Goal: Task Accomplishment & Management: Manage account settings

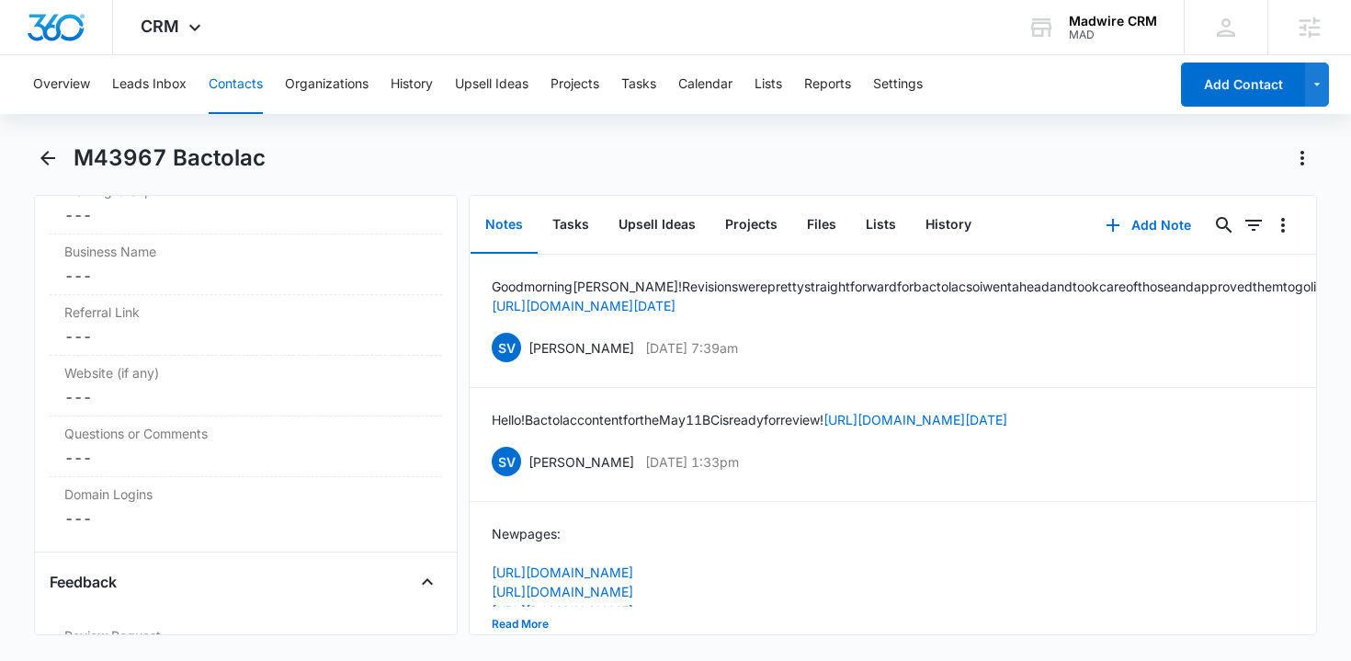
scroll to position [12392, 0]
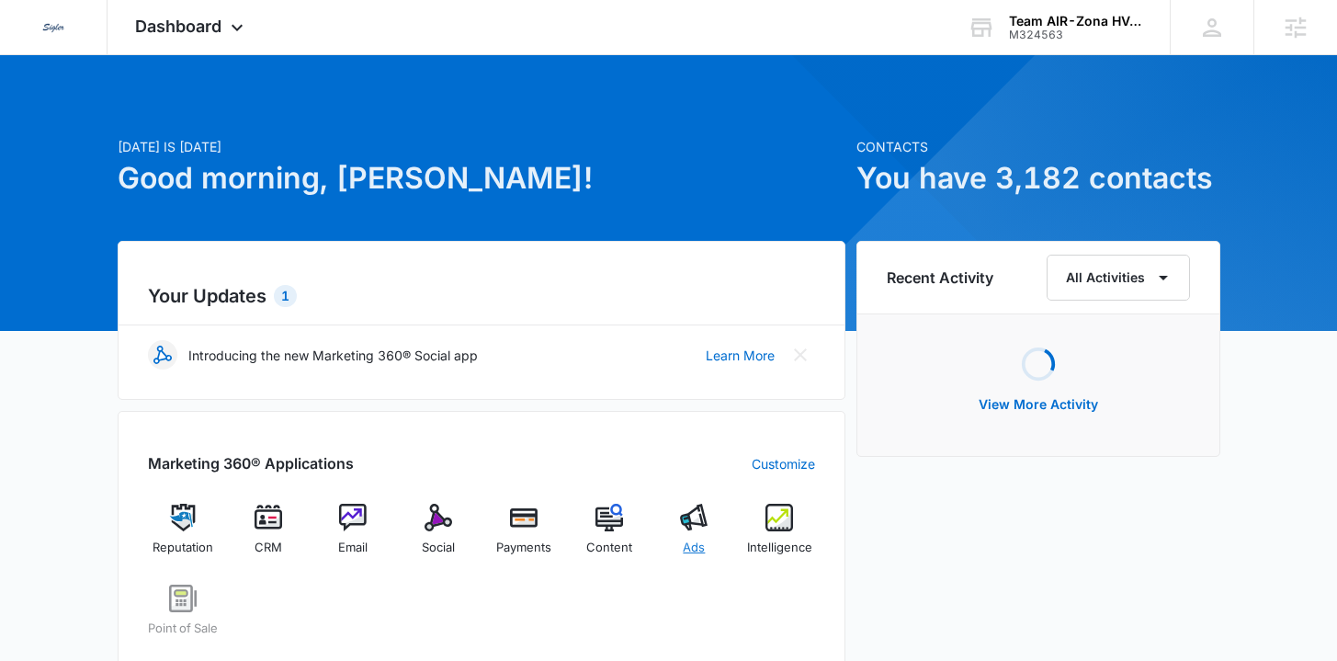
click at [701, 545] on span "Ads" at bounding box center [694, 547] width 22 height 18
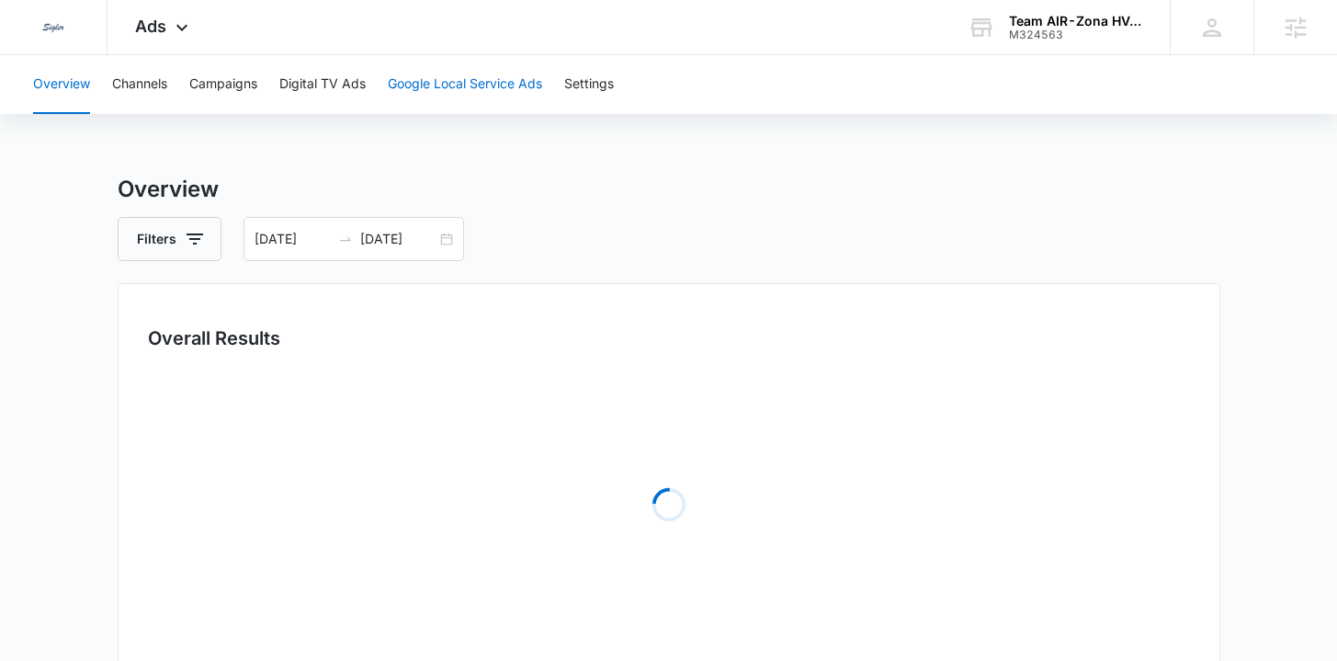
click at [434, 97] on button "Google Local Service Ads" at bounding box center [465, 84] width 154 height 59
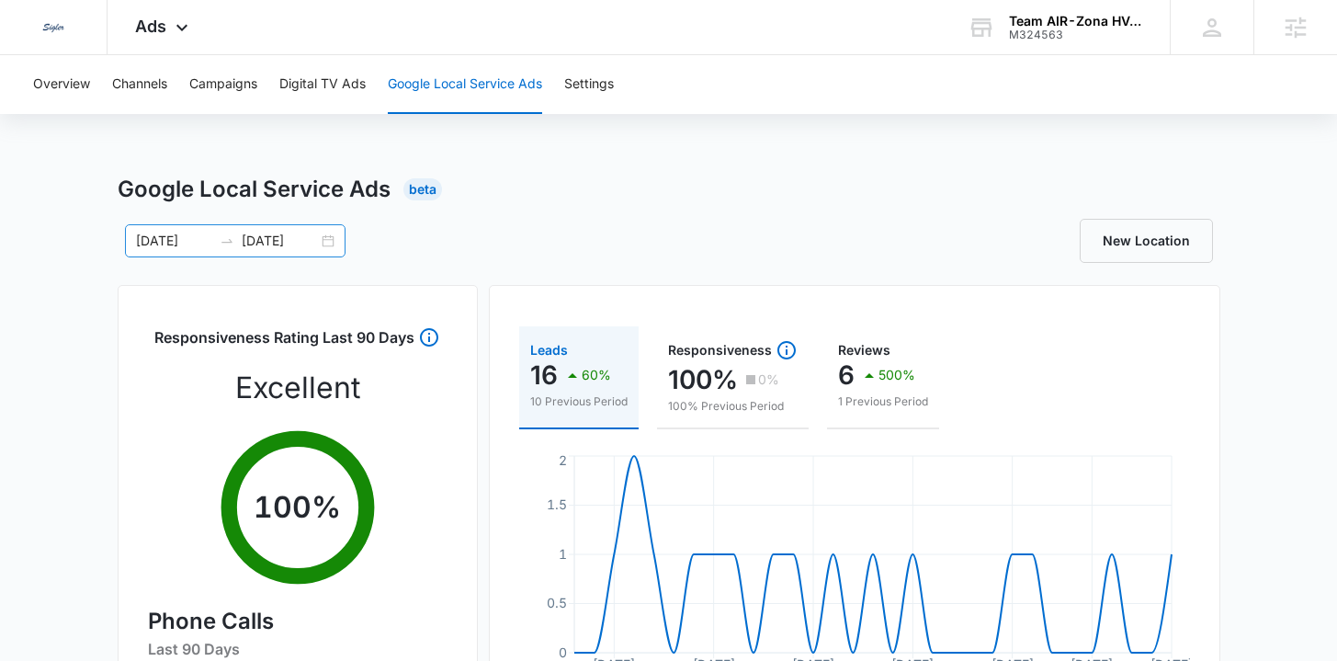
click at [332, 243] on div "09/09/2025 10/09/2025" at bounding box center [235, 240] width 221 height 33
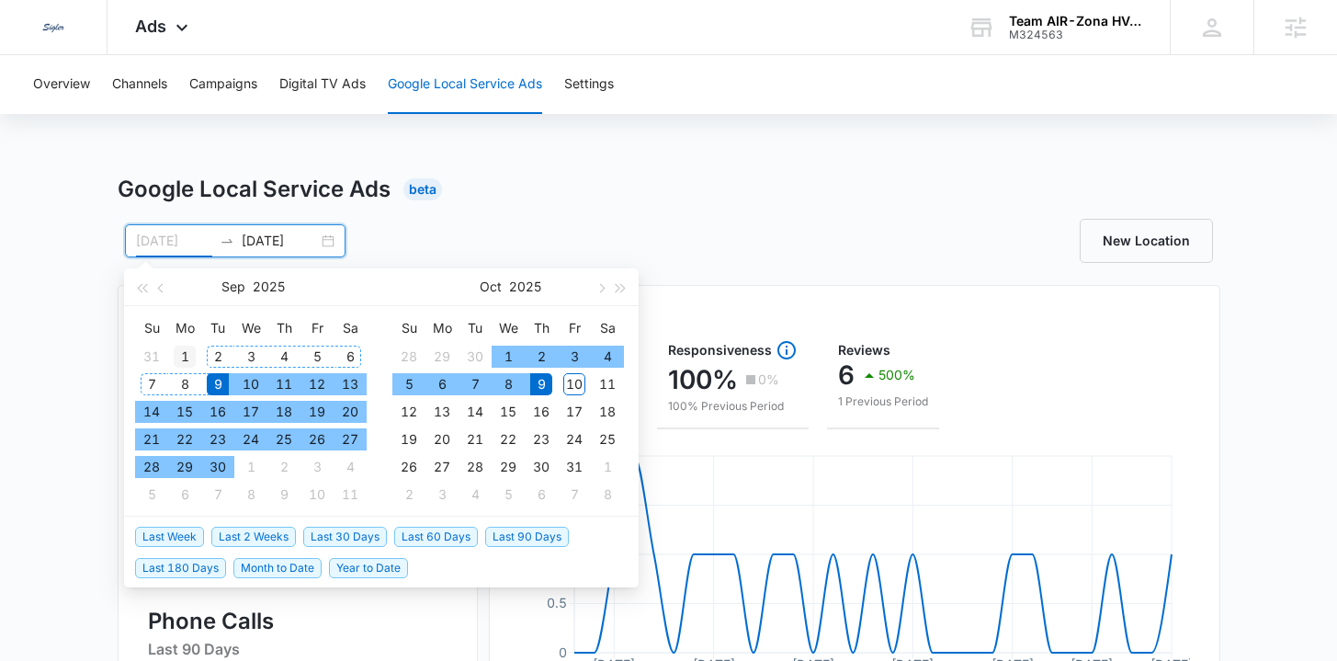
type input "09/01/2025"
click at [187, 355] on div "1" at bounding box center [185, 356] width 22 height 22
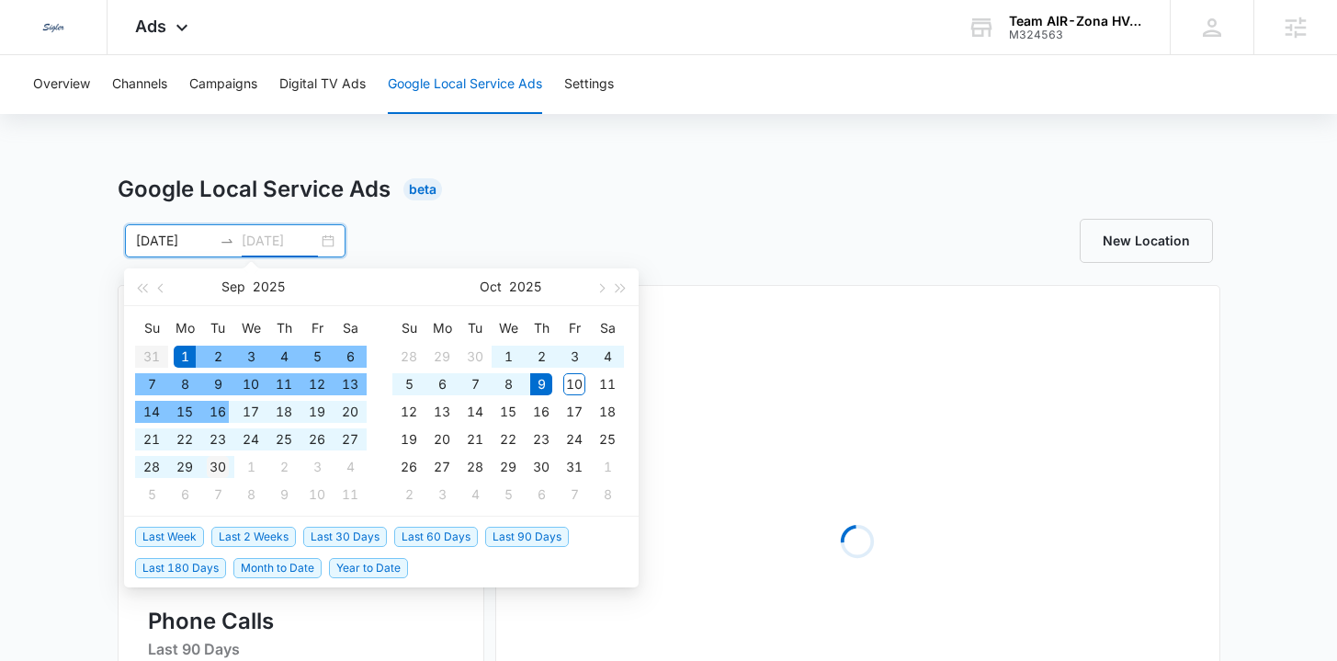
type input "09/30/2025"
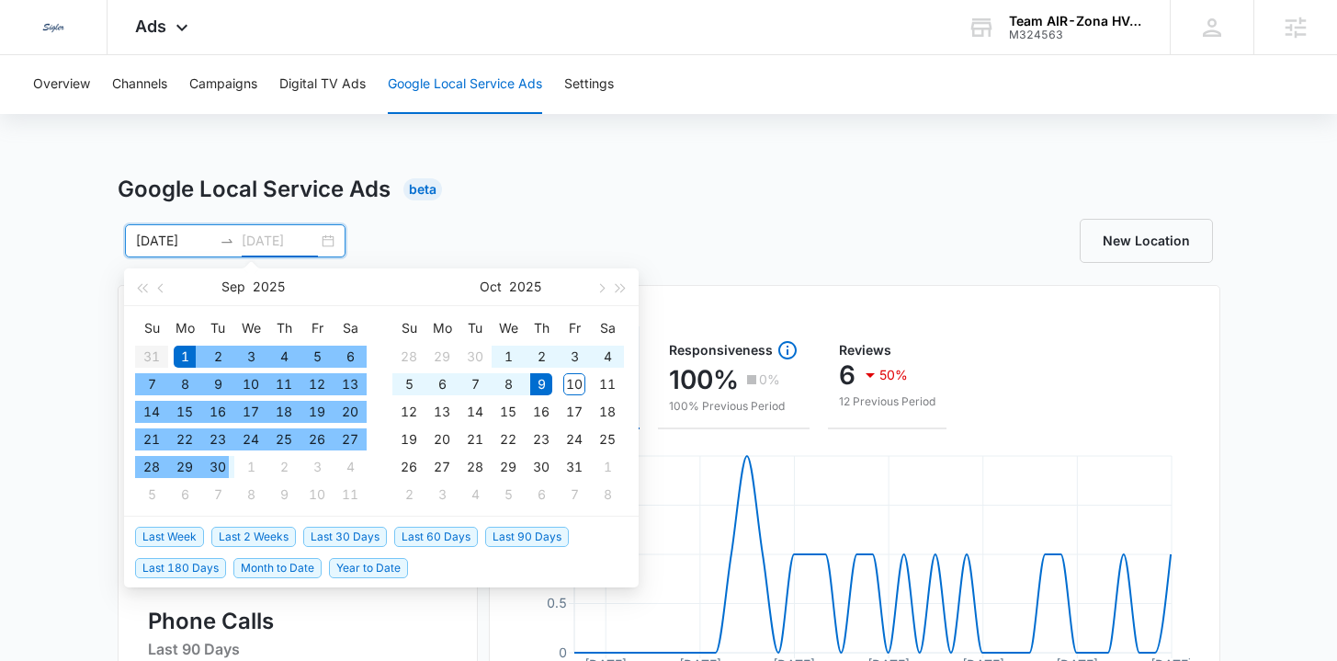
click at [221, 476] on div "30" at bounding box center [218, 467] width 22 height 22
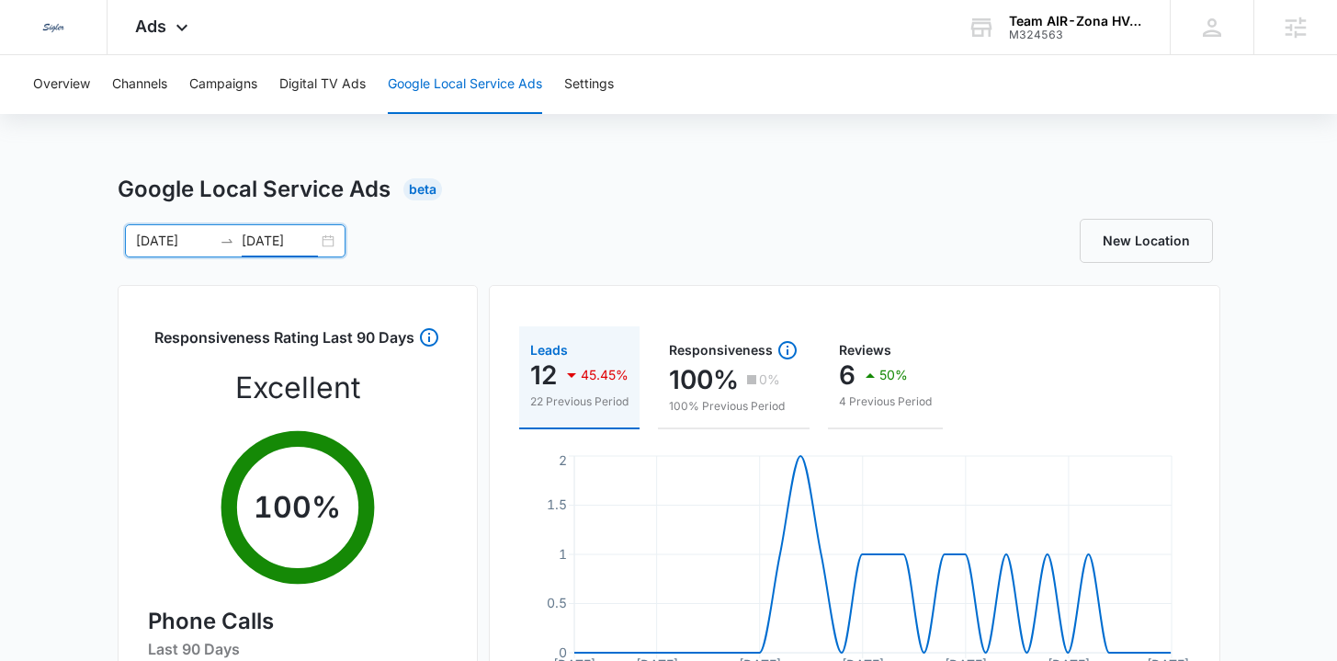
click at [44, 412] on div "Google Local Service Ads Beta 09/01/2025 09/30/2025 Sep 2025 Su Mo Tu We Th Fr …" at bounding box center [668, 651] width 1337 height 956
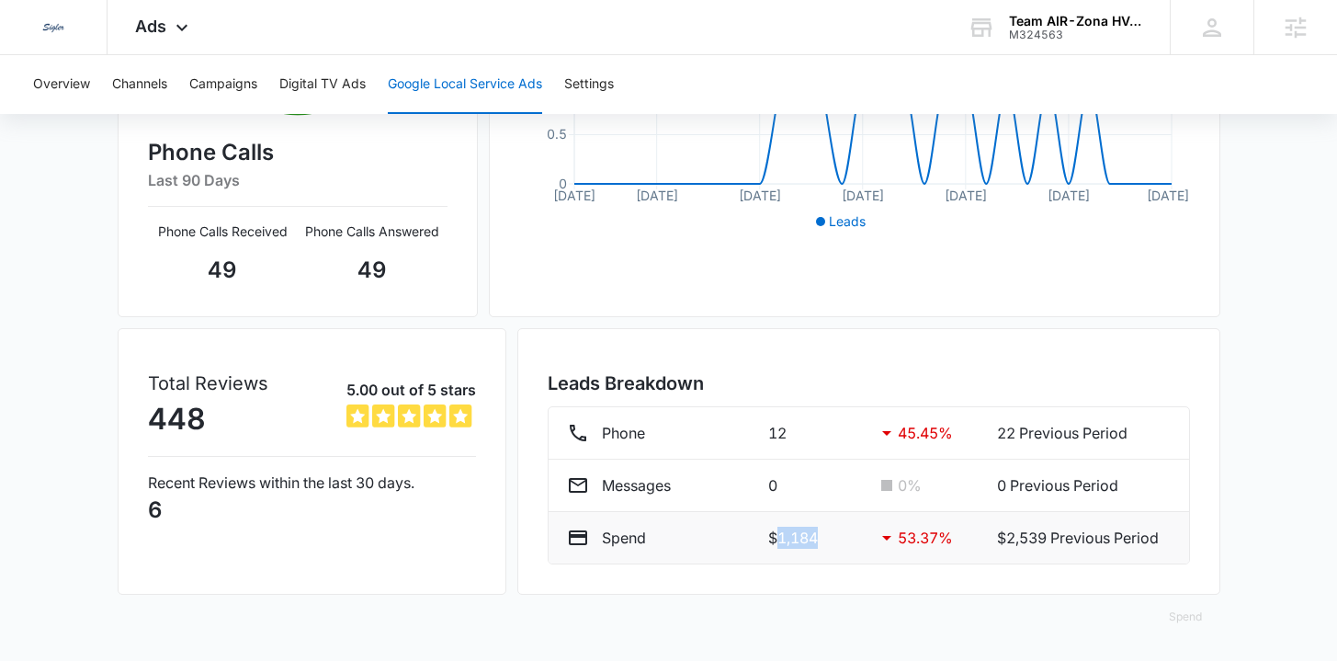
drag, startPoint x: 835, startPoint y: 546, endPoint x: 772, endPoint y: 542, distance: 63.5
click at [772, 542] on p "$1,184" at bounding box center [814, 537] width 93 height 22
copy p "1,184"
click at [90, 357] on div "Google Local Service Ads Beta 09/01/2025 09/30/2025 Sep 2025 Su Mo Tu We Th Fr …" at bounding box center [668, 182] width 1337 height 956
click at [99, 300] on div "Google Local Service Ads Beta 09/01/2025 09/30/2025 Sep 2025 Su Mo Tu We Th Fr …" at bounding box center [668, 182] width 1337 height 956
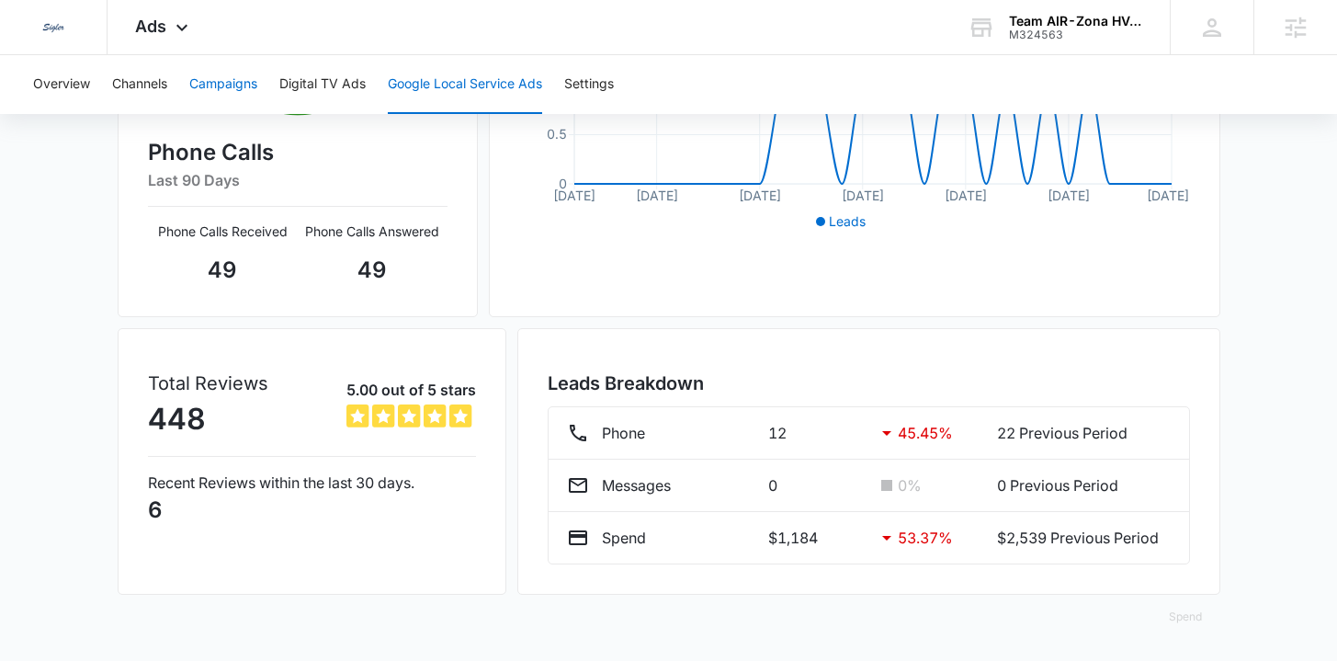
click at [221, 72] on button "Campaigns" at bounding box center [223, 84] width 68 height 59
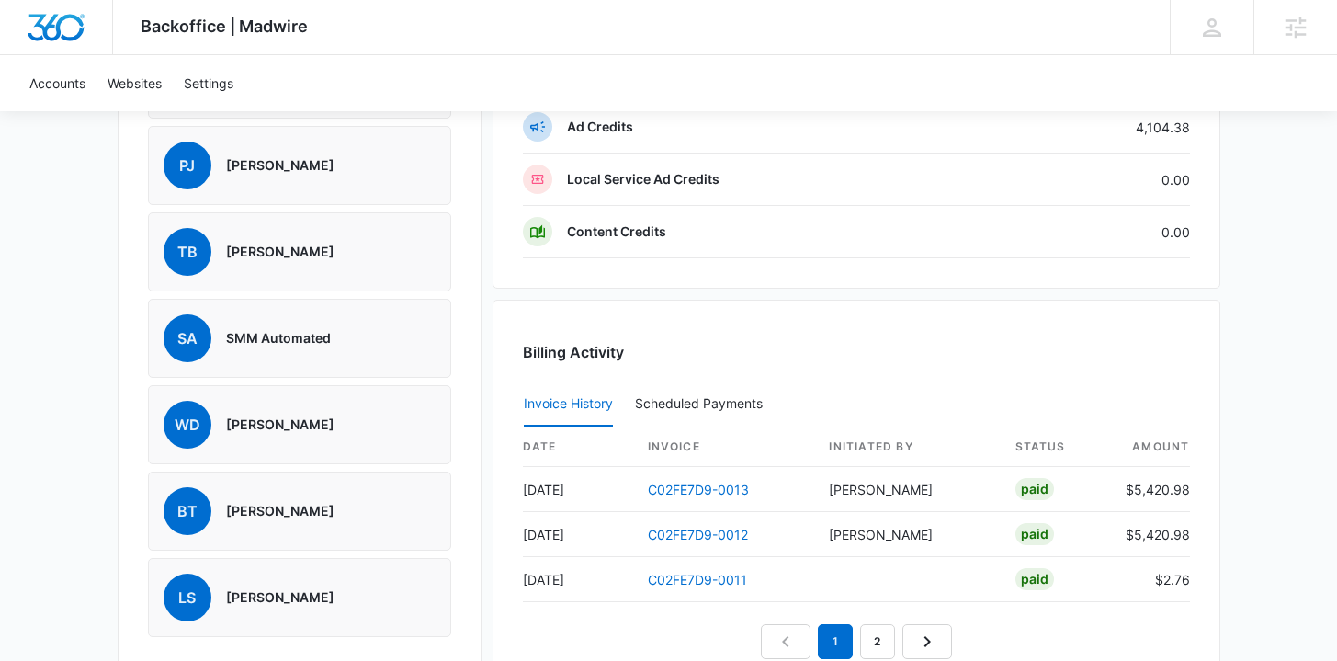
scroll to position [1314, 0]
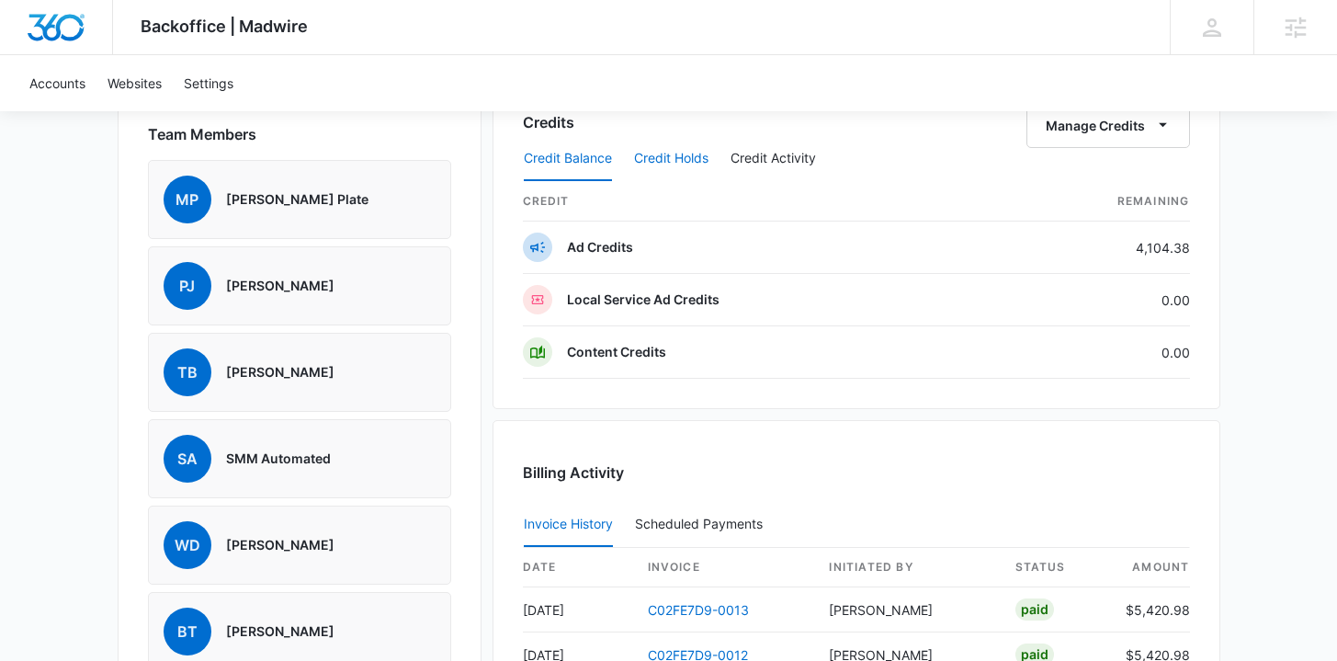
click at [684, 162] on button "Credit Holds" at bounding box center [671, 159] width 74 height 44
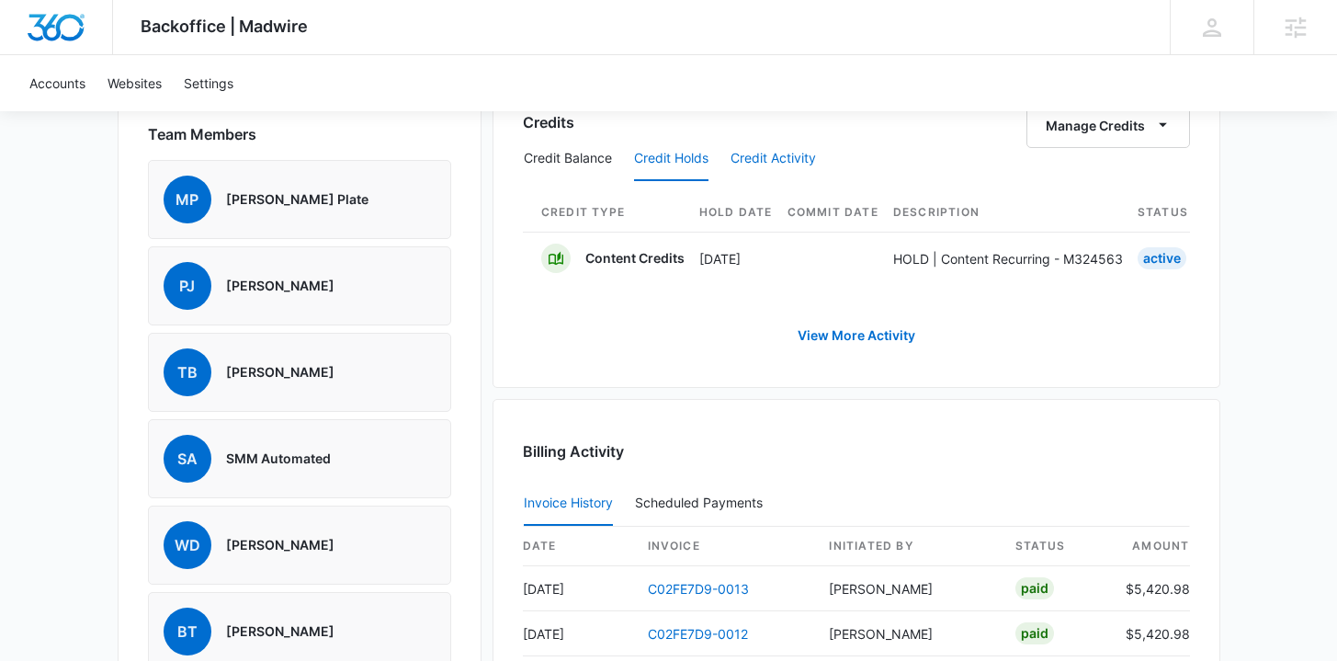
click at [755, 153] on button "Credit Activity" at bounding box center [772, 159] width 85 height 44
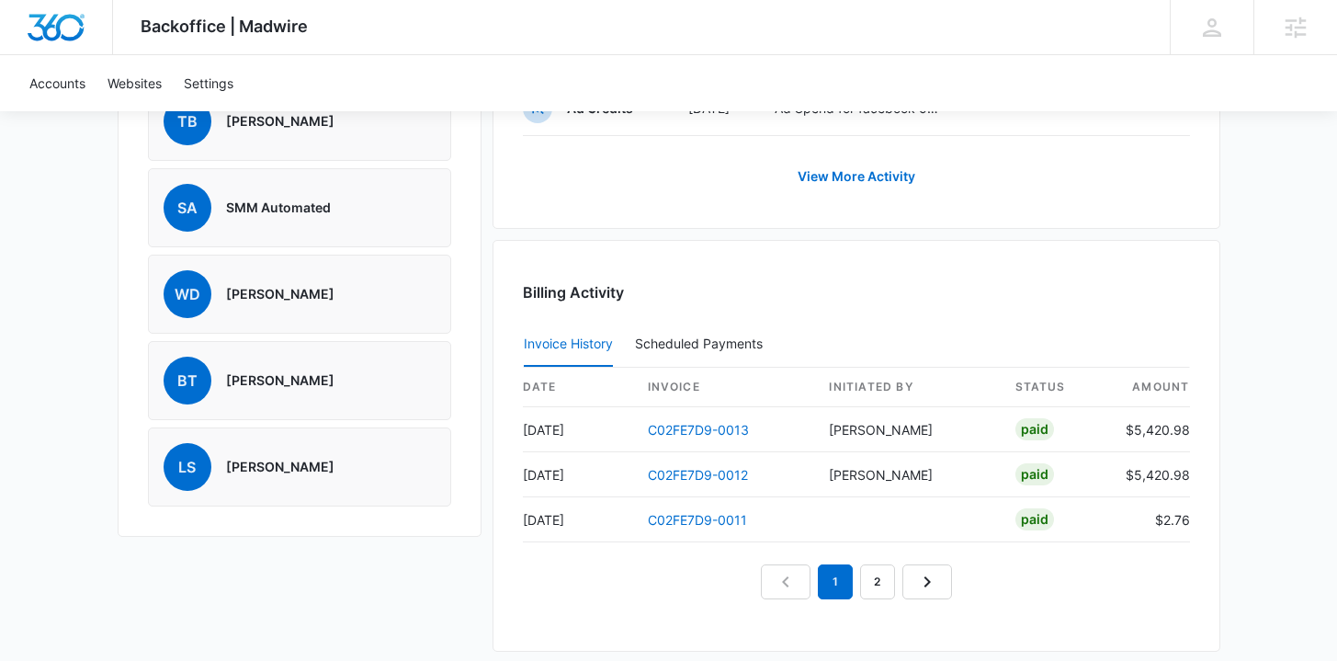
scroll to position [1480, 0]
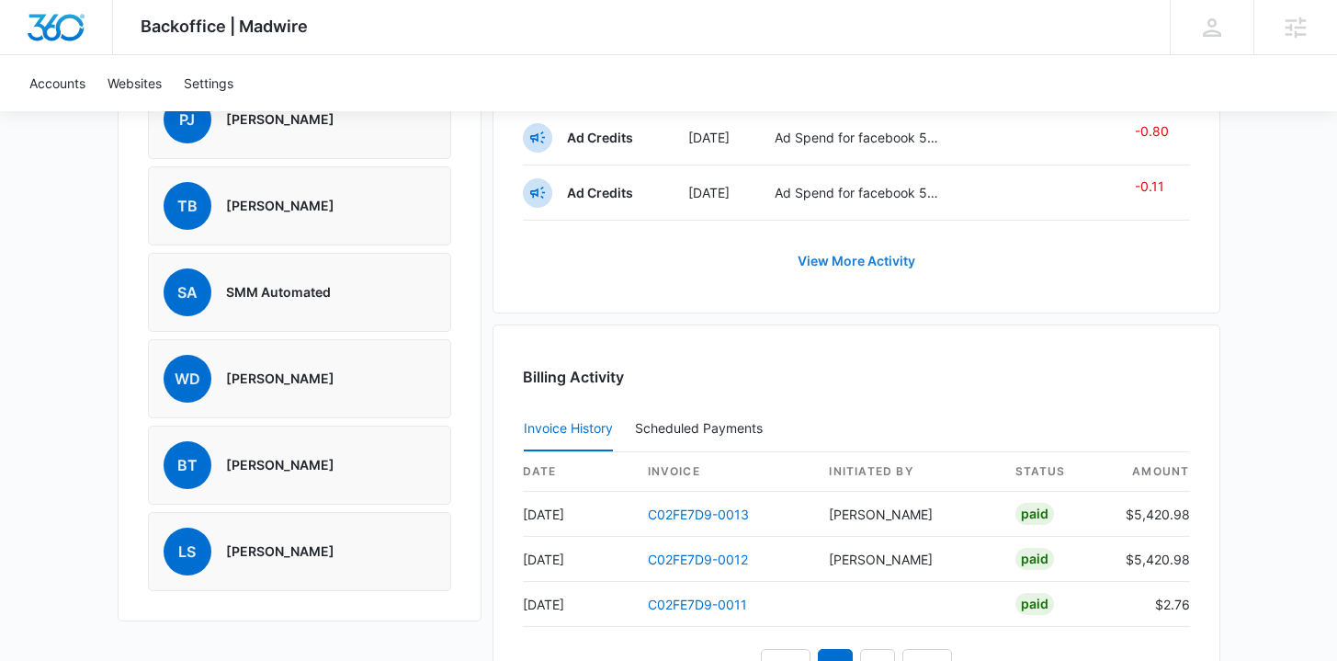
click at [854, 259] on link "View More Activity" at bounding box center [856, 261] width 154 height 44
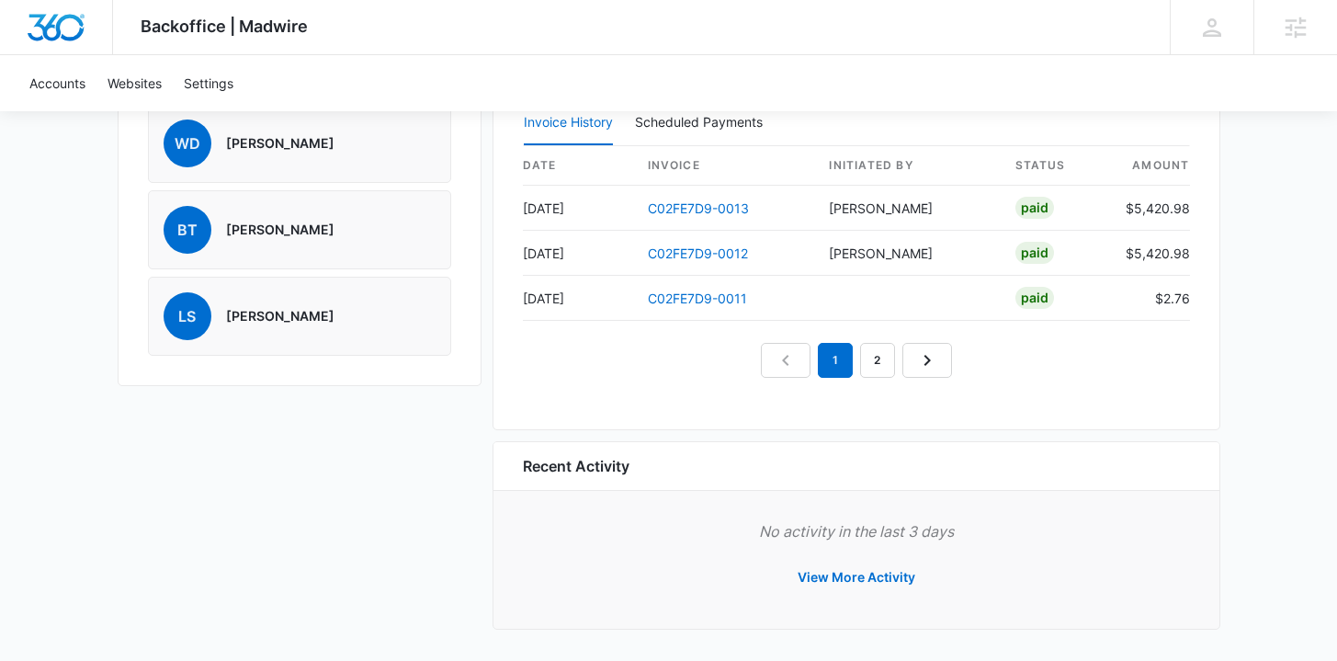
scroll to position [1715, 0]
click at [866, 355] on link "2" at bounding box center [877, 360] width 35 height 35
click at [831, 354] on link "1" at bounding box center [814, 360] width 35 height 35
click at [812, 575] on button "View More Activity" at bounding box center [856, 577] width 154 height 44
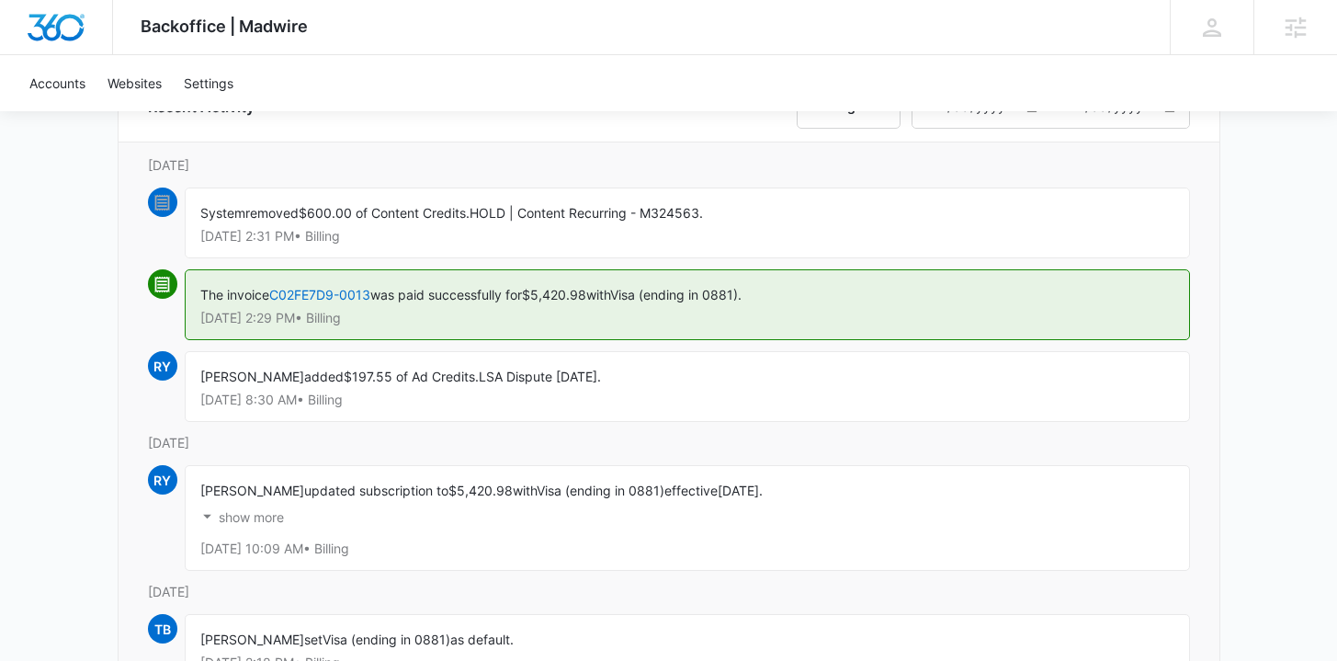
scroll to position [275, 0]
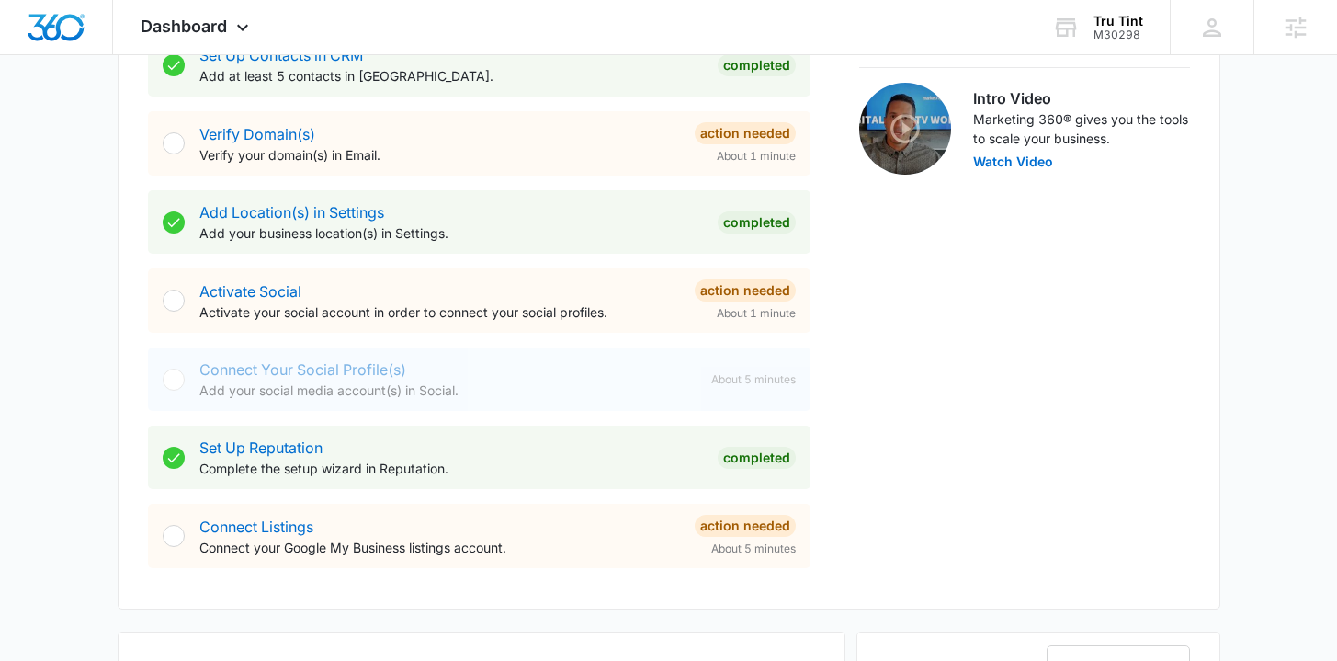
scroll to position [843, 0]
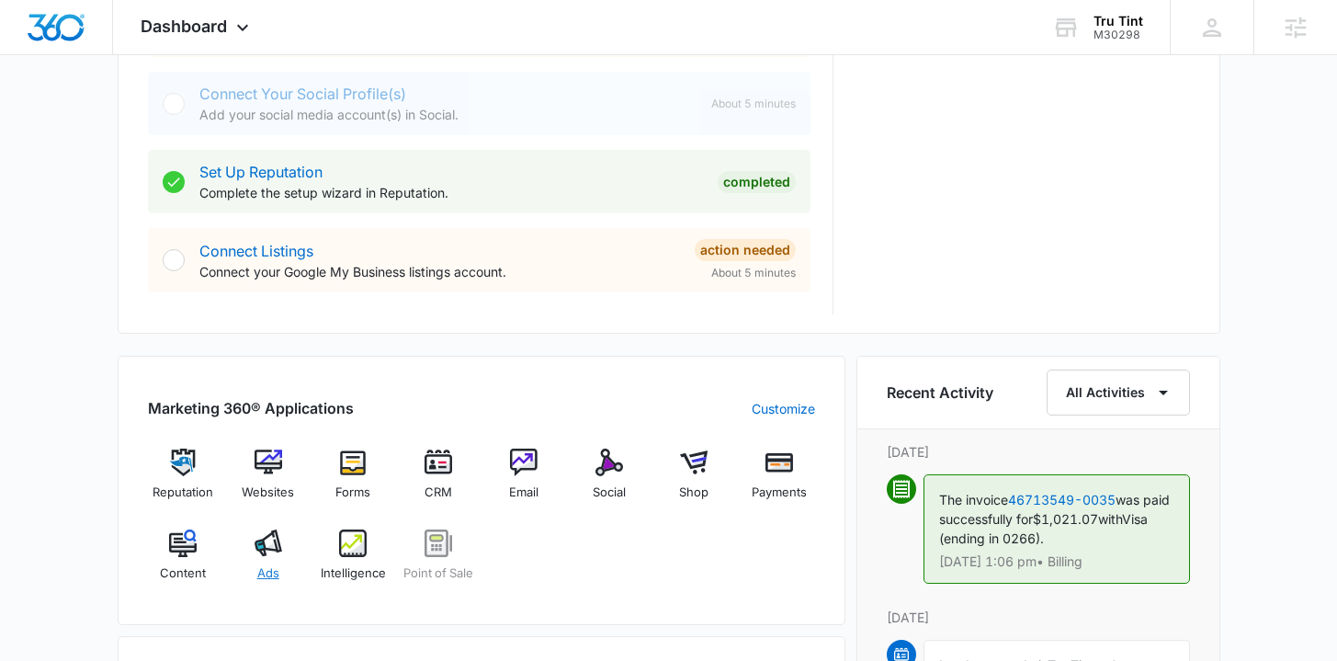
click at [276, 571] on span "Ads" at bounding box center [268, 573] width 22 height 18
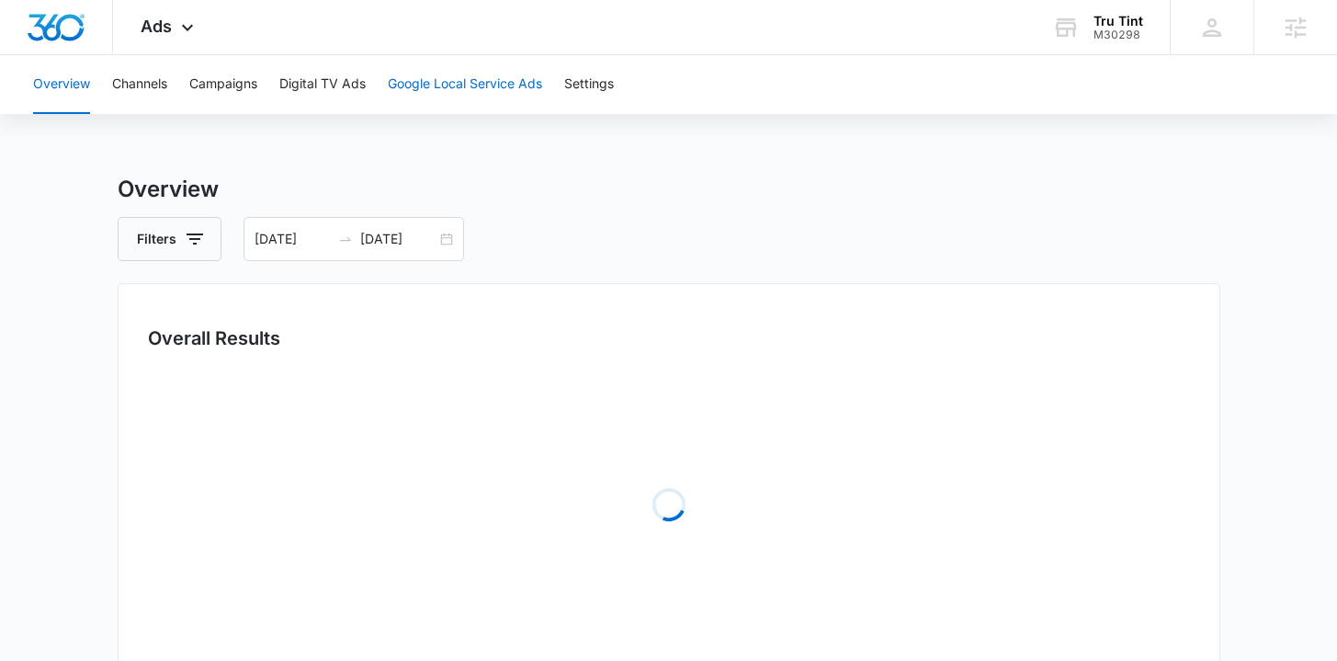
click at [495, 74] on button "Google Local Service Ads" at bounding box center [465, 84] width 154 height 59
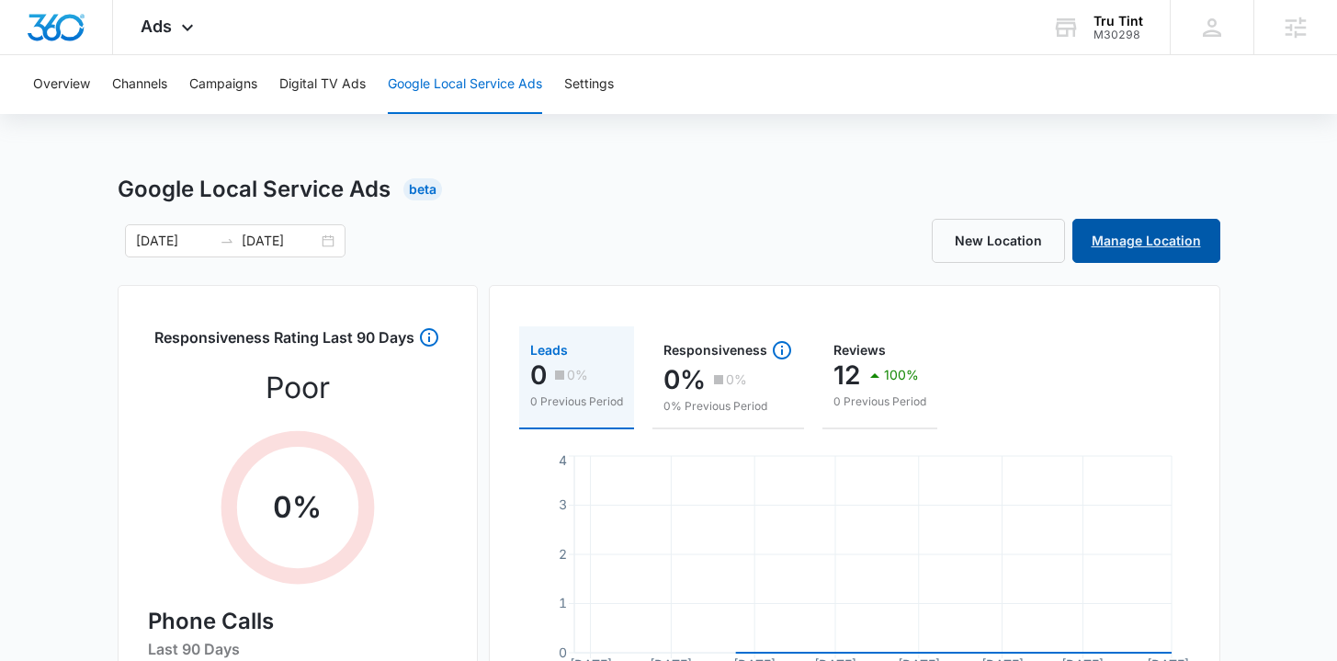
click at [1161, 240] on link "Manage Location" at bounding box center [1146, 241] width 148 height 44
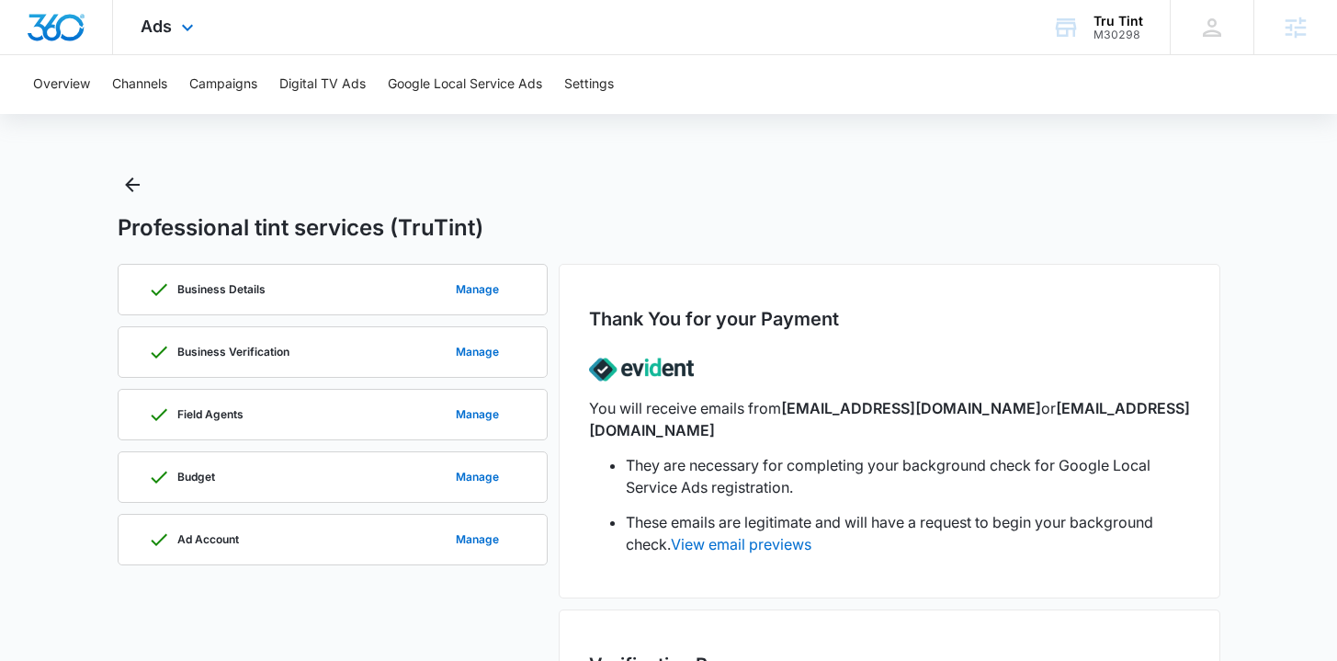
scroll to position [4, 0]
click at [486, 85] on button "Google Local Service Ads" at bounding box center [465, 84] width 154 height 59
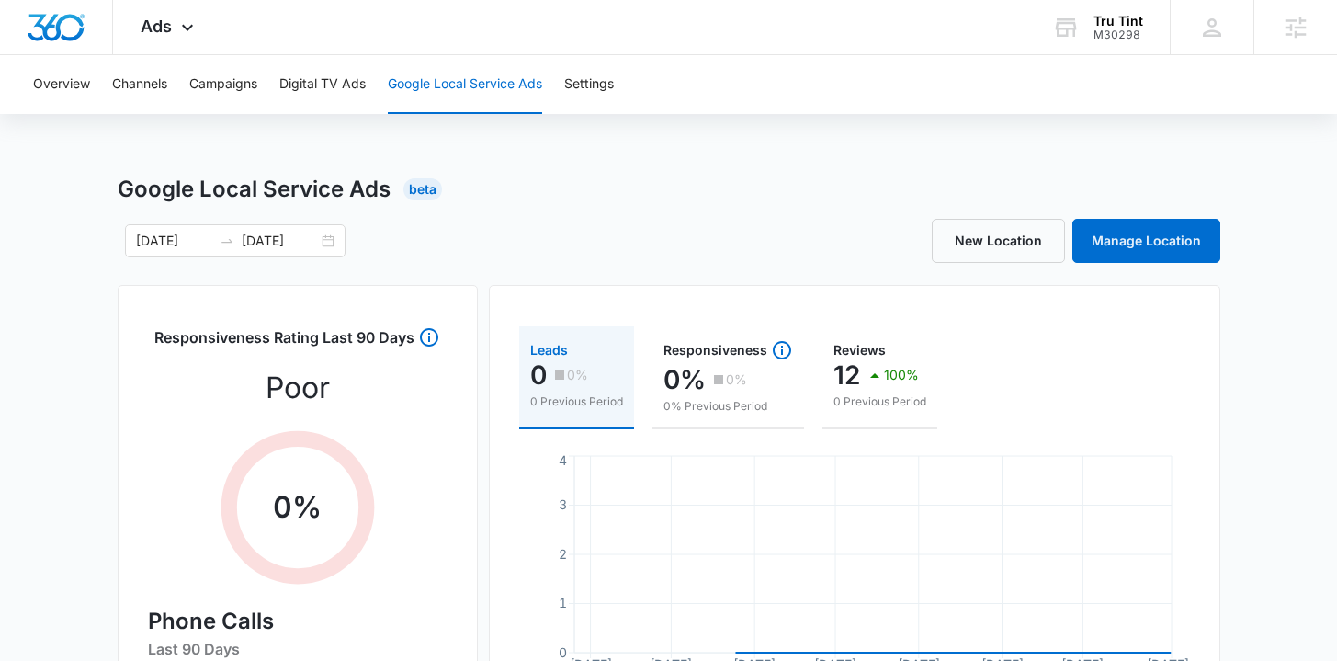
click at [559, 78] on div "Overview Channels Campaigns Digital TV Ads Google Local Service Ads Settings" at bounding box center [668, 84] width 1293 height 59
click at [584, 80] on button "Settings" at bounding box center [589, 84] width 50 height 59
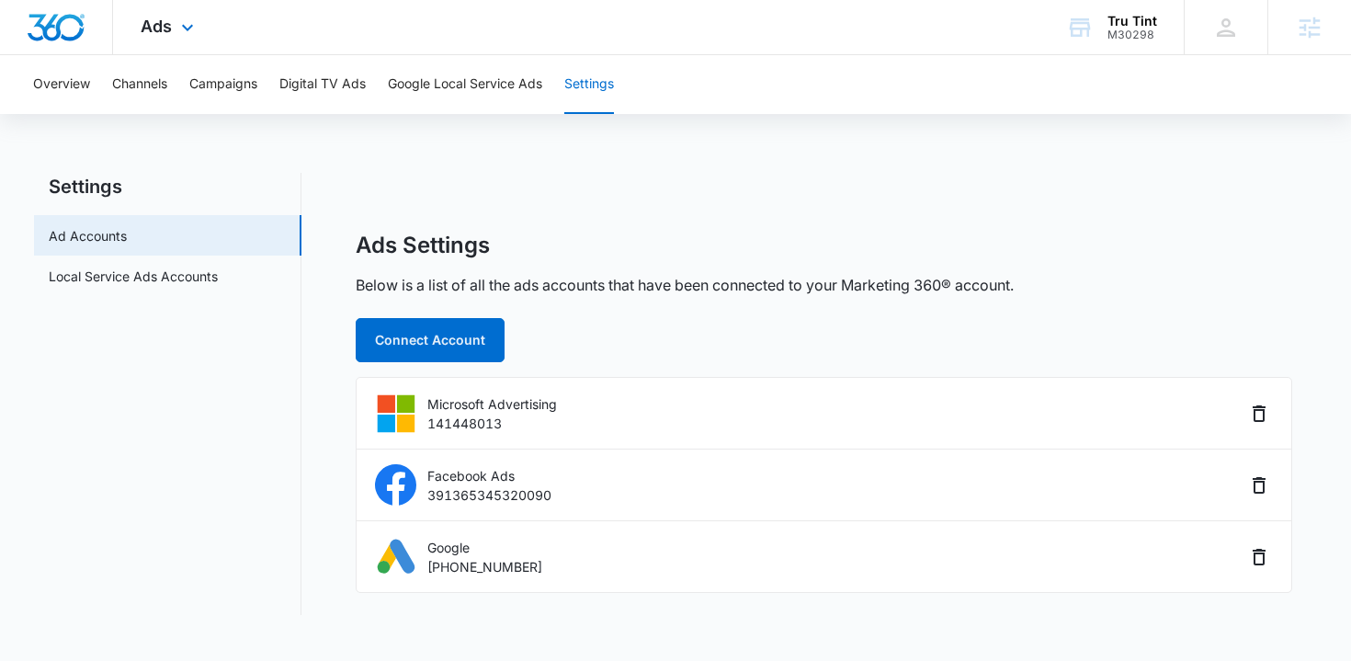
click at [70, 35] on img "Dashboard" at bounding box center [56, 28] width 59 height 28
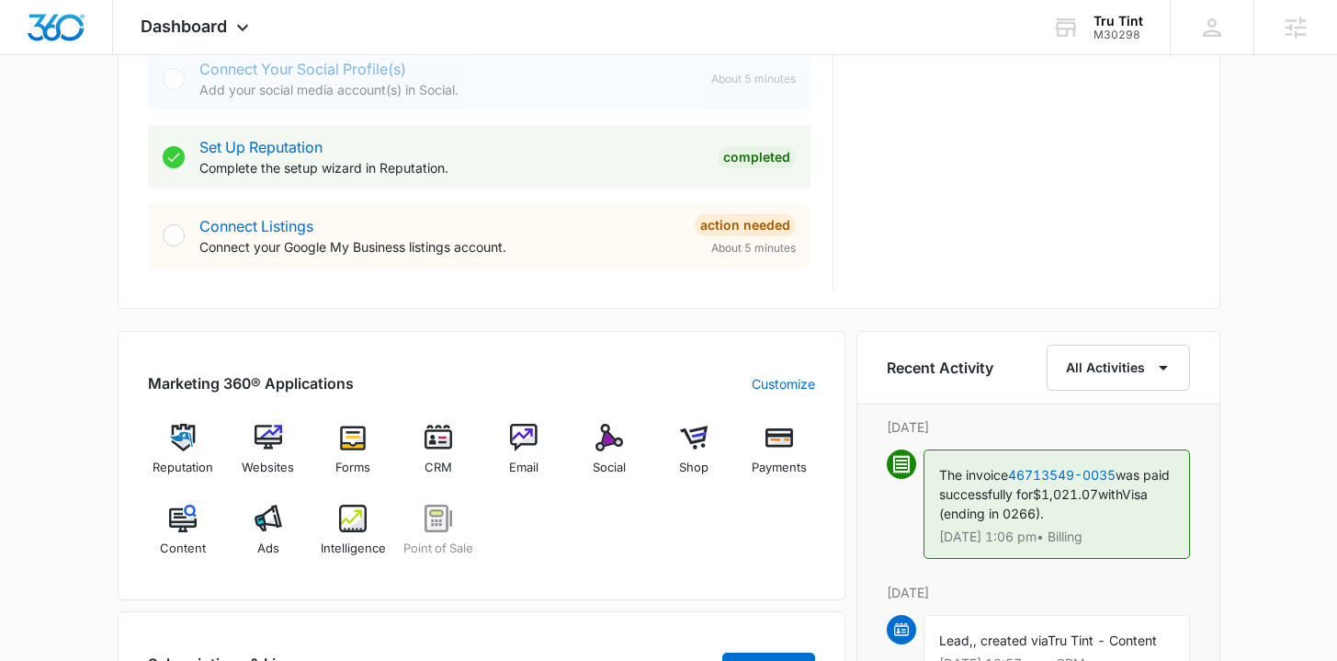
scroll to position [869, 0]
click at [357, 538] on span "Intelligence" at bounding box center [353, 547] width 65 height 18
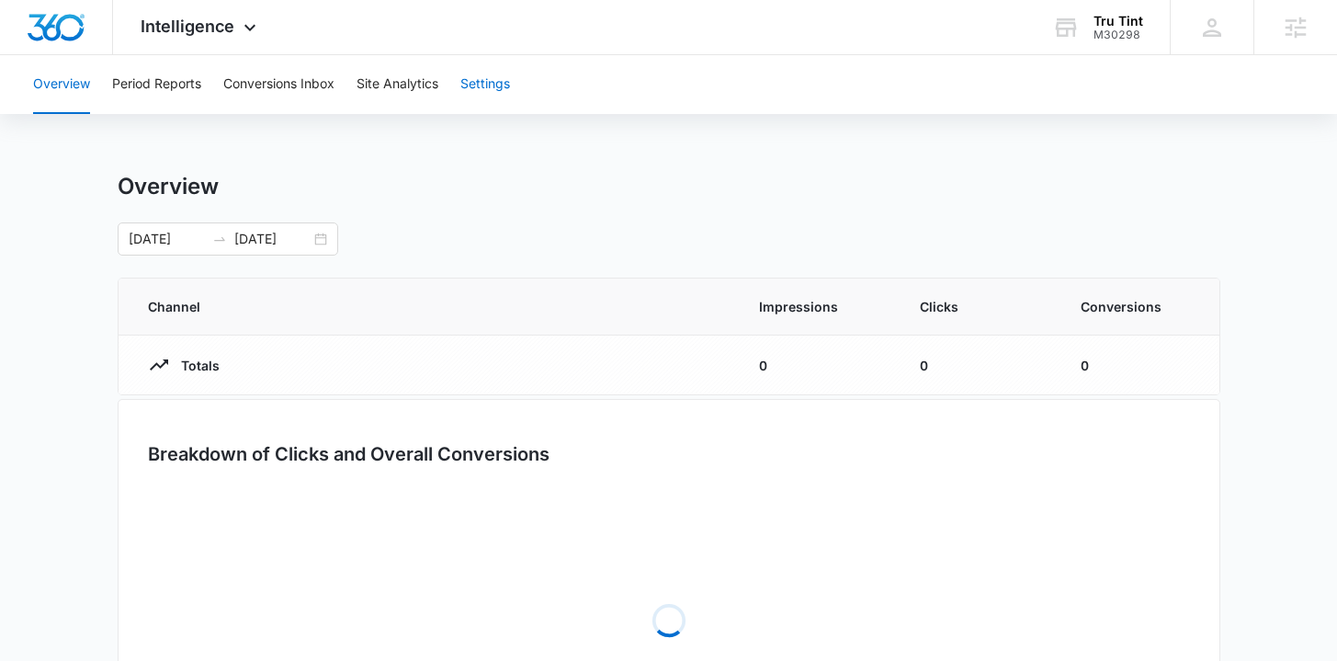
click at [505, 107] on button "Settings" at bounding box center [485, 84] width 50 height 59
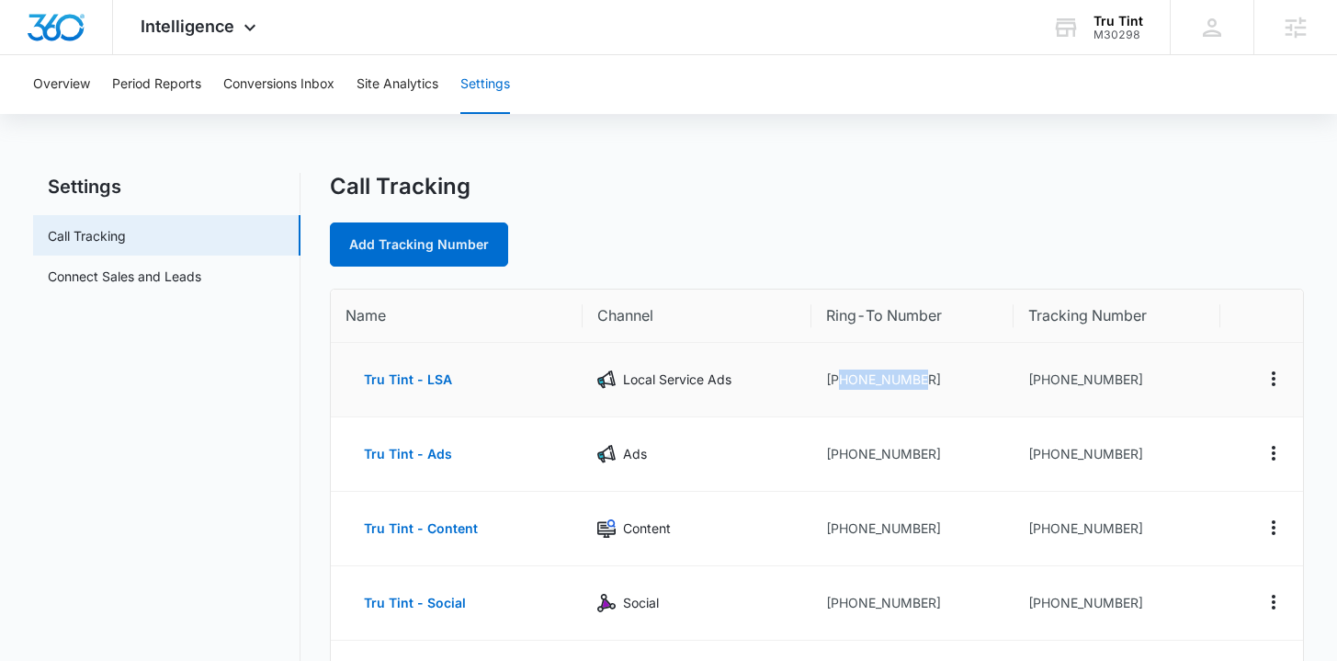
drag, startPoint x: 917, startPoint y: 375, endPoint x: 841, endPoint y: 377, distance: 76.3
click at [841, 377] on td "+18178937401" at bounding box center [912, 380] width 203 height 74
copy td "8178937401"
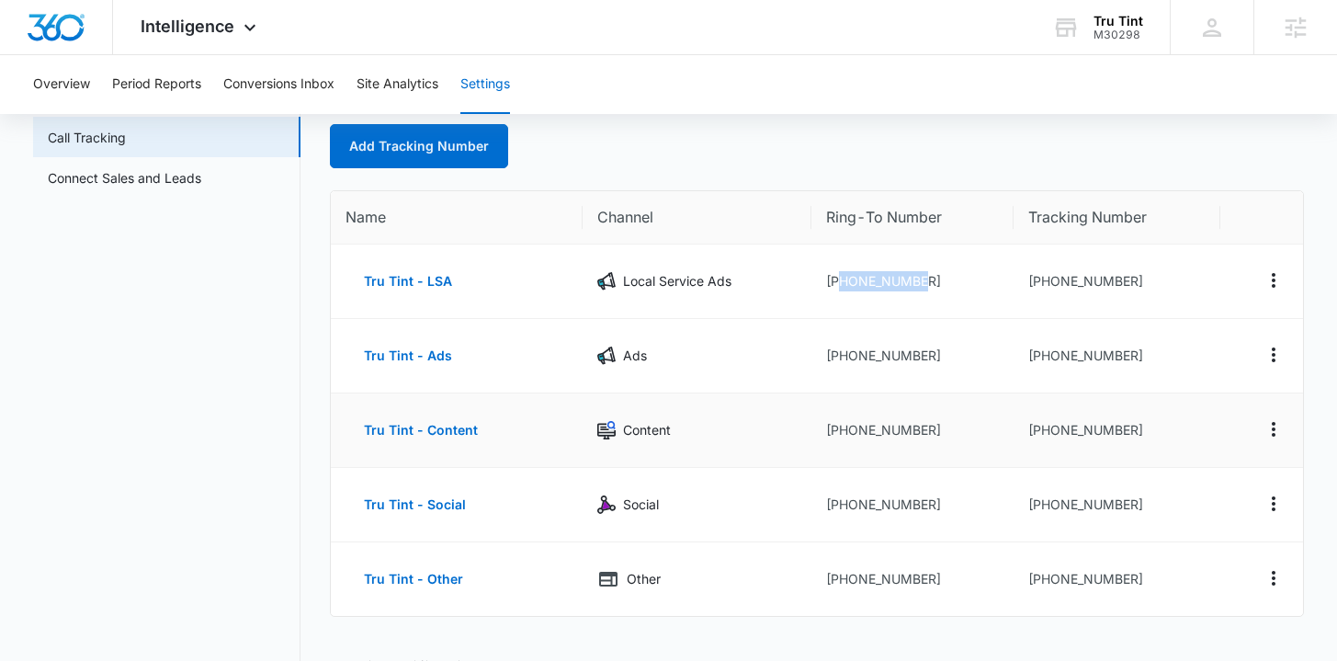
scroll to position [187, 0]
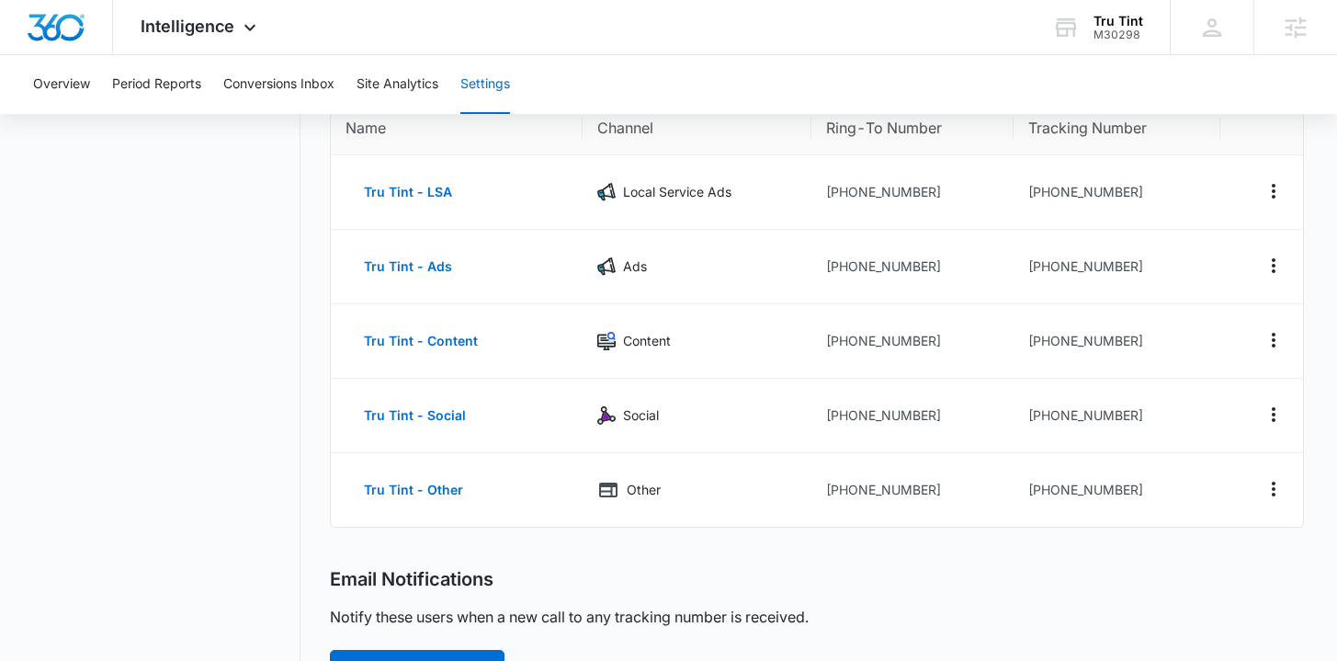
click at [284, 288] on nav "Settings Call Tracking Connect Sales and Leads" at bounding box center [166, 553] width 267 height 1137
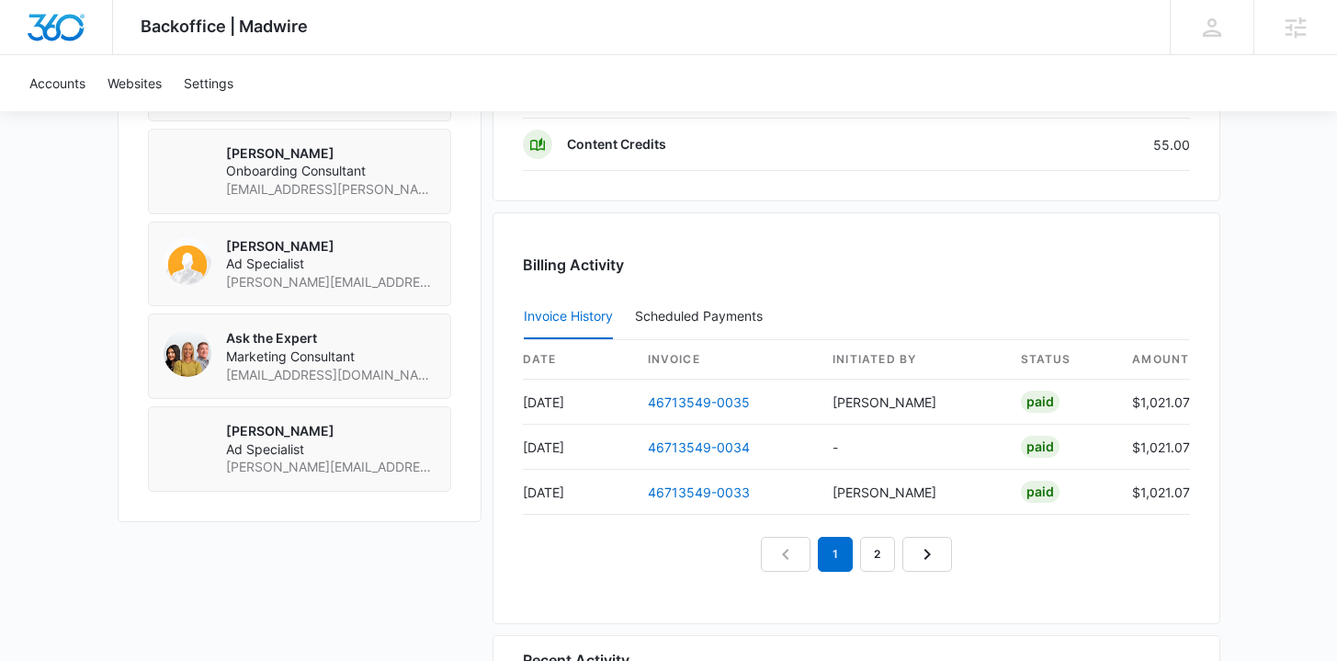
scroll to position [1593, 0]
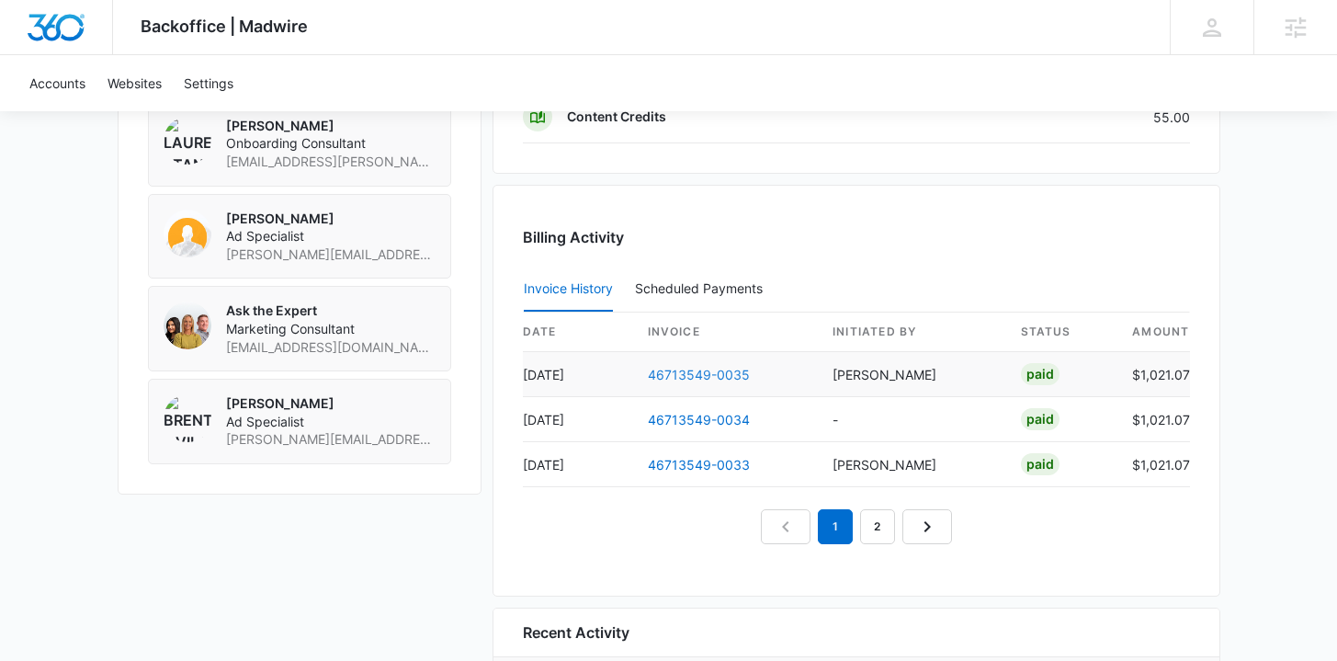
click at [660, 378] on link "46713549-0035" at bounding box center [699, 375] width 102 height 16
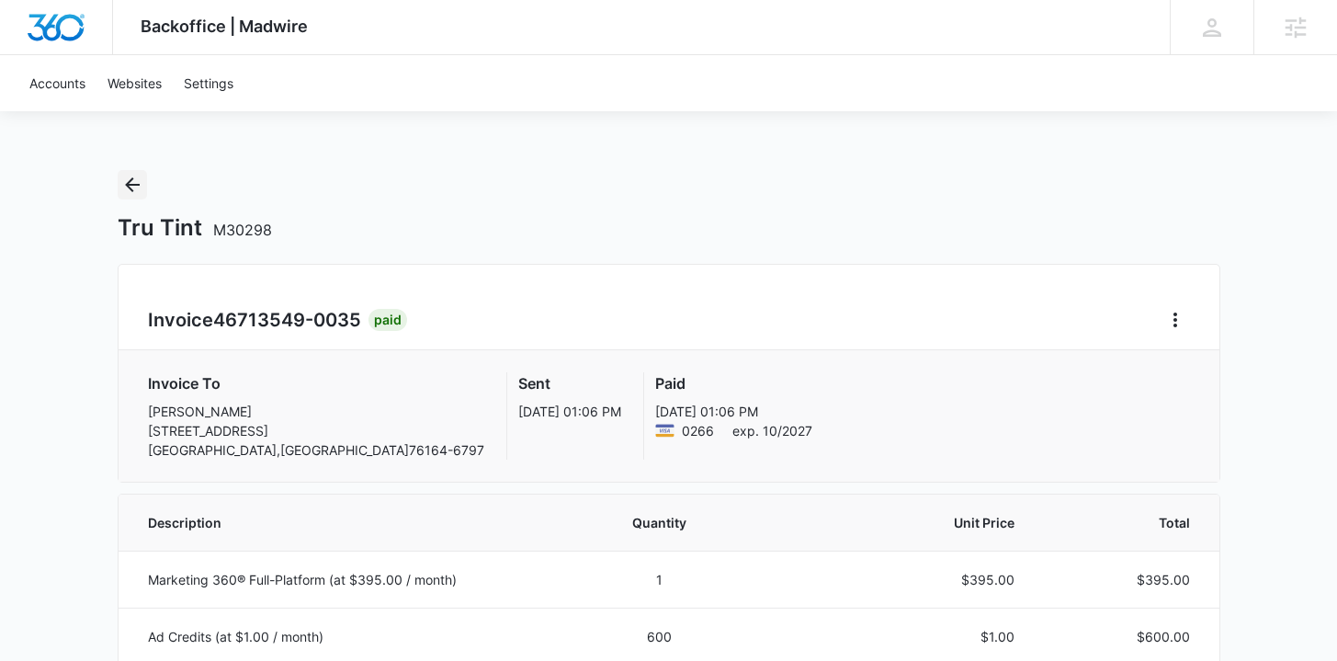
click at [145, 181] on button "Back" at bounding box center [132, 184] width 29 height 29
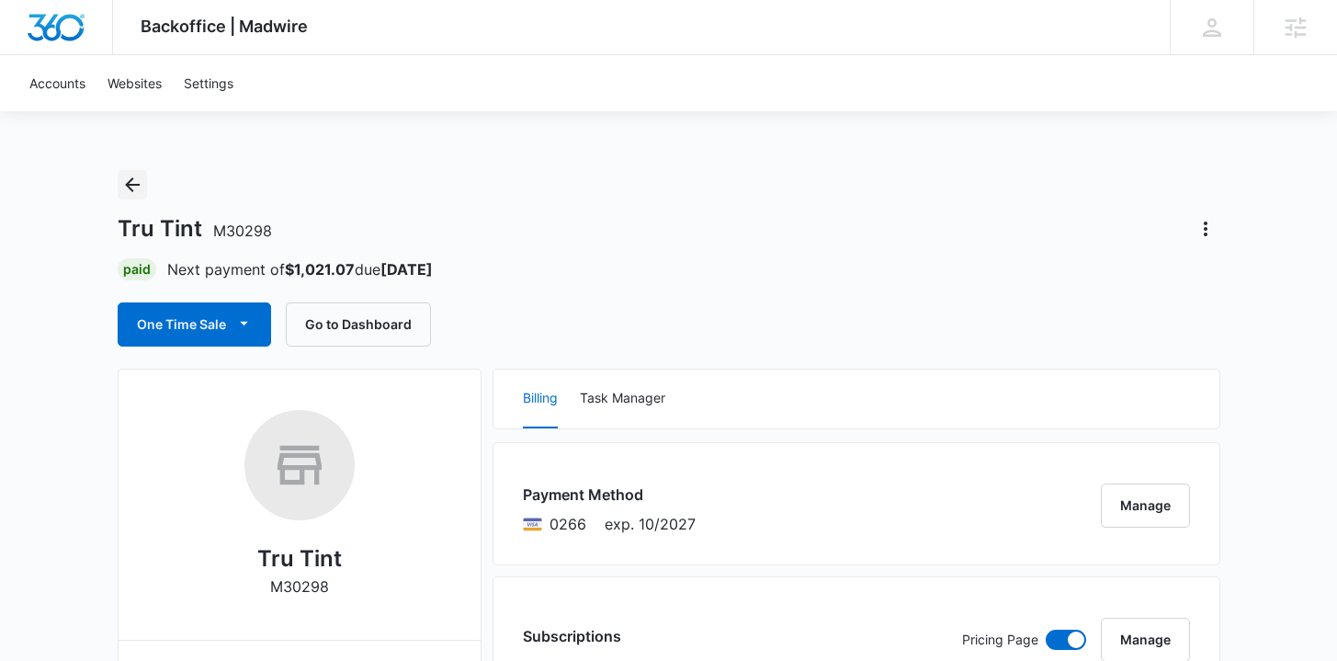
click at [138, 186] on icon "Back" at bounding box center [132, 185] width 22 height 22
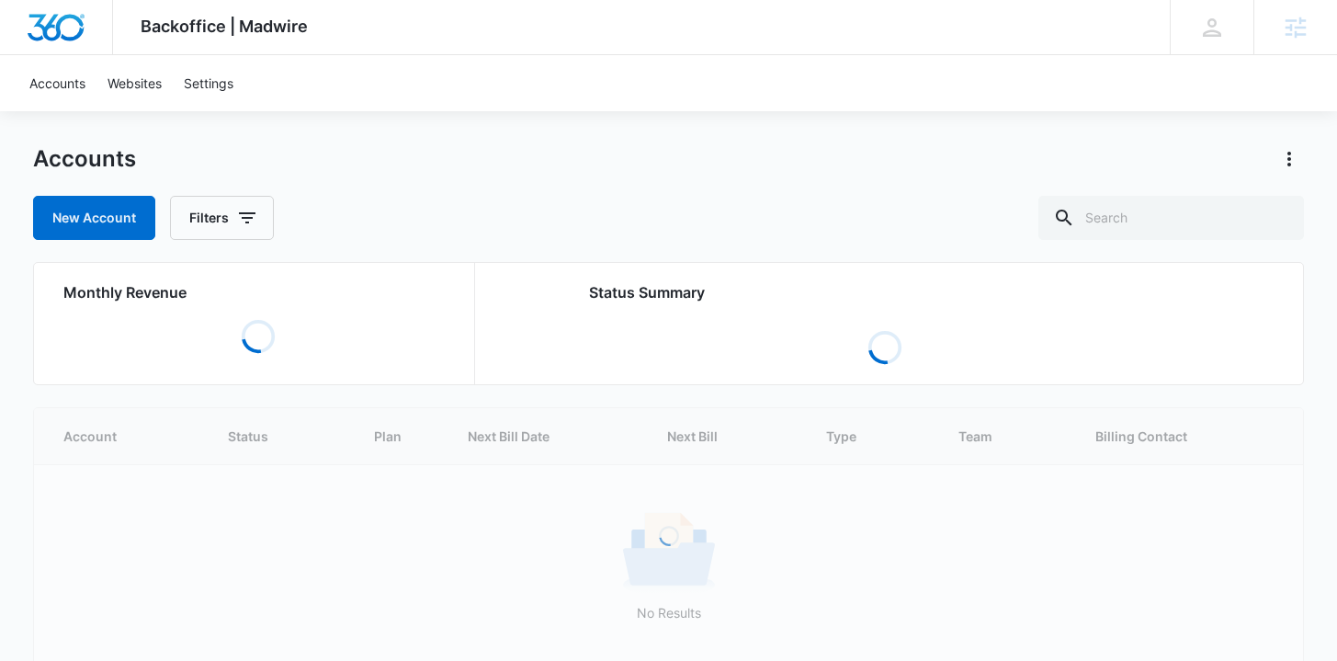
scroll to position [27, 0]
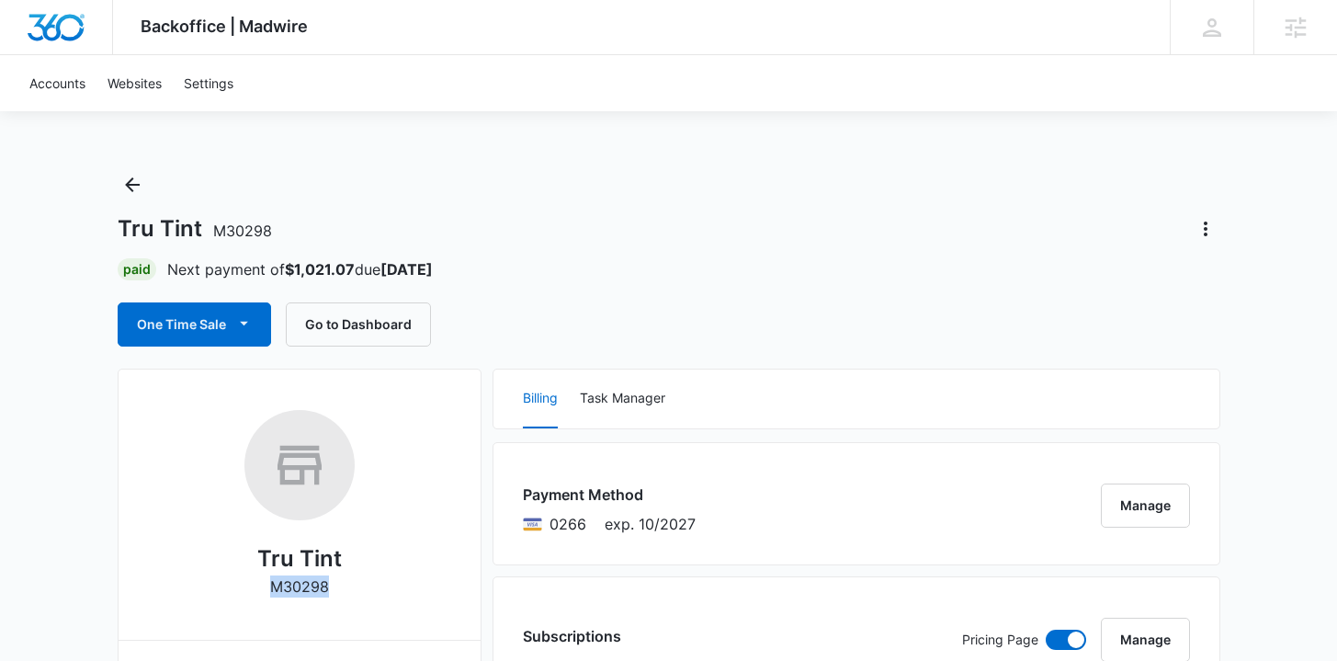
drag, startPoint x: 345, startPoint y: 585, endPoint x: 329, endPoint y: 590, distance: 16.3
click at [329, 590] on div "Tru Tint M30298" at bounding box center [299, 510] width 303 height 200
copy div "M30298"
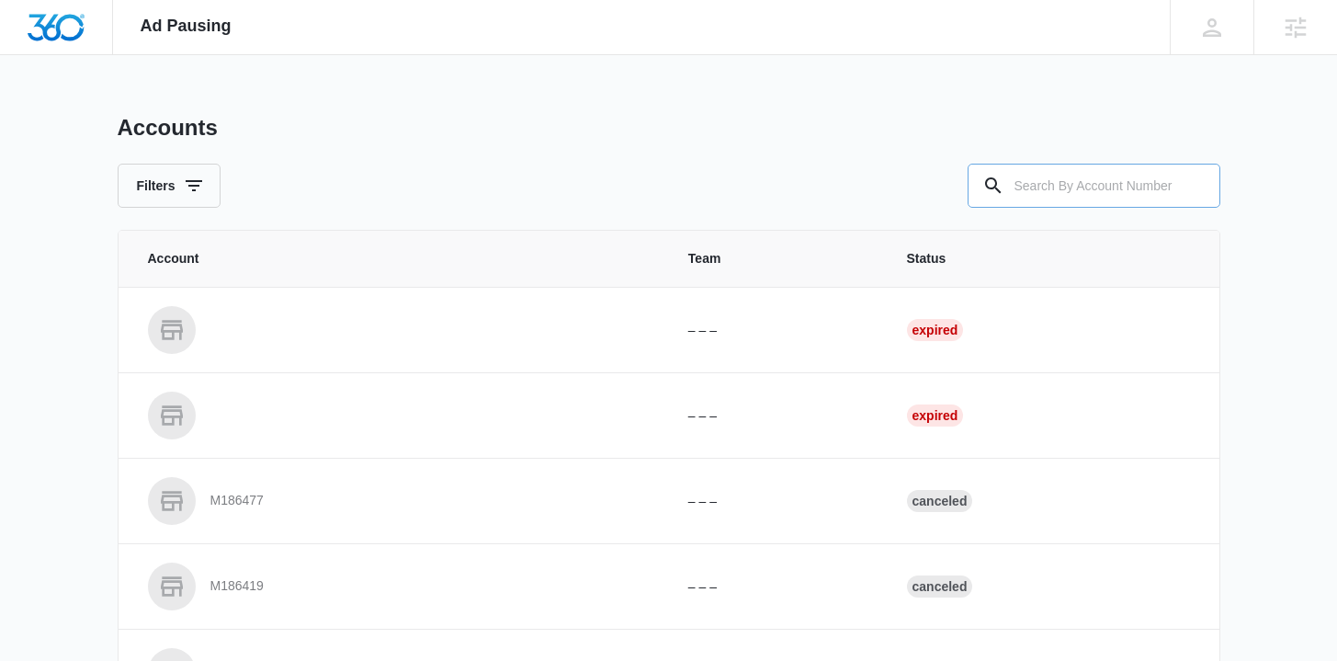
click at [1103, 193] on input "text" at bounding box center [1093, 186] width 253 height 44
paste input "M30298"
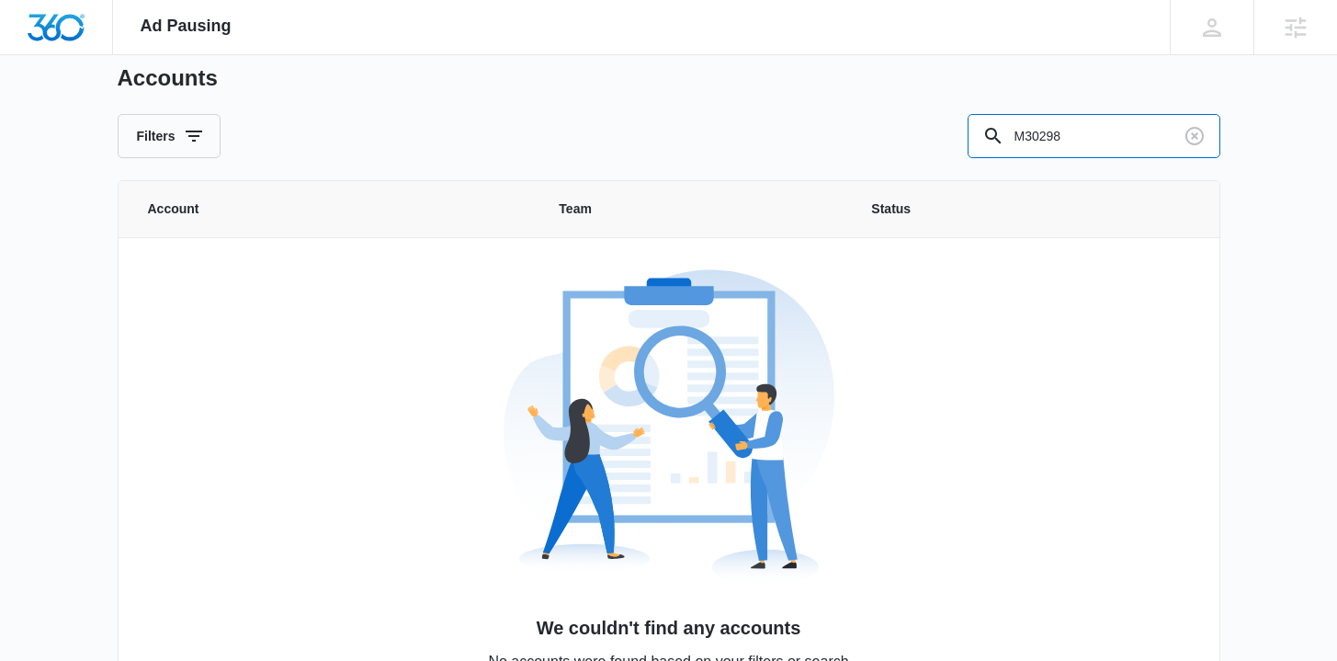
scroll to position [98, 0]
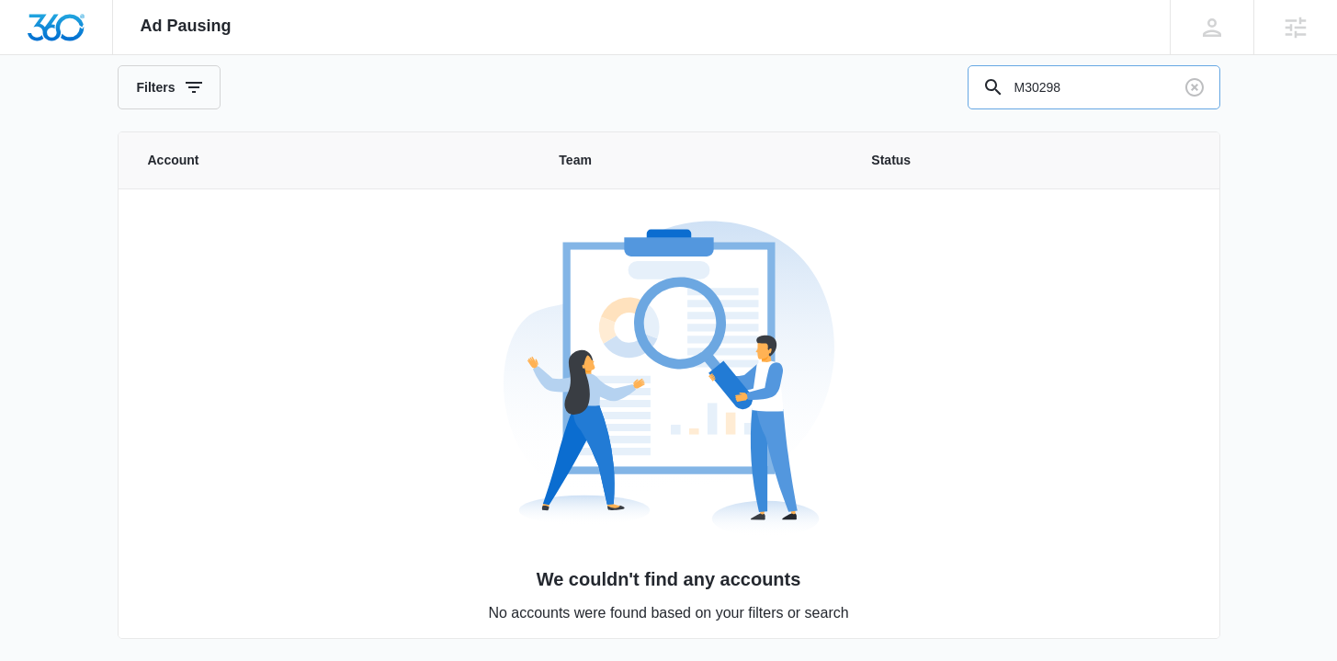
drag, startPoint x: 1021, startPoint y: 96, endPoint x: 1005, endPoint y: 91, distance: 16.6
click at [1005, 91] on div "M30298" at bounding box center [1093, 87] width 253 height 44
type input "M30298"
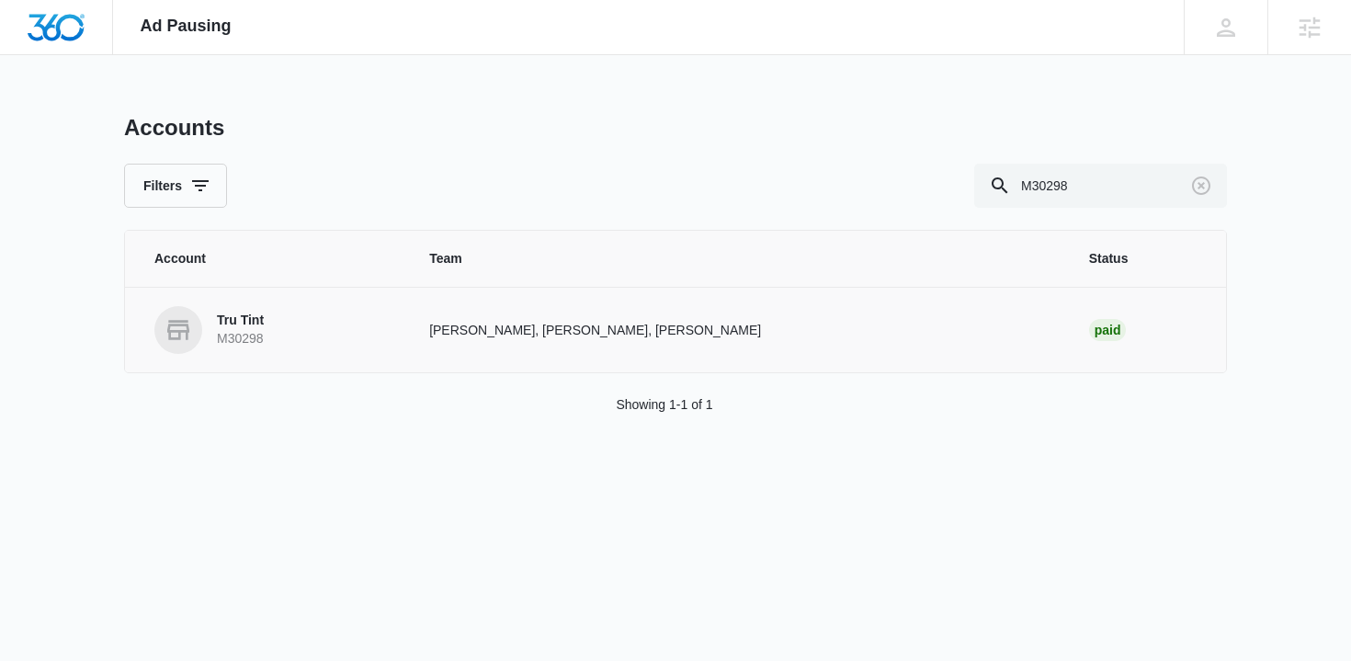
click at [255, 322] on p "Tru Tint" at bounding box center [240, 320] width 47 height 18
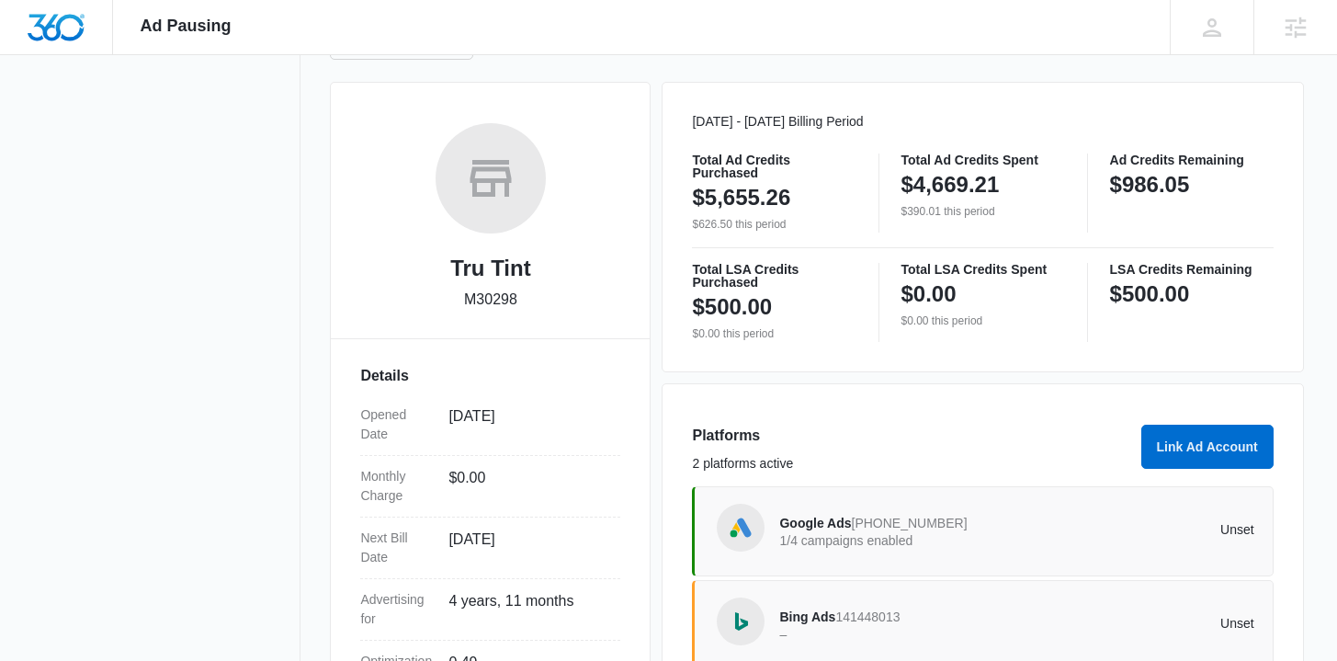
scroll to position [481, 0]
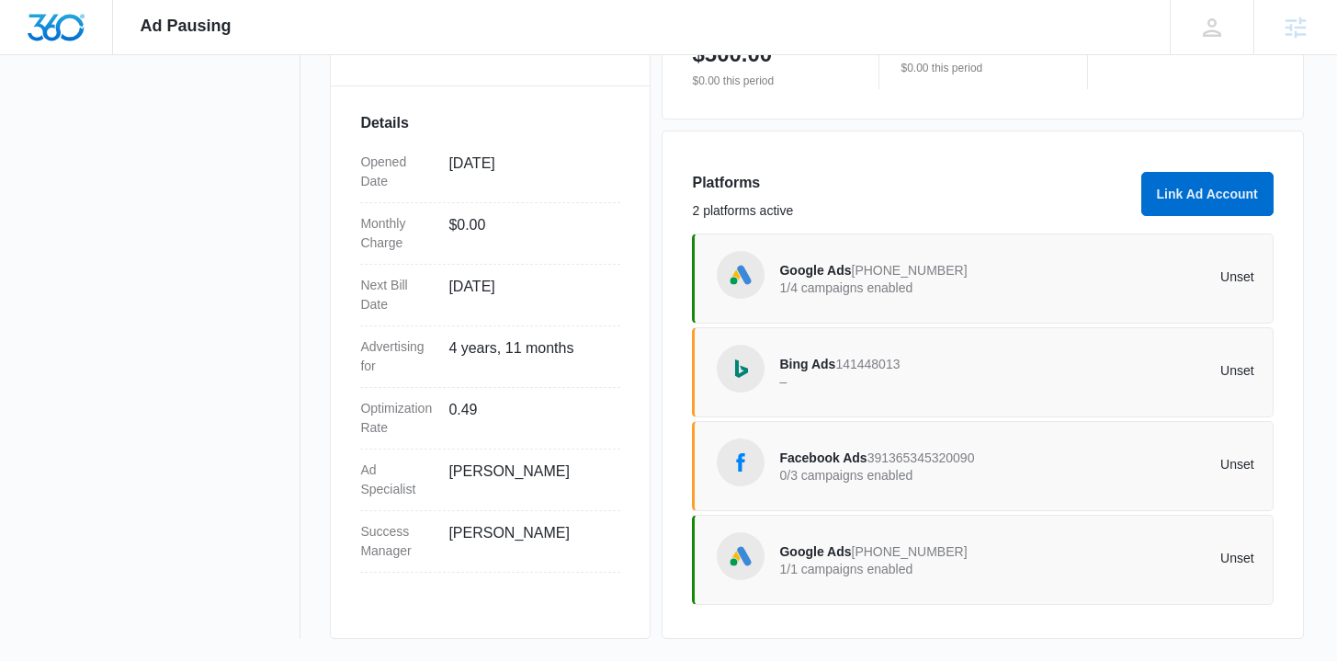
drag, startPoint x: 824, startPoint y: 588, endPoint x: 706, endPoint y: 0, distance: 599.8
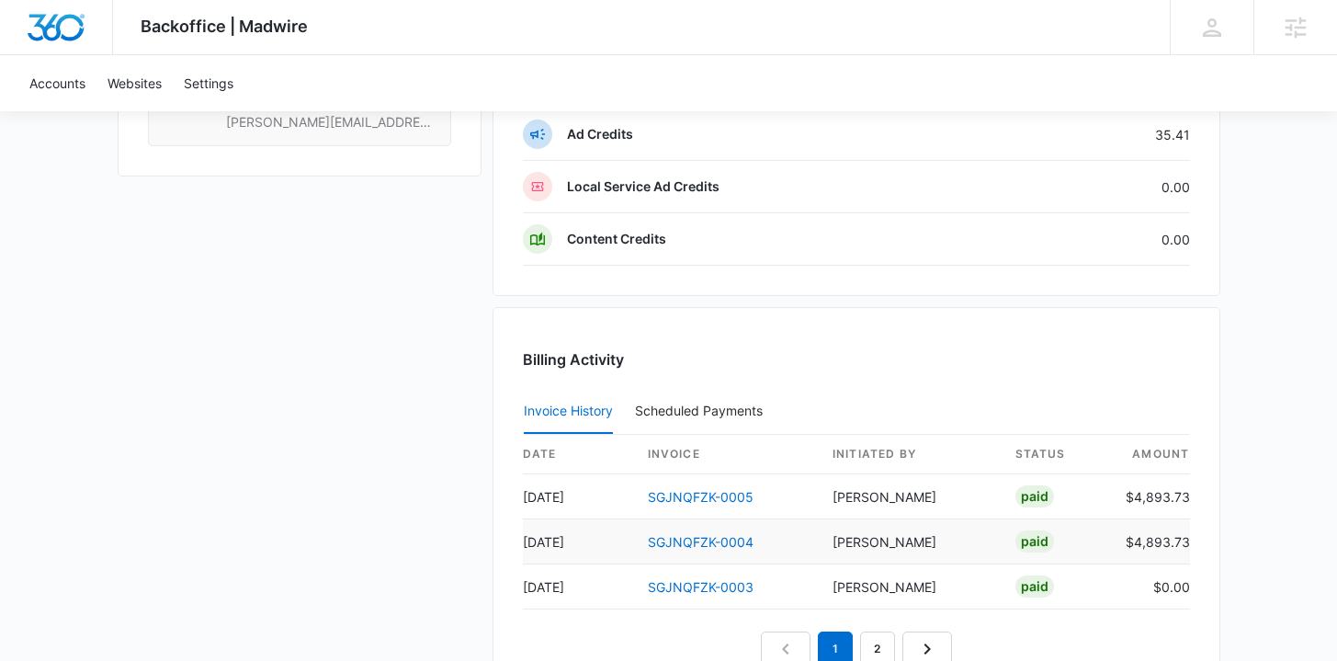
scroll to position [1644, 0]
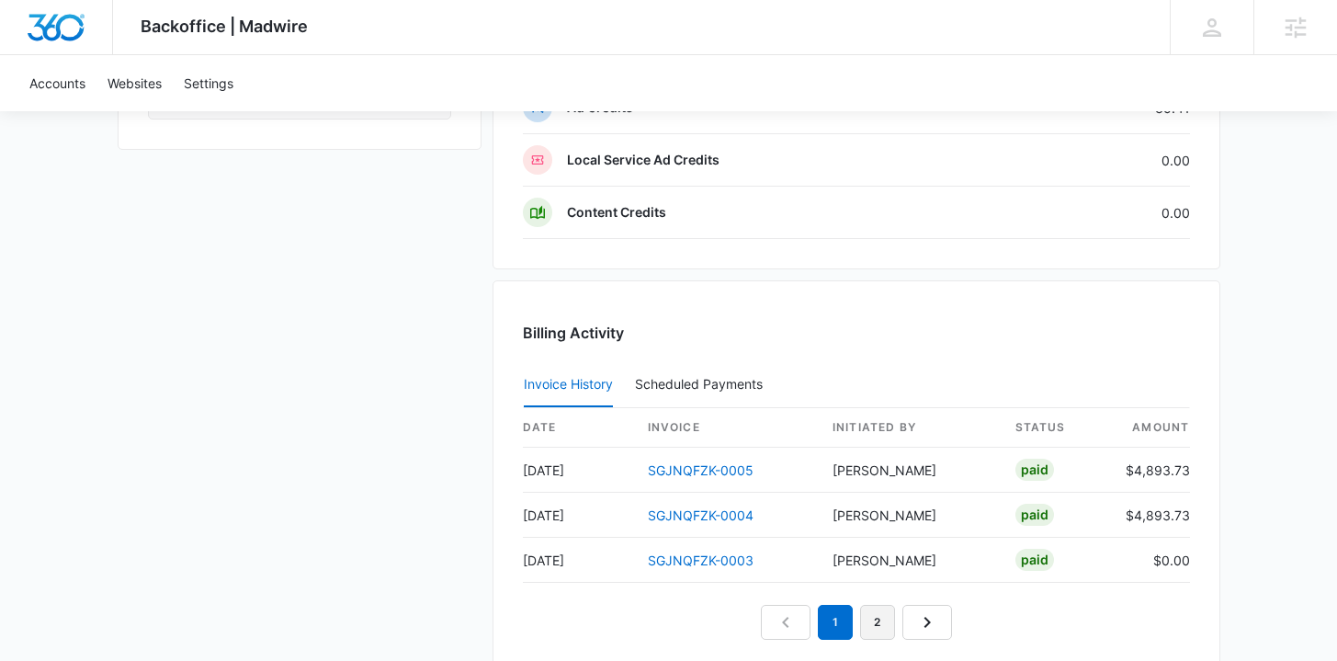
click at [872, 618] on link "2" at bounding box center [877, 622] width 35 height 35
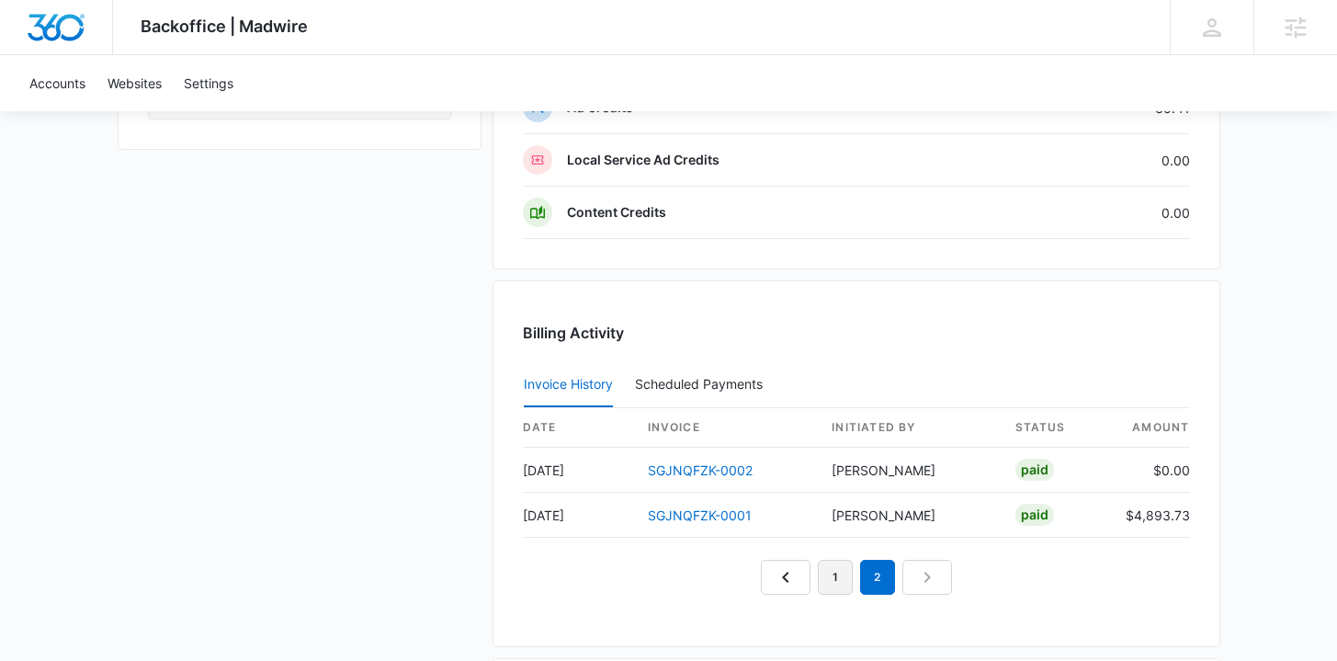
click at [826, 585] on link "1" at bounding box center [835, 577] width 35 height 35
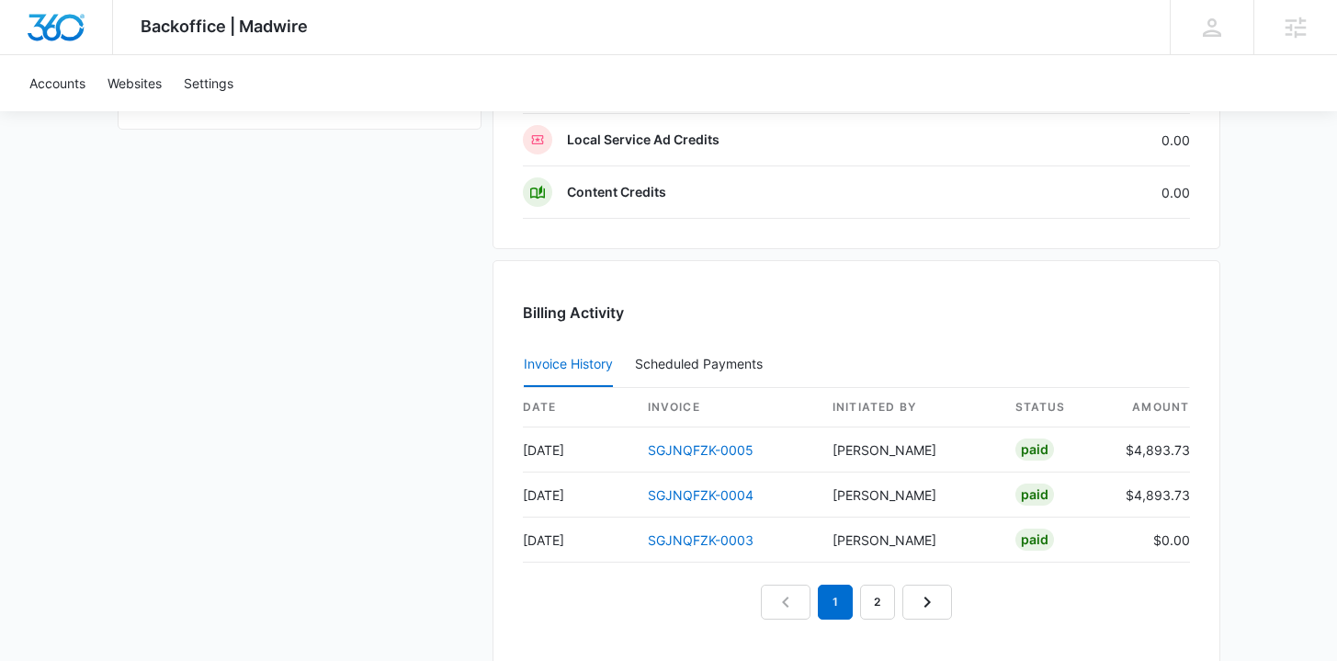
scroll to position [1669, 0]
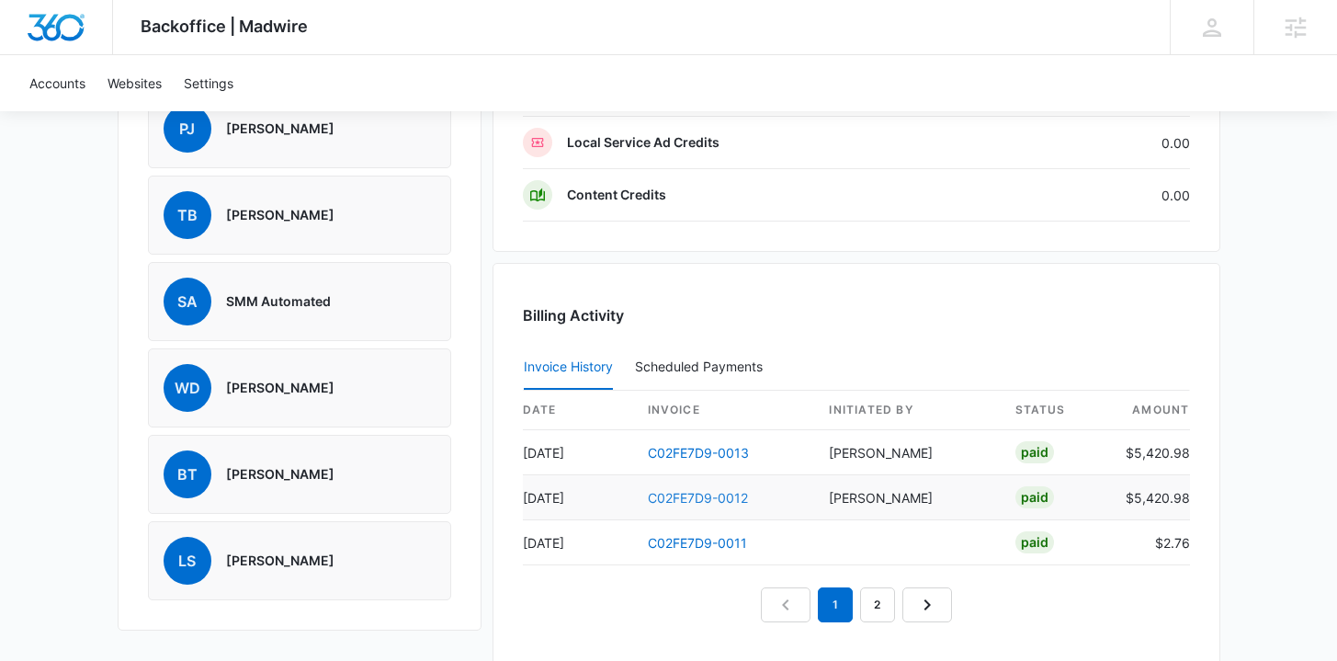
scroll to position [1493, 0]
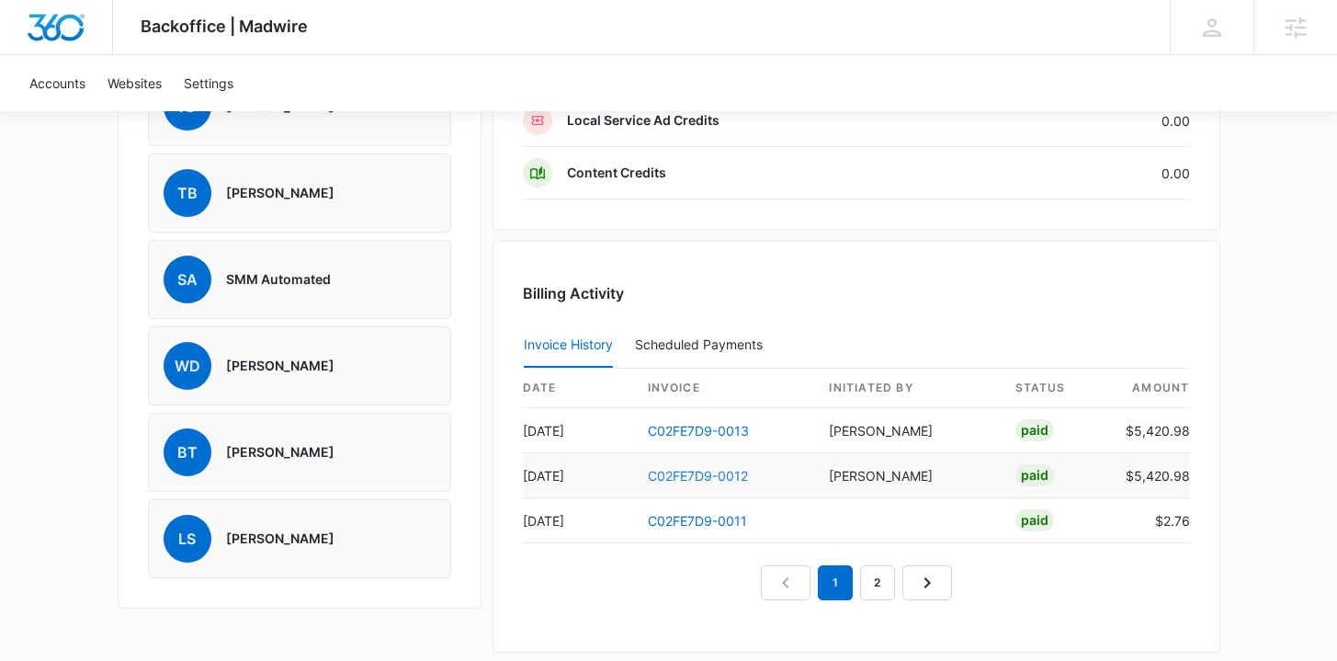
click at [718, 471] on link "C02FE7D9-0012" at bounding box center [698, 476] width 100 height 16
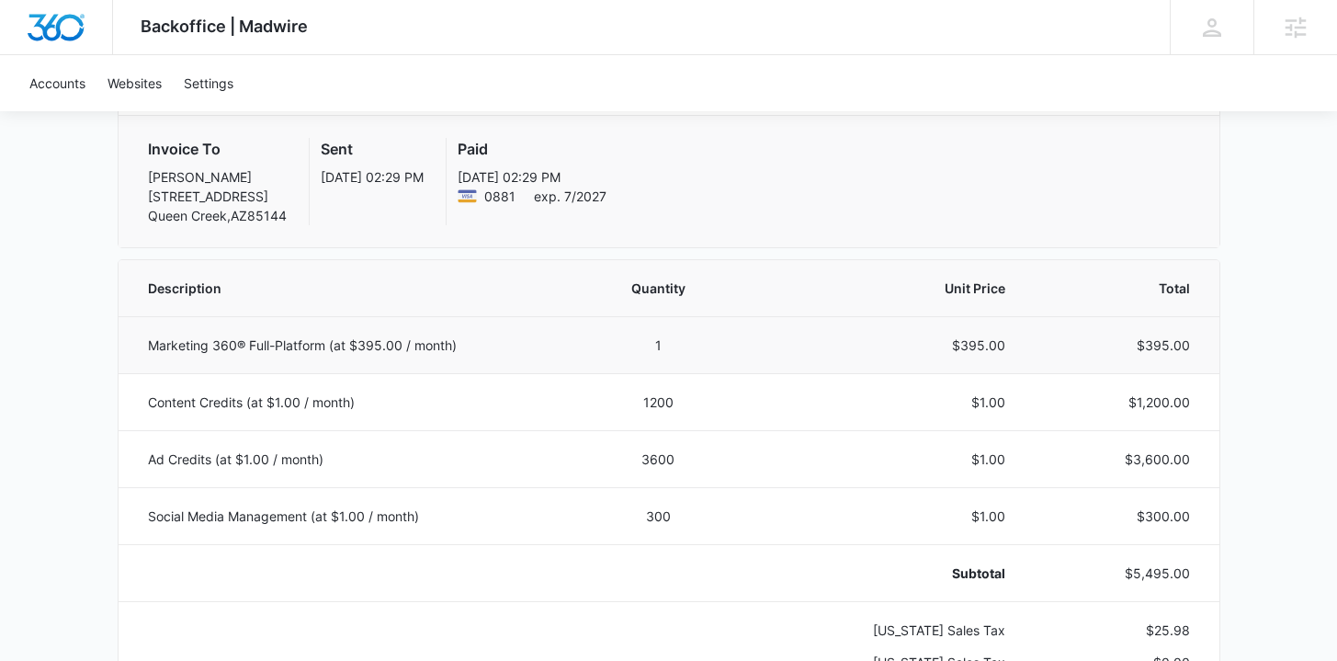
scroll to position [279, 0]
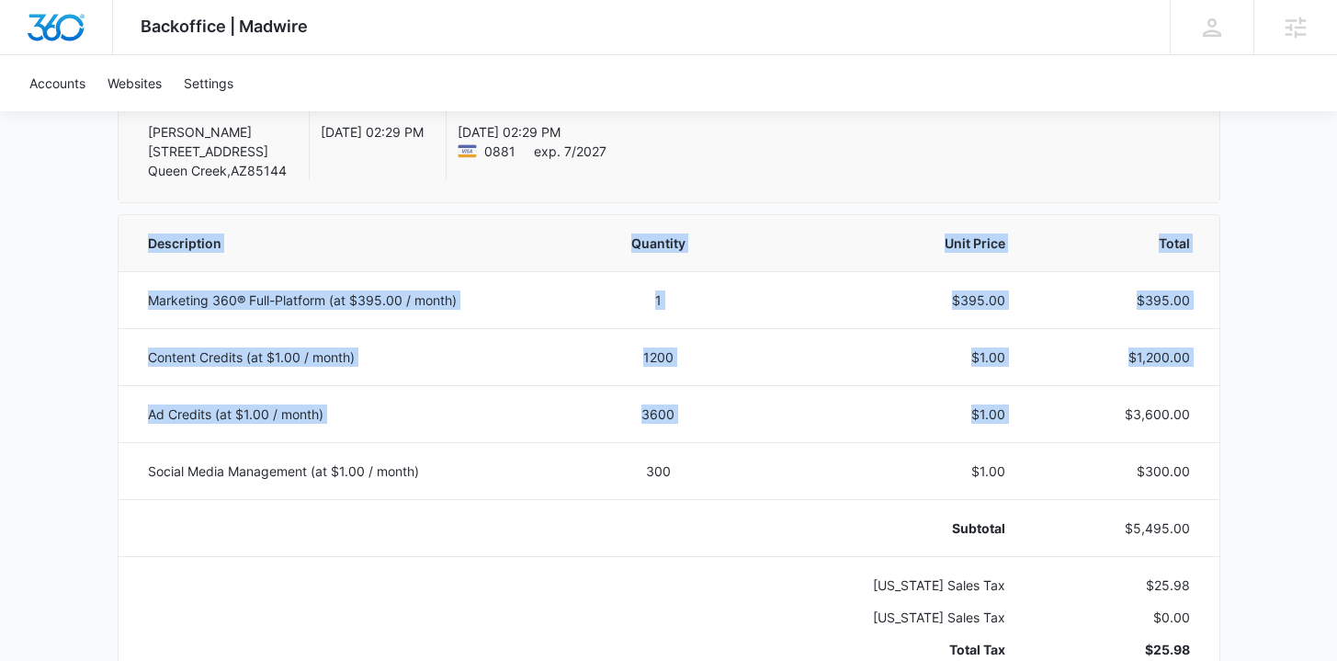
drag, startPoint x: 1130, startPoint y: 415, endPoint x: 1227, endPoint y: 410, distance: 96.6
click at [1212, 408] on td "$3,600.00" at bounding box center [1122, 413] width 191 height 57
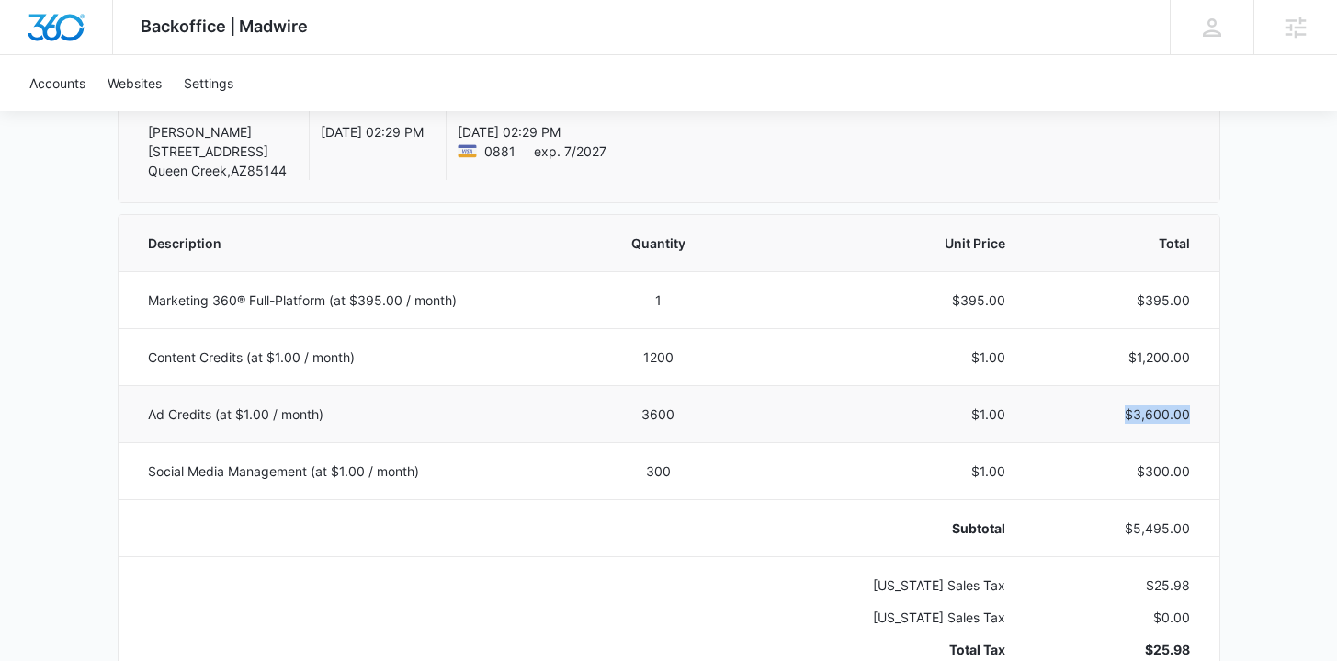
drag, startPoint x: 1200, startPoint y: 408, endPoint x: 1118, endPoint y: 392, distance: 83.2
click at [1118, 392] on td "$3,600.00" at bounding box center [1122, 413] width 191 height 57
click at [1114, 392] on td "$3,600.00" at bounding box center [1122, 413] width 191 height 57
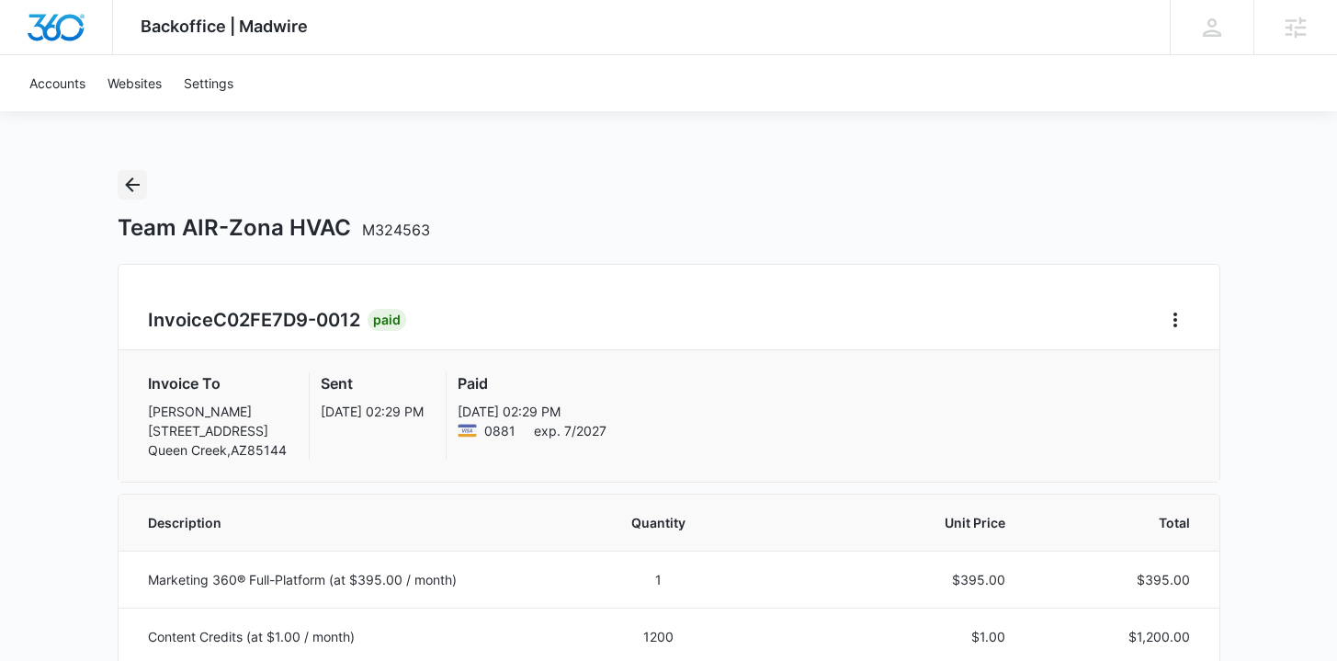
click at [141, 183] on icon "Back" at bounding box center [132, 185] width 22 height 22
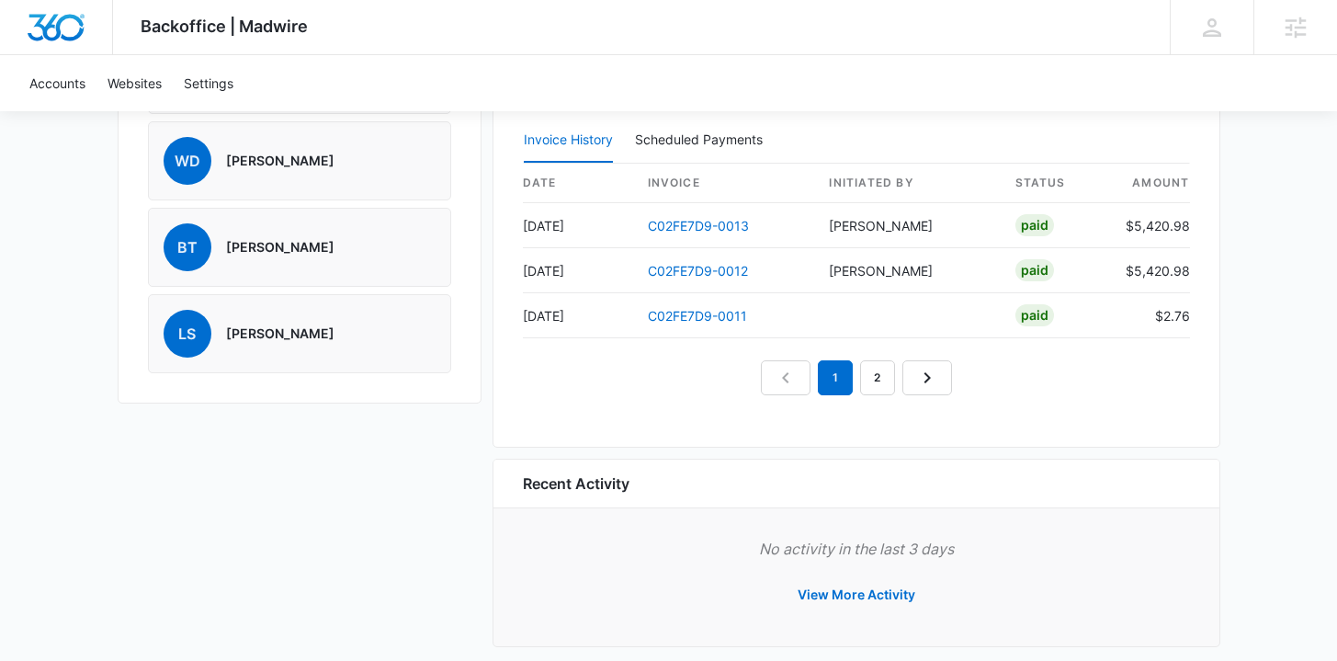
scroll to position [1687, 0]
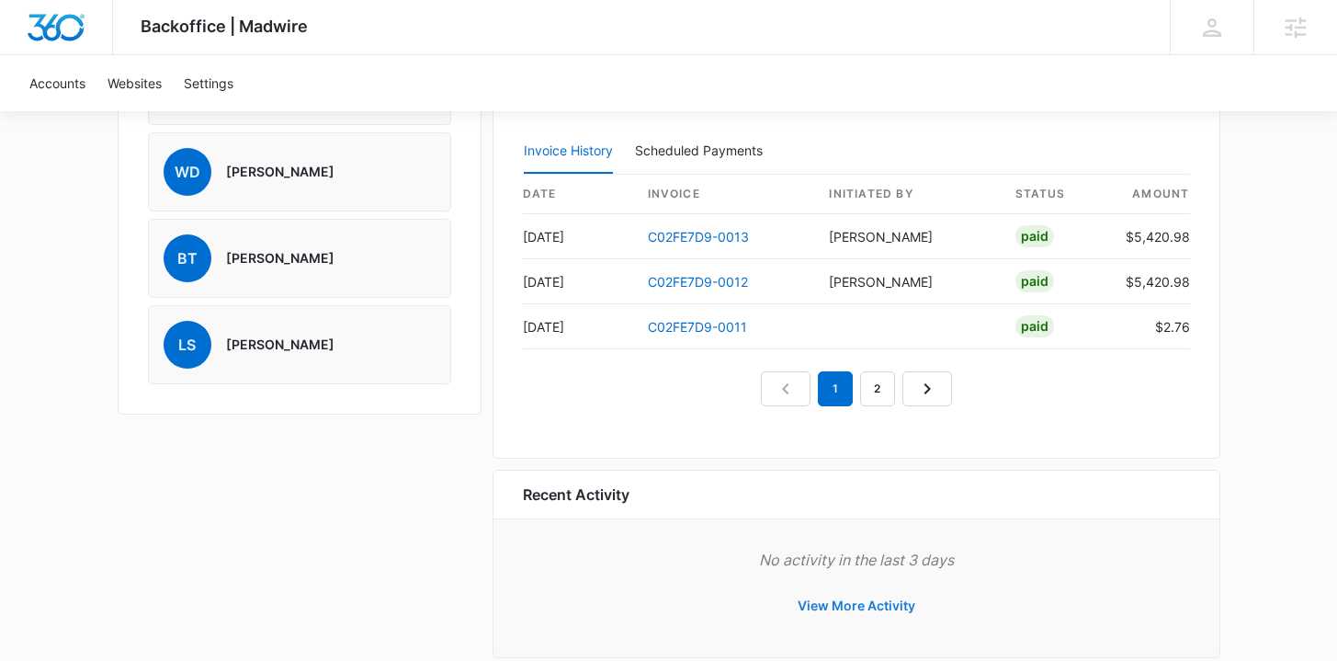
click at [868, 599] on button "View More Activity" at bounding box center [856, 605] width 154 height 44
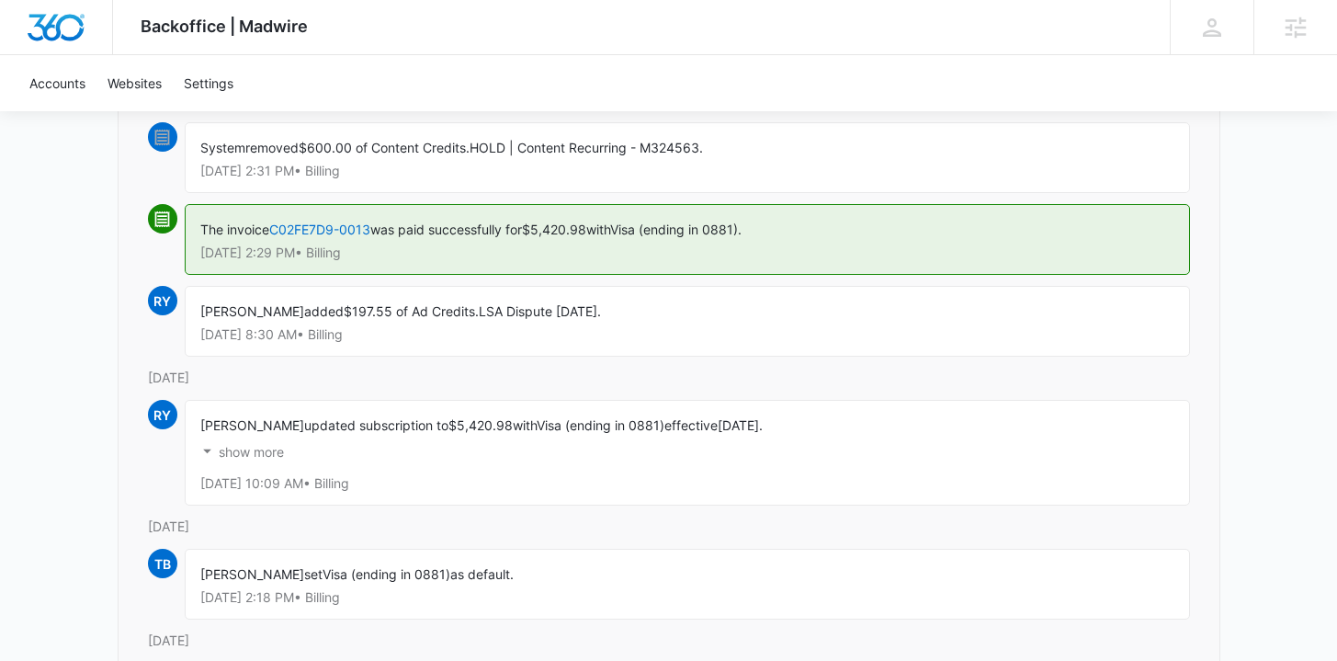
scroll to position [260, 0]
drag, startPoint x: 342, startPoint y: 310, endPoint x: 388, endPoint y: 309, distance: 45.9
click at [388, 309] on span "$197.55 of Ad Credits." at bounding box center [411, 309] width 135 height 16
drag, startPoint x: 200, startPoint y: 331, endPoint x: 233, endPoint y: 334, distance: 33.2
click at [233, 334] on p "Oct 6 at 8:30 AM • Billing" at bounding box center [687, 332] width 974 height 13
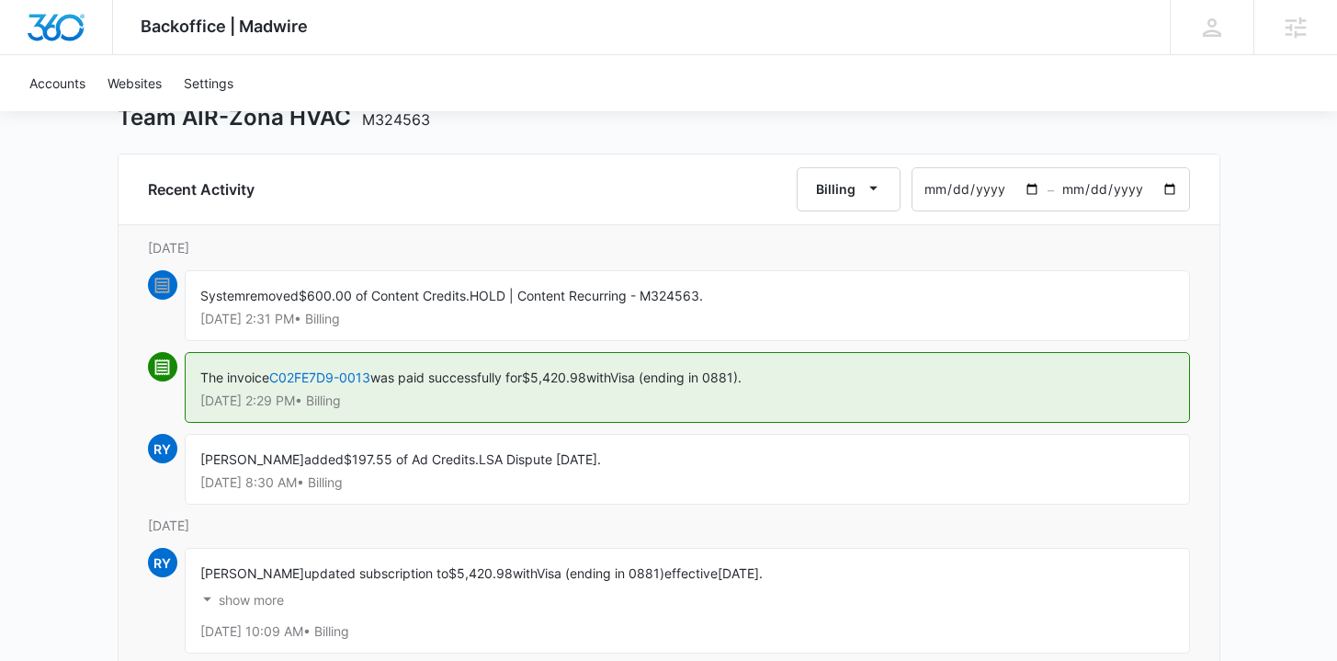
scroll to position [0, 0]
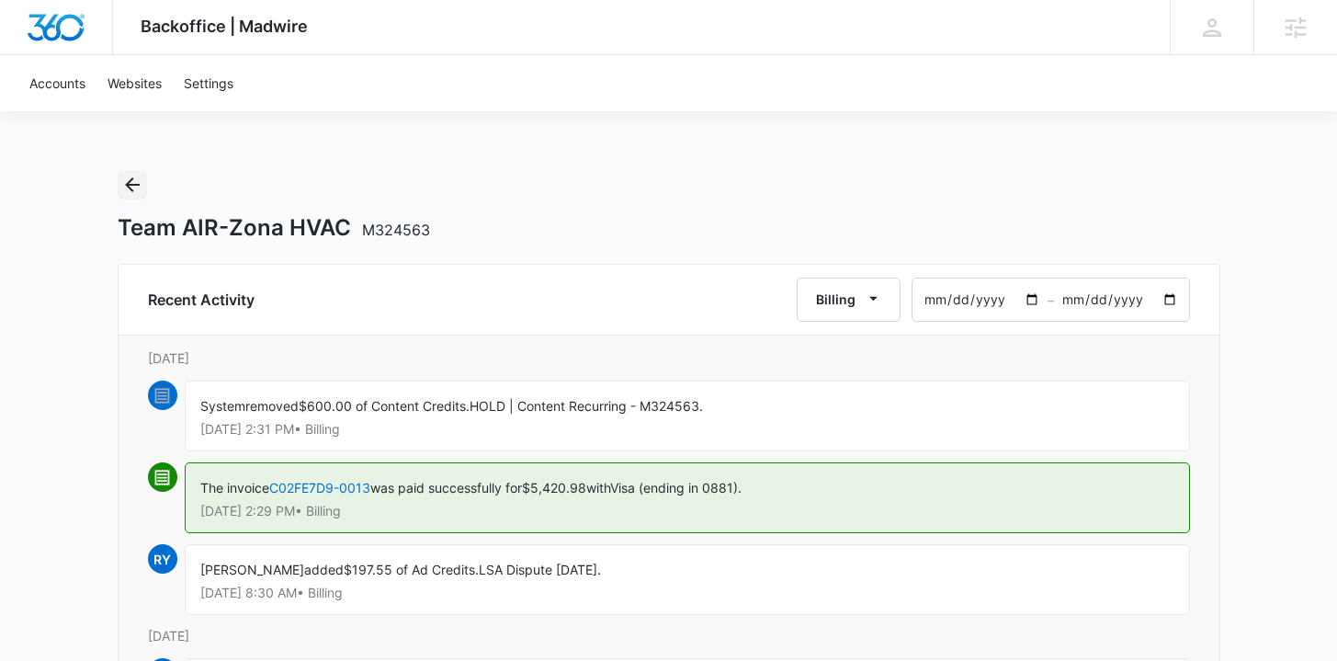
click at [135, 187] on icon "Back" at bounding box center [132, 185] width 22 height 22
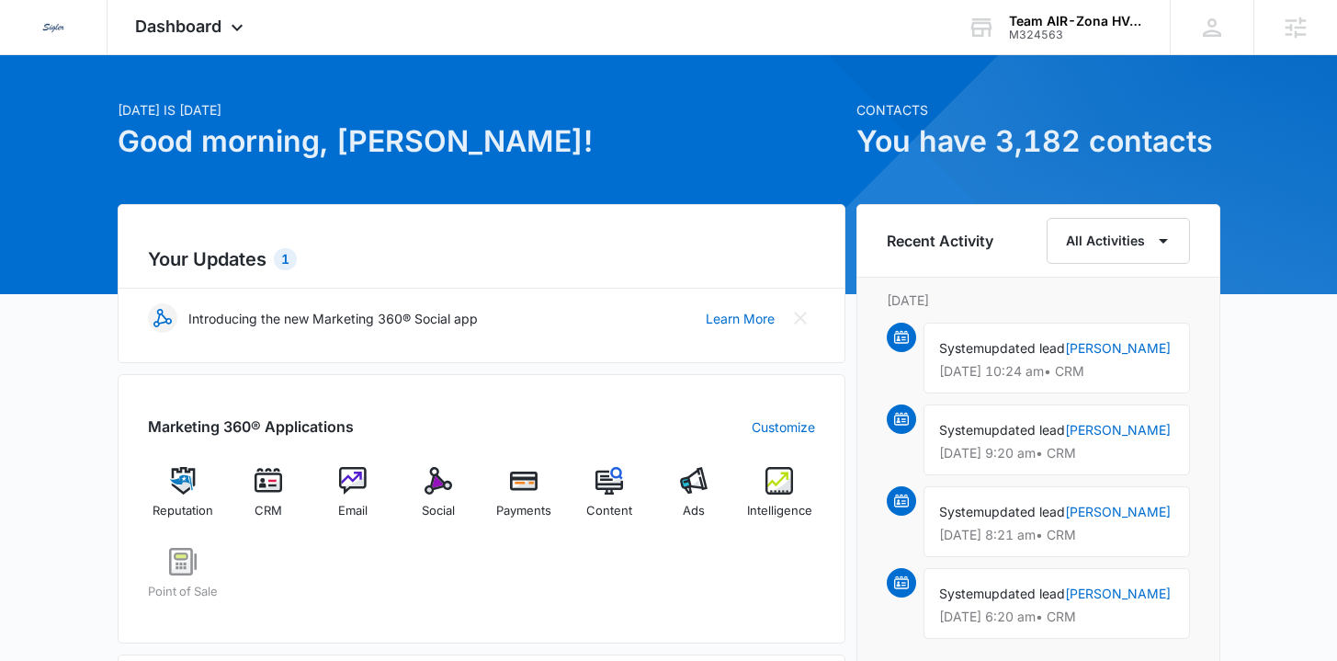
scroll to position [342, 0]
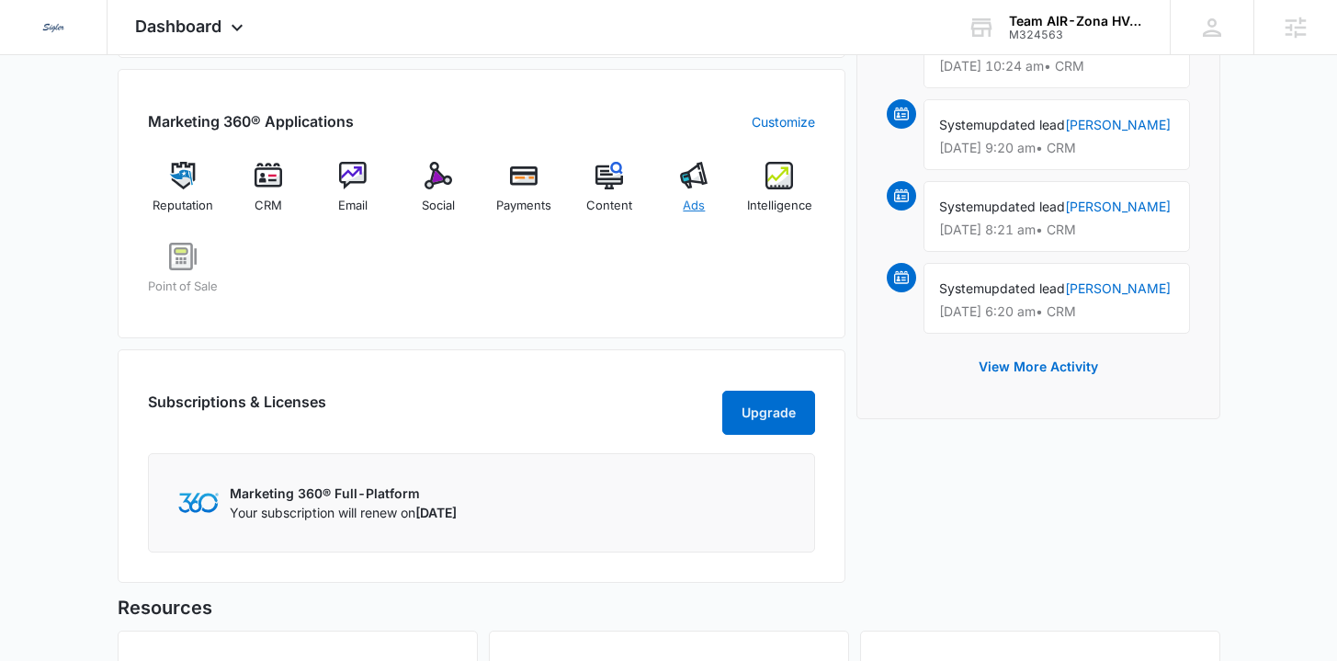
click at [703, 203] on span "Ads" at bounding box center [694, 206] width 22 height 18
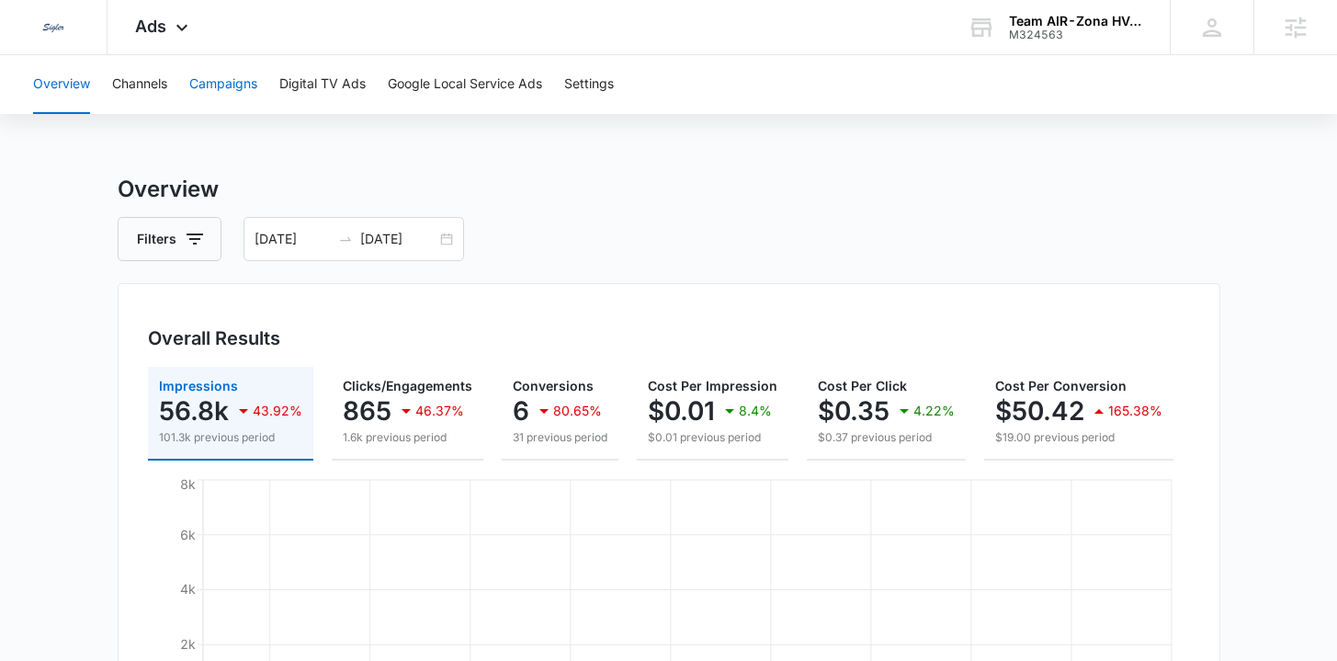
click at [256, 94] on button "Campaigns" at bounding box center [223, 84] width 68 height 59
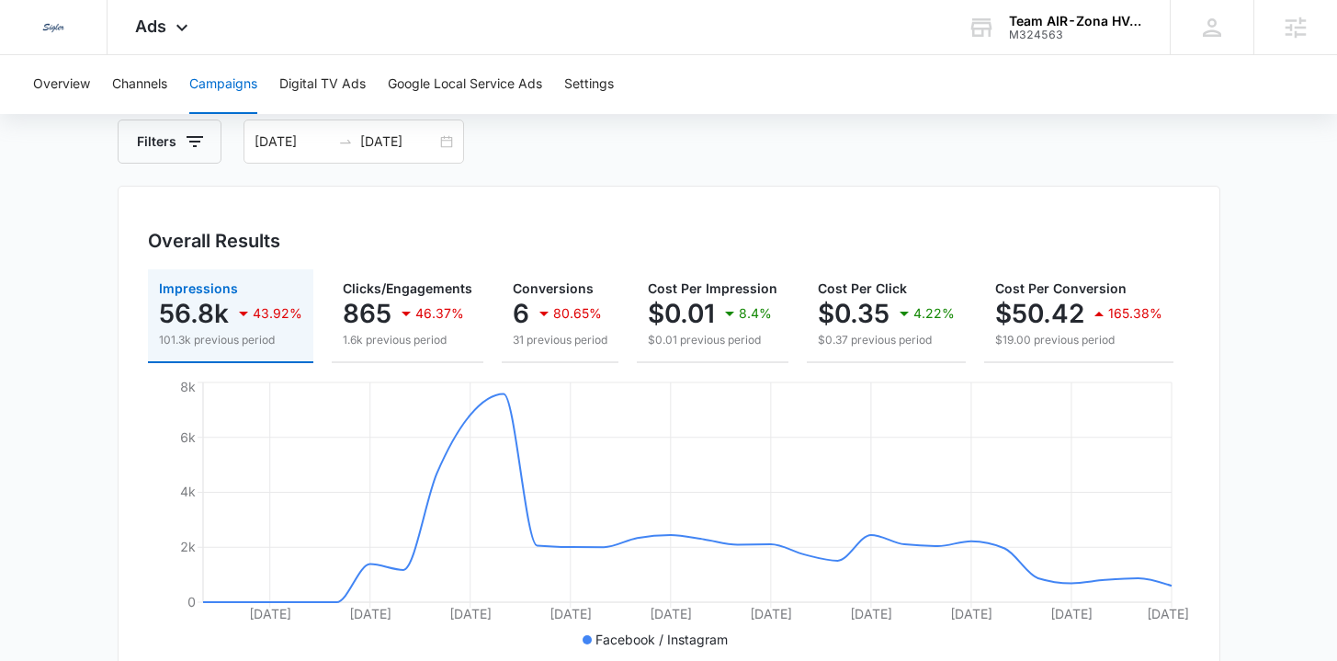
scroll to position [0, 206]
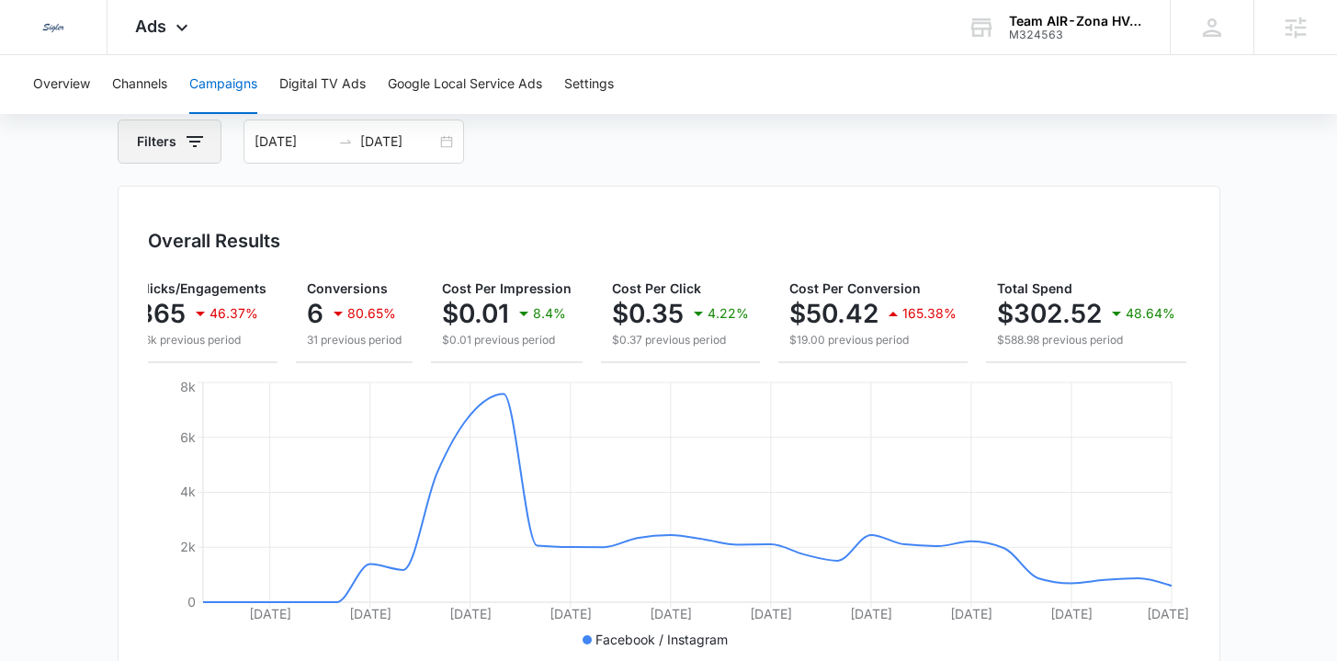
click at [153, 138] on button "Filters" at bounding box center [170, 141] width 104 height 44
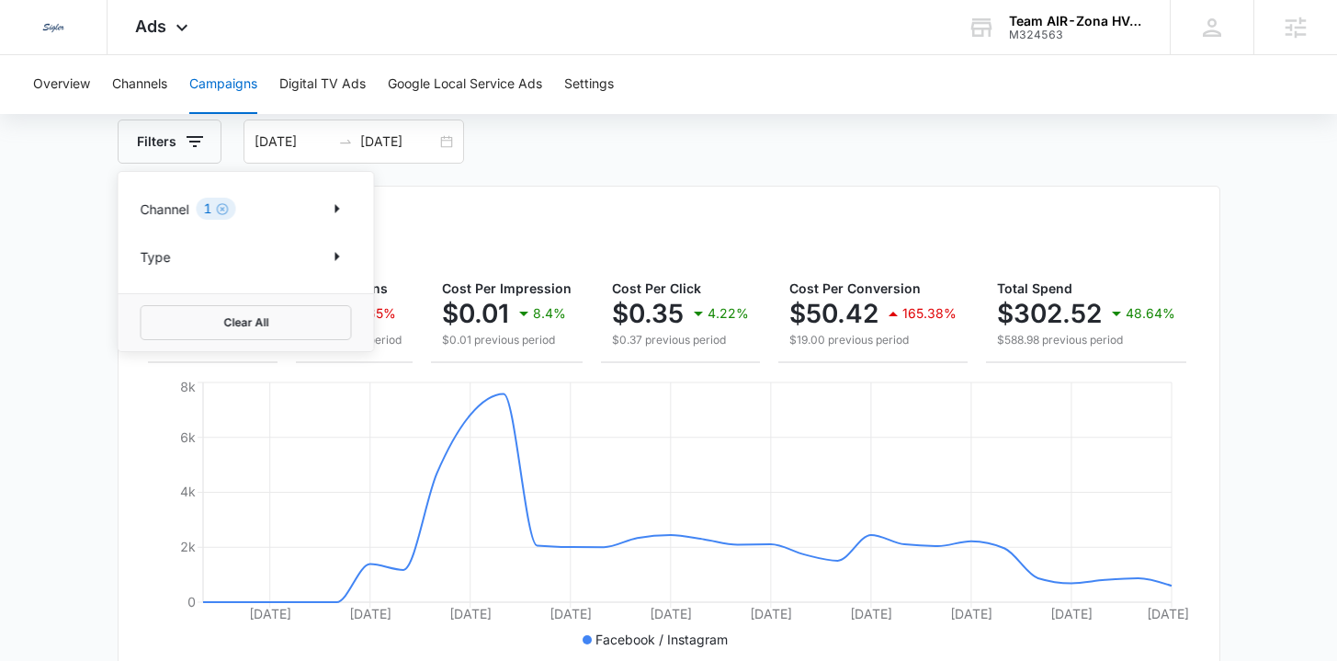
click at [182, 209] on p "Channel" at bounding box center [165, 208] width 49 height 19
click at [334, 207] on icon "Show Channel filters" at bounding box center [337, 209] width 22 height 22
click at [200, 272] on label "Google" at bounding box center [246, 269] width 211 height 19
click at [141, 270] on input "Google" at bounding box center [141, 269] width 1 height 1
checkbox input "true"
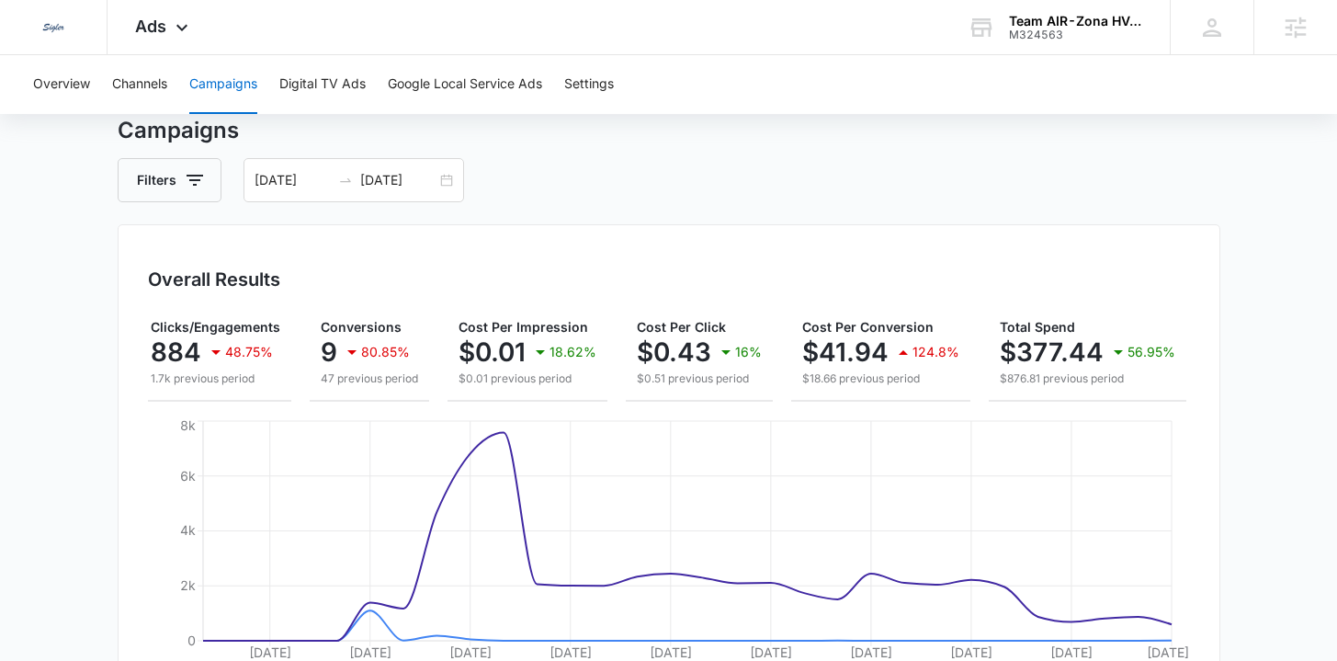
scroll to position [0, 0]
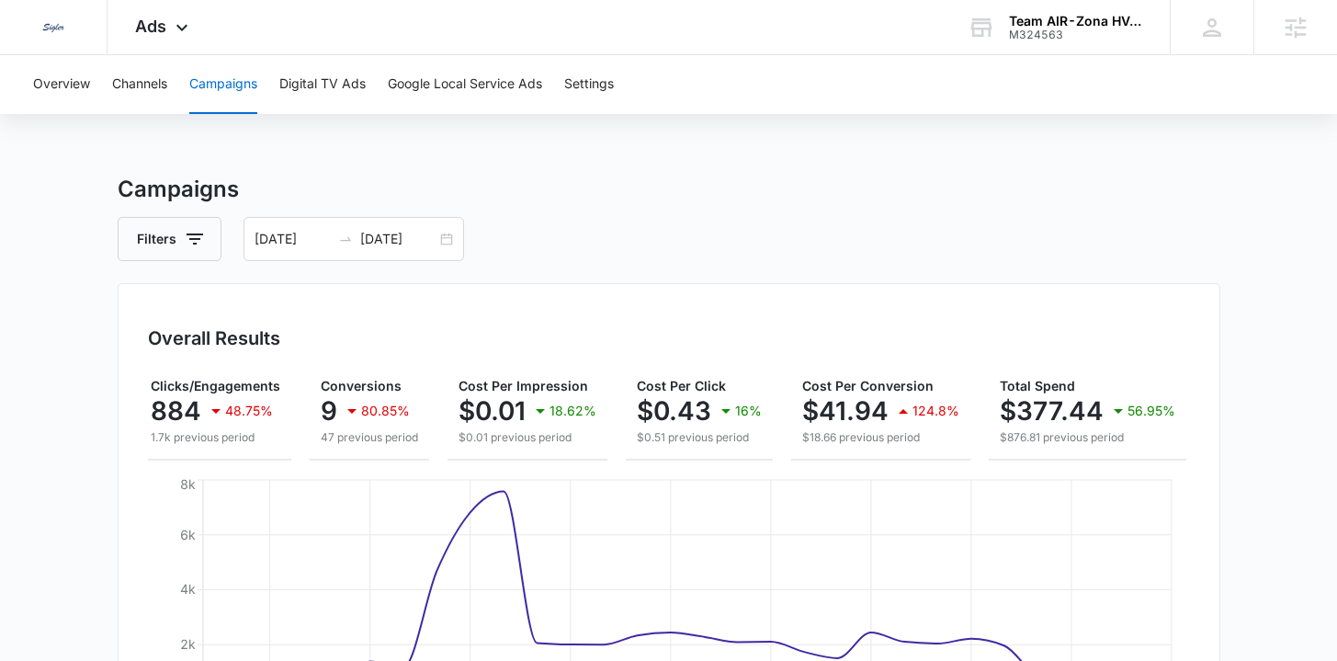
click at [443, 288] on div "Overall Results Impressions 58.2k 47.11% 110k previous period Clicks/Engagement…" at bounding box center [669, 532] width 1103 height 498
click at [442, 240] on div "09/01/2025 09/30/2025" at bounding box center [353, 239] width 221 height 44
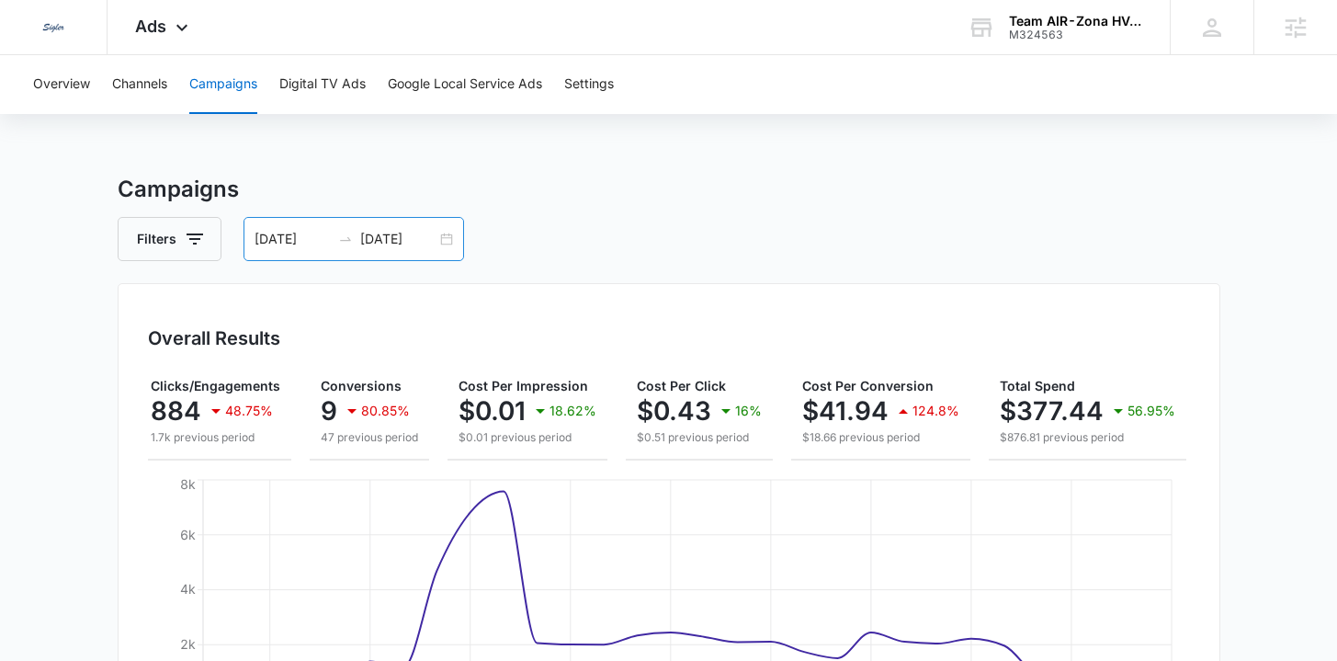
click at [444, 240] on div "09/01/2025 09/30/2025" at bounding box center [353, 239] width 221 height 44
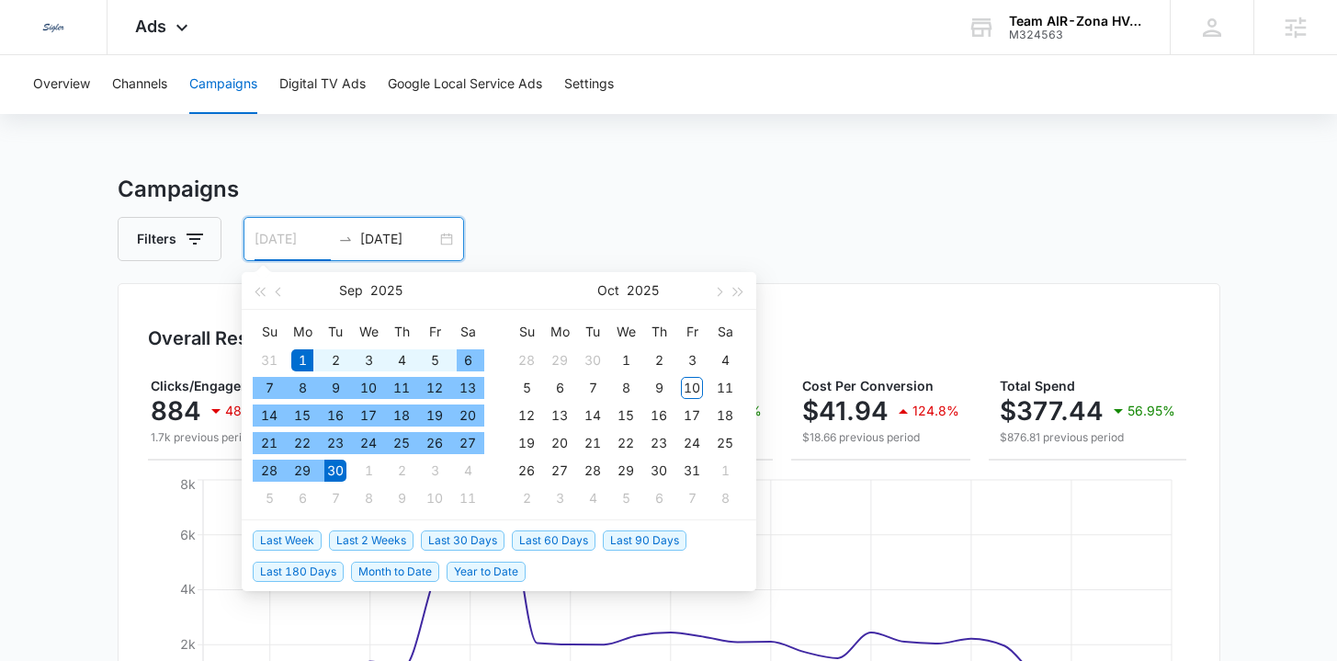
type input "09/06/2025"
click at [471, 357] on div "6" at bounding box center [468, 360] width 22 height 22
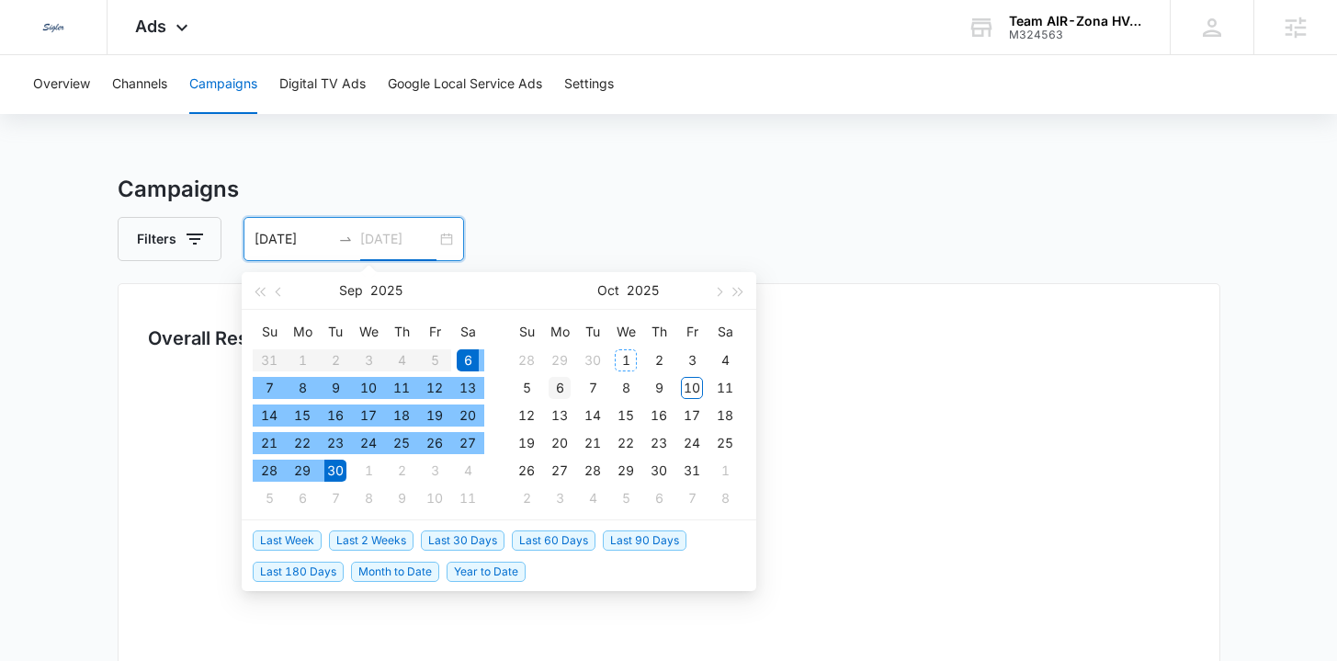
type input "10/06/2025"
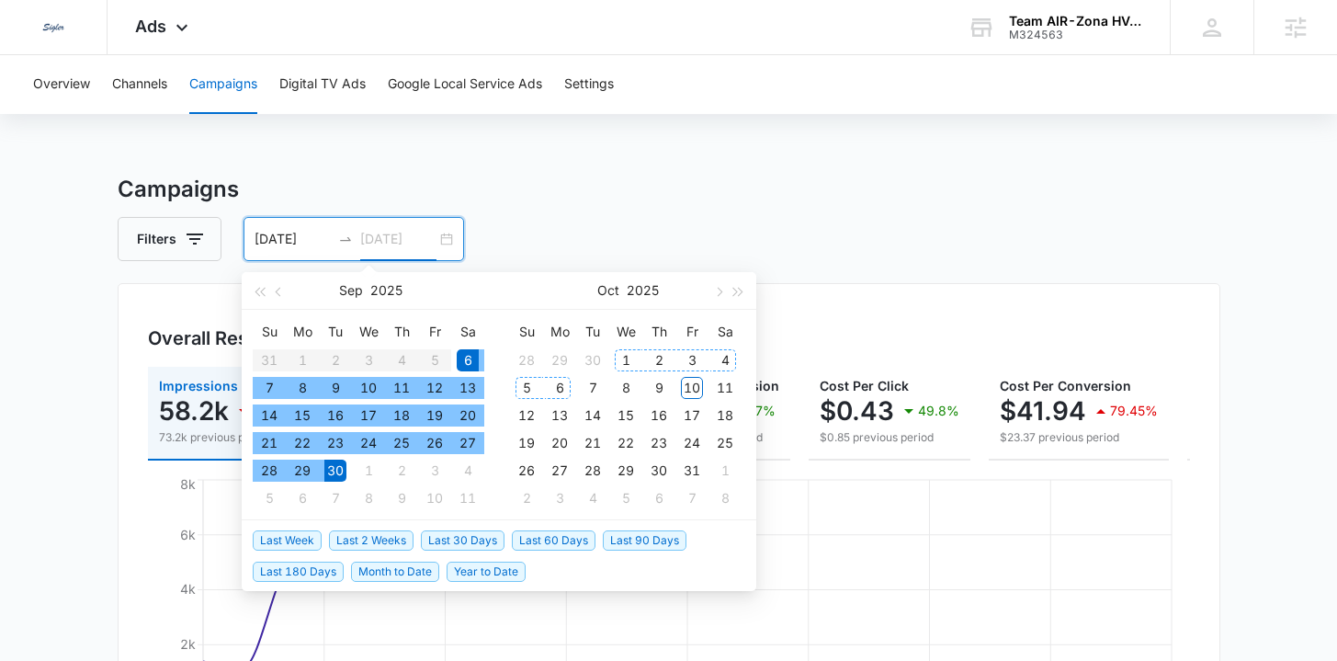
click at [563, 382] on div "6" at bounding box center [560, 388] width 22 height 22
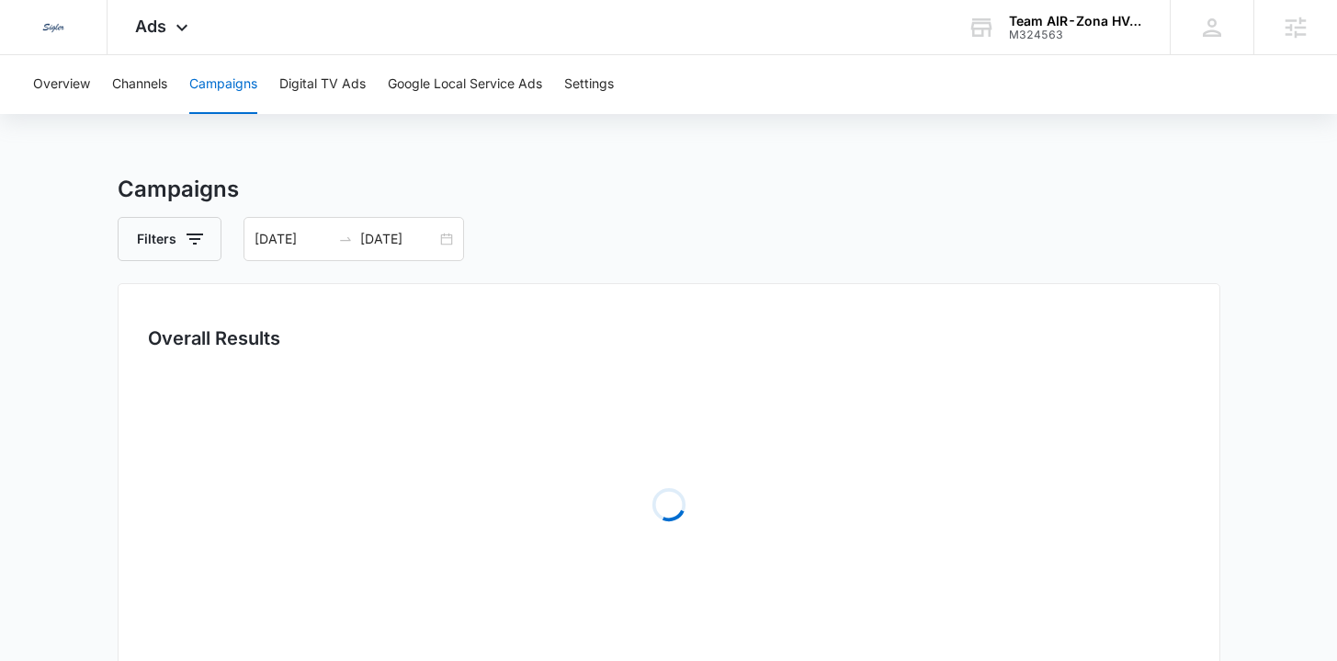
click at [558, 180] on h3 "Campaigns" at bounding box center [669, 189] width 1103 height 33
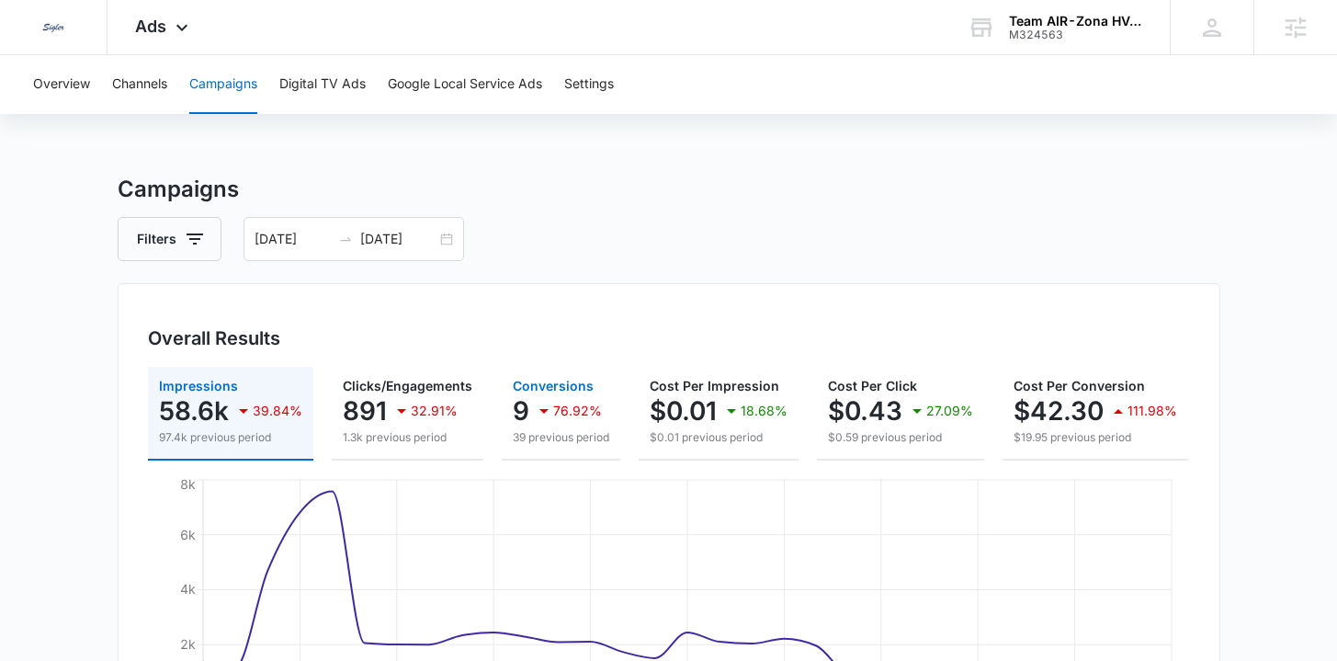
drag, startPoint x: 553, startPoint y: 458, endPoint x: 578, endPoint y: 462, distance: 25.2
click at [578, 460] on div "Impressions 58.6k 39.84% 97.4k previous period Clicks/Engagements 891 32.91% 1.…" at bounding box center [669, 414] width 1042 height 94
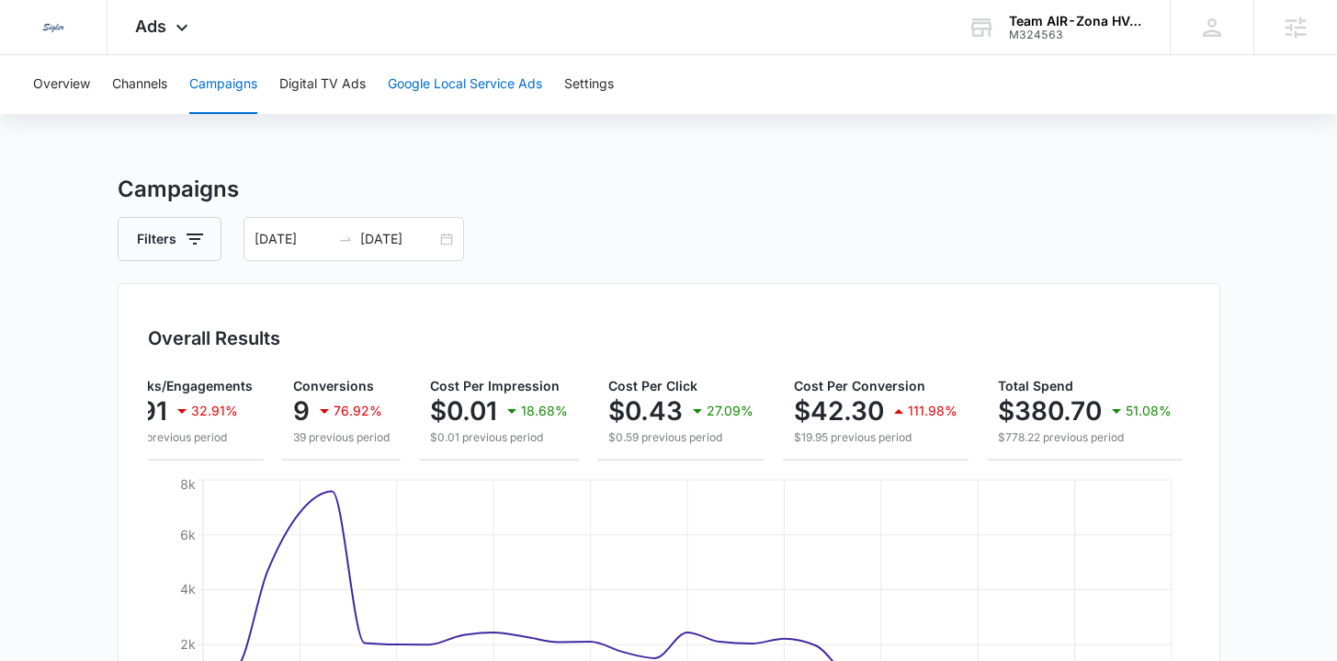
click at [433, 100] on button "Google Local Service Ads" at bounding box center [465, 84] width 154 height 59
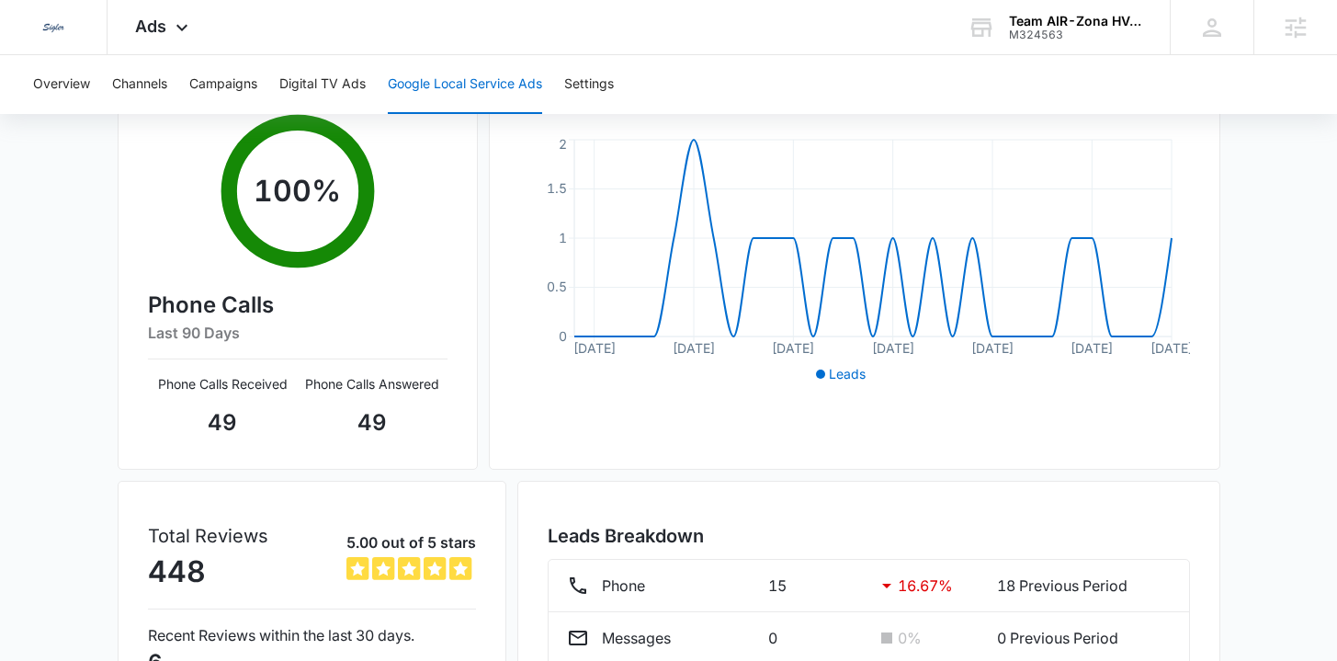
scroll to position [461, 0]
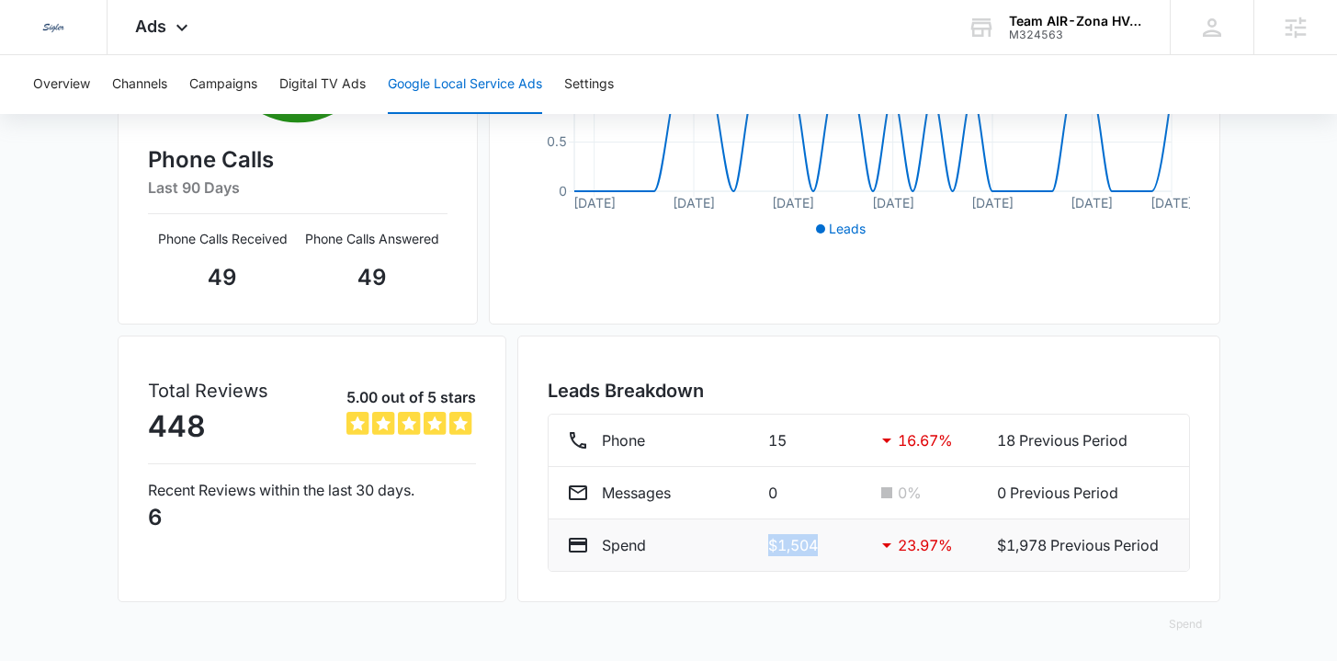
drag, startPoint x: 795, startPoint y: 540, endPoint x: 757, endPoint y: 540, distance: 37.7
click at [757, 540] on div "Spend $1,504 23.97 % $1,978 Previous Period" at bounding box center [869, 545] width 604 height 22
click at [774, 571] on div "Leads Breakdown Phone 15 16.67 % 18 Previous Period Messages 0 0 % 0 Previous P…" at bounding box center [868, 468] width 703 height 266
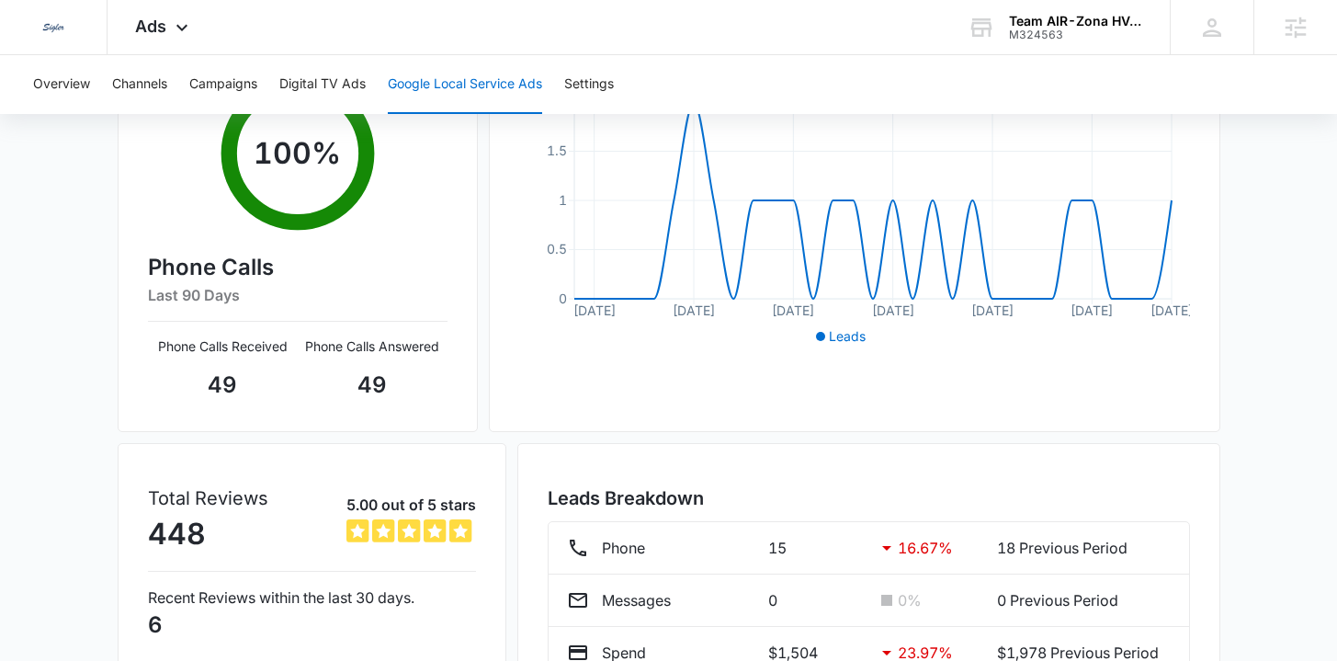
scroll to position [469, 0]
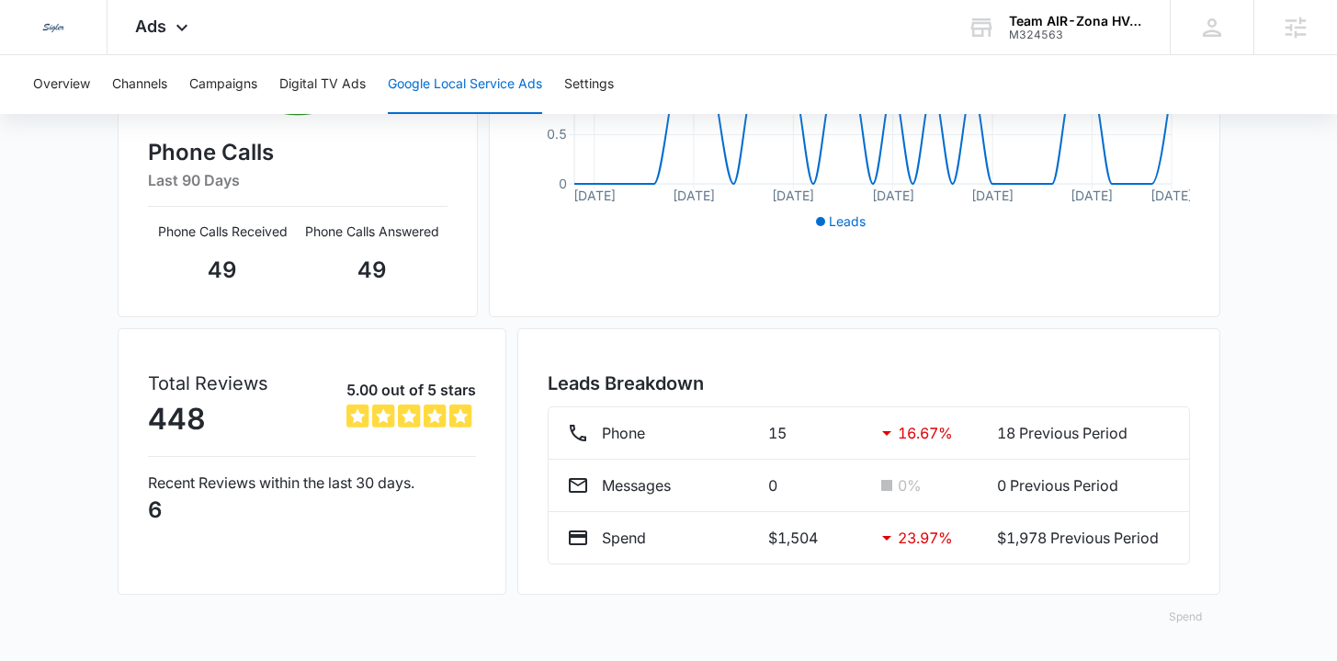
click at [1196, 613] on button "Spend" at bounding box center [1185, 616] width 70 height 44
click at [1190, 560] on div "Raw" at bounding box center [1198, 559] width 53 height 11
click at [813, 535] on p "$1,504" at bounding box center [814, 537] width 93 height 22
click at [725, 560] on li "Spend $1,504 23.97 % $1,978 Previous Period" at bounding box center [869, 537] width 640 height 51
click at [1195, 615] on button "Spend" at bounding box center [1185, 616] width 70 height 44
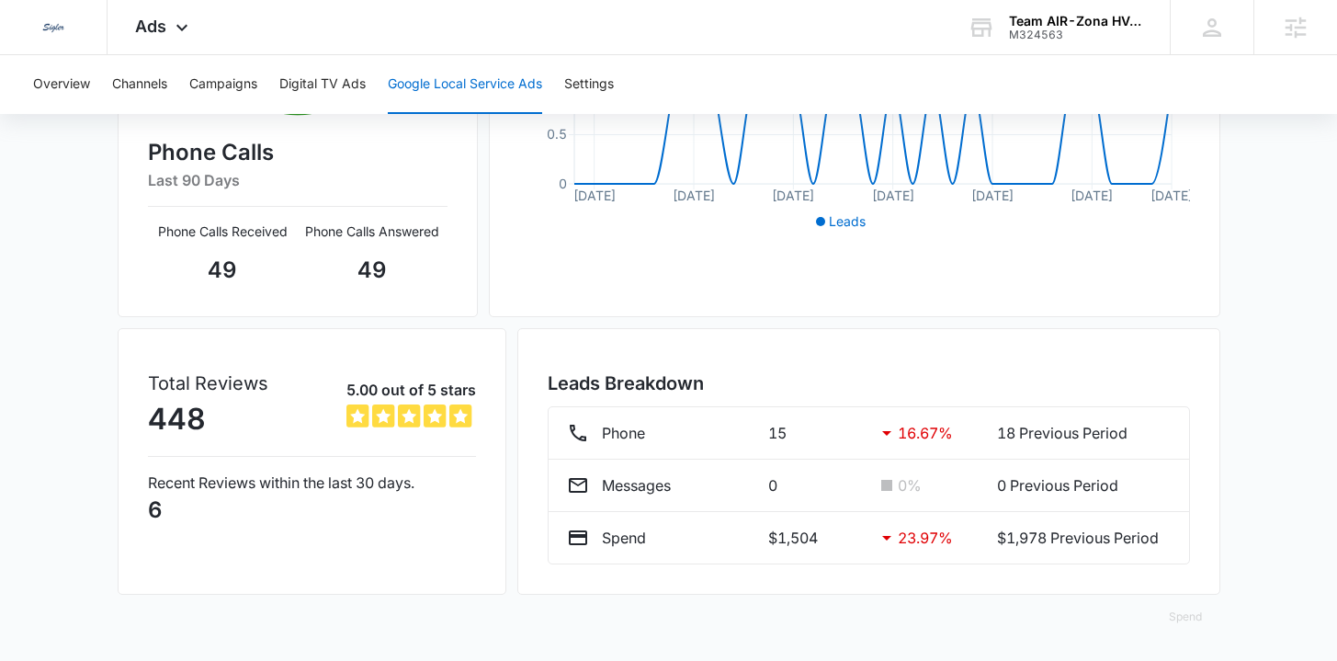
click at [889, 629] on div "Spend" at bounding box center [669, 616] width 1103 height 44
click at [1183, 619] on button "Spend" at bounding box center [1185, 616] width 70 height 44
click at [1183, 535] on div "Optimized" at bounding box center [1198, 533] width 53 height 11
click at [1192, 615] on button "Spend" at bounding box center [1185, 616] width 70 height 44
click at [1311, 550] on div "Google Local Service Ads Beta 09/06/2025 10/06/2025 New Location Responsiveness…" at bounding box center [668, 182] width 1337 height 956
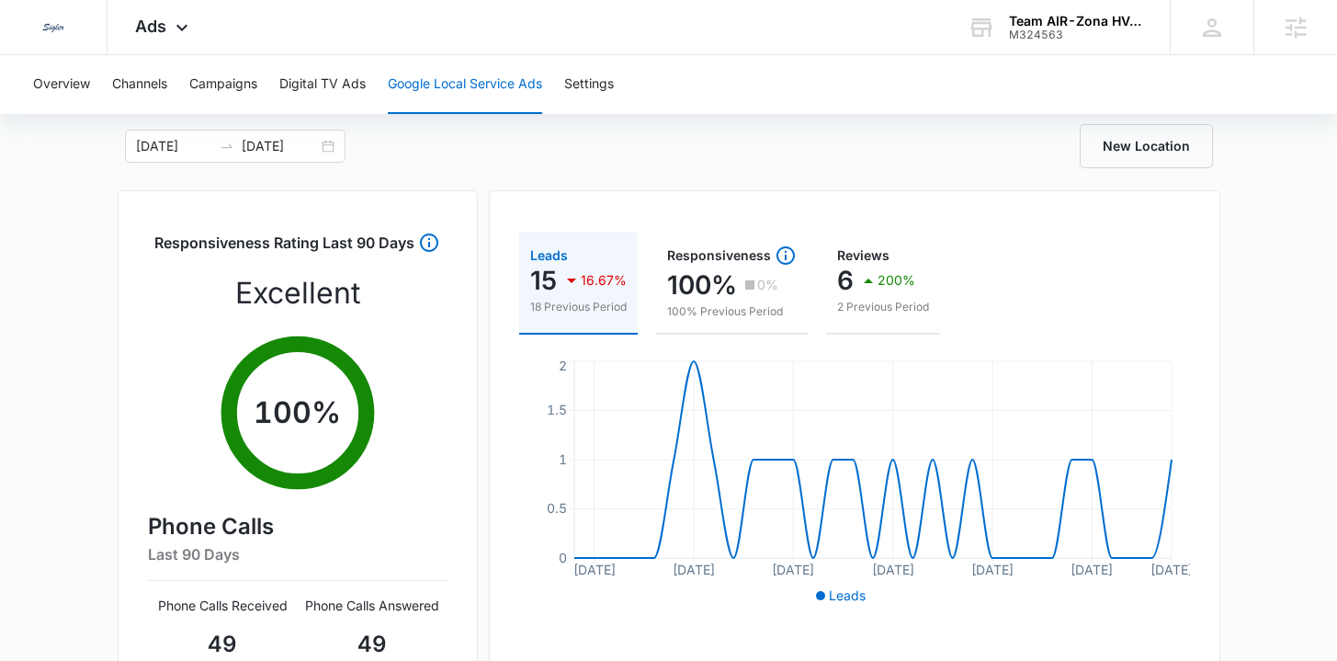
scroll to position [0, 0]
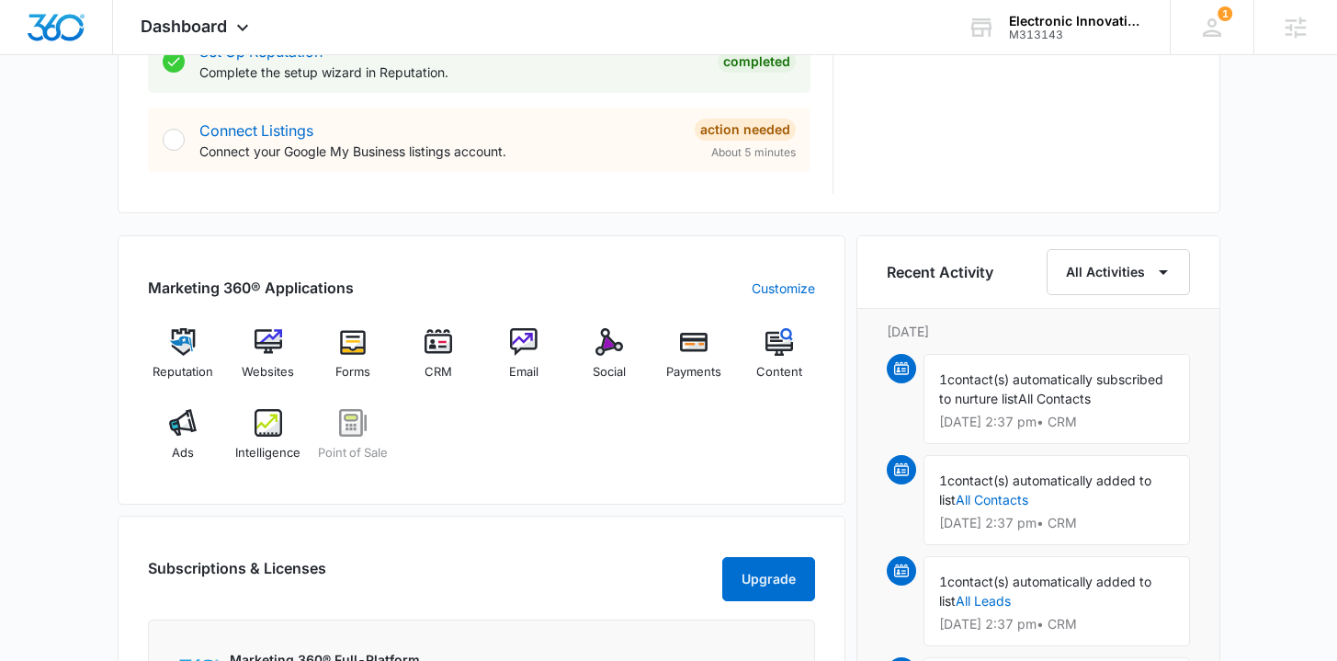
scroll to position [963, 0]
click at [178, 444] on span "Ads" at bounding box center [183, 452] width 22 height 18
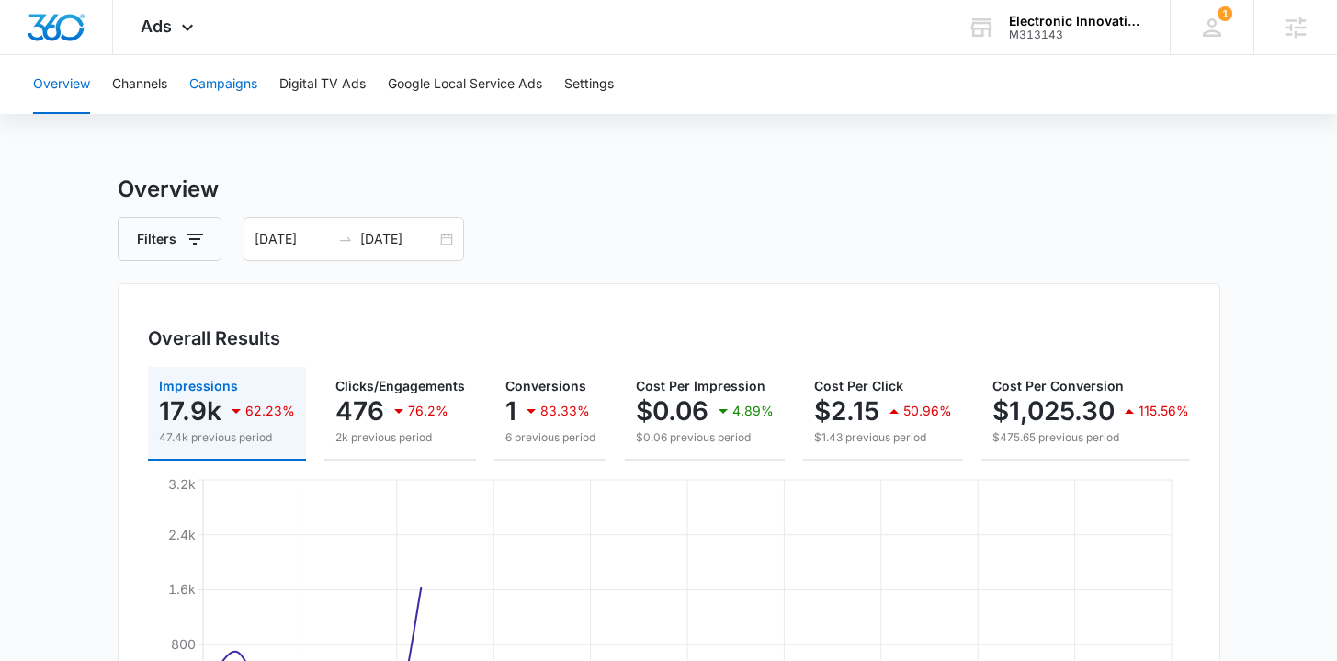
click at [215, 79] on button "Campaigns" at bounding box center [223, 84] width 68 height 59
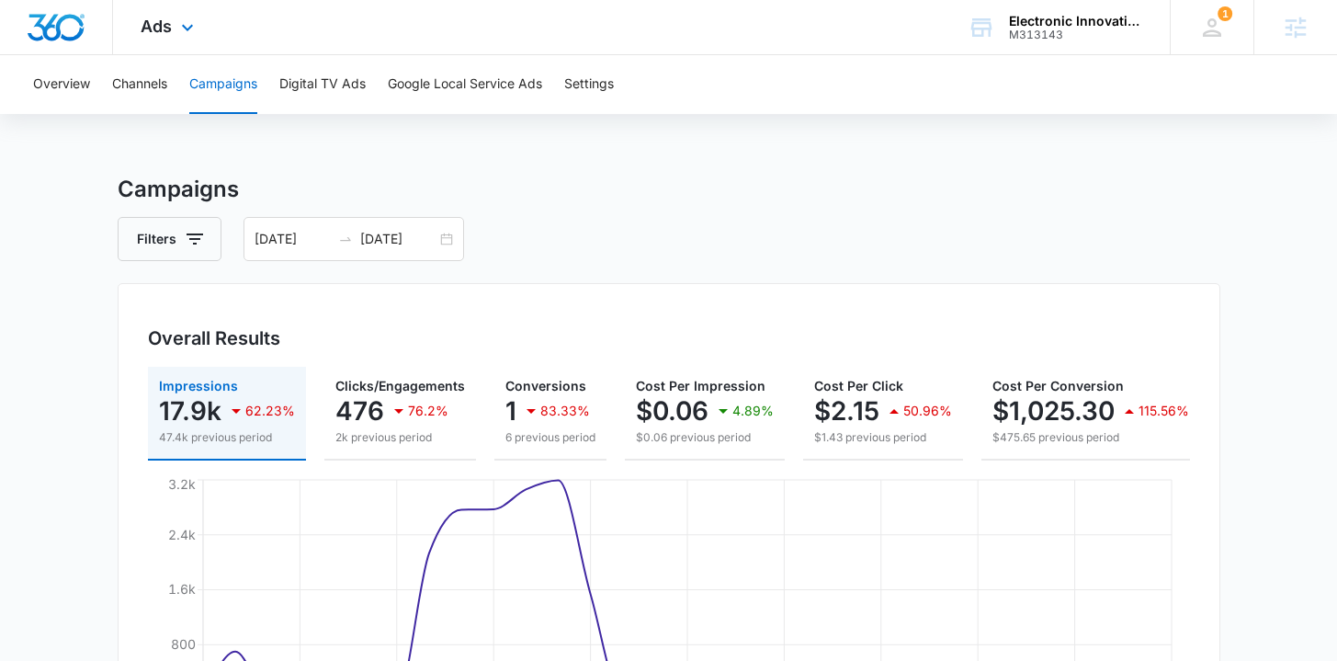
click at [67, 23] on img "Dashboard" at bounding box center [56, 28] width 59 height 28
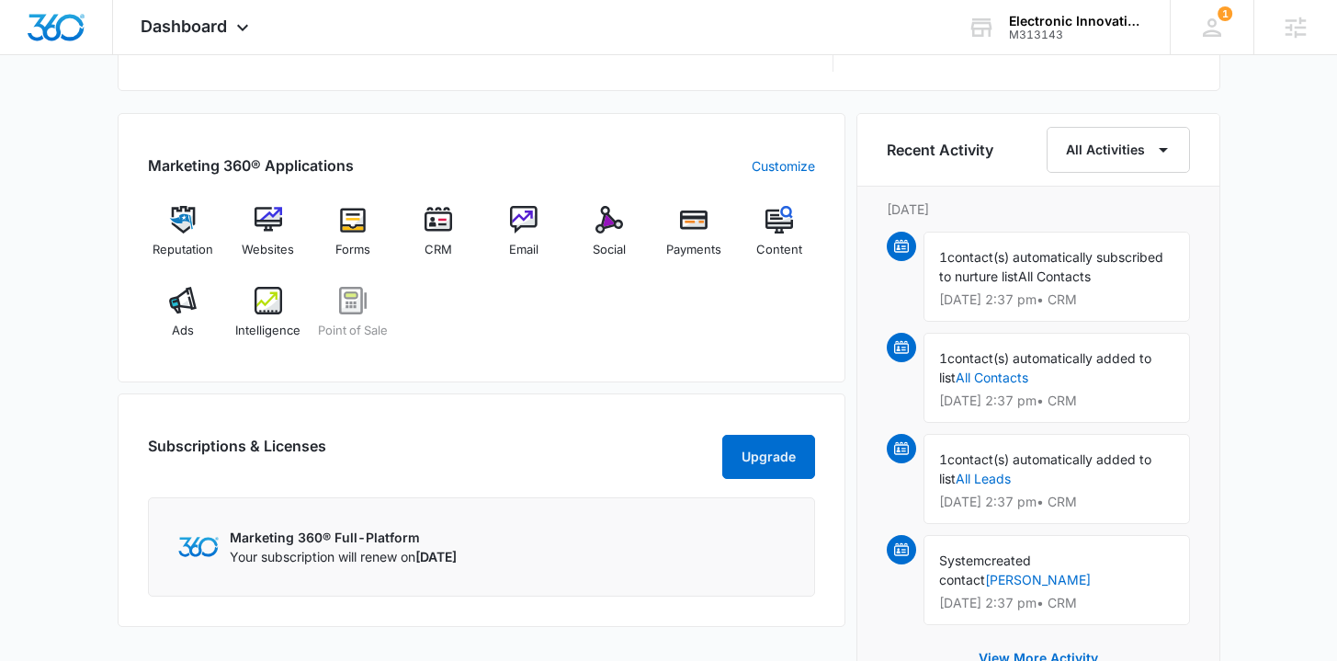
scroll to position [1085, 0]
click at [527, 245] on span "Email" at bounding box center [523, 249] width 29 height 18
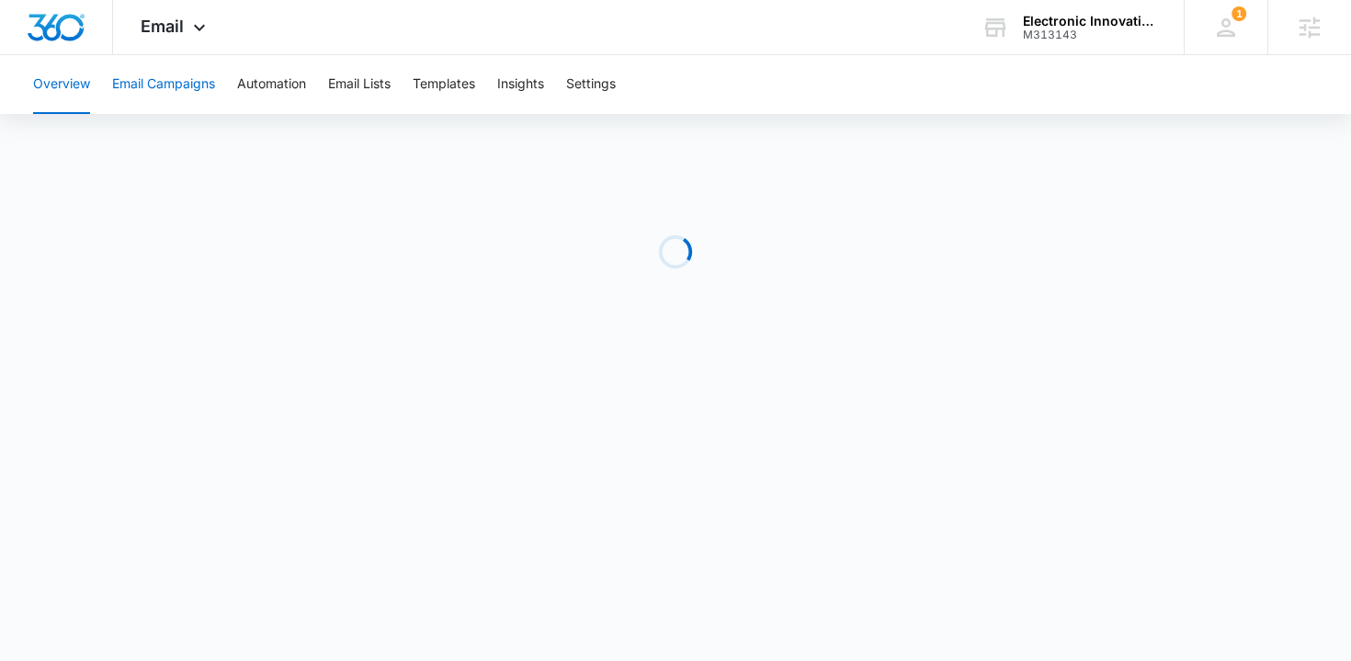
click at [202, 79] on button "Email Campaigns" at bounding box center [163, 84] width 103 height 59
click at [1222, 36] on icon at bounding box center [1226, 28] width 28 height 28
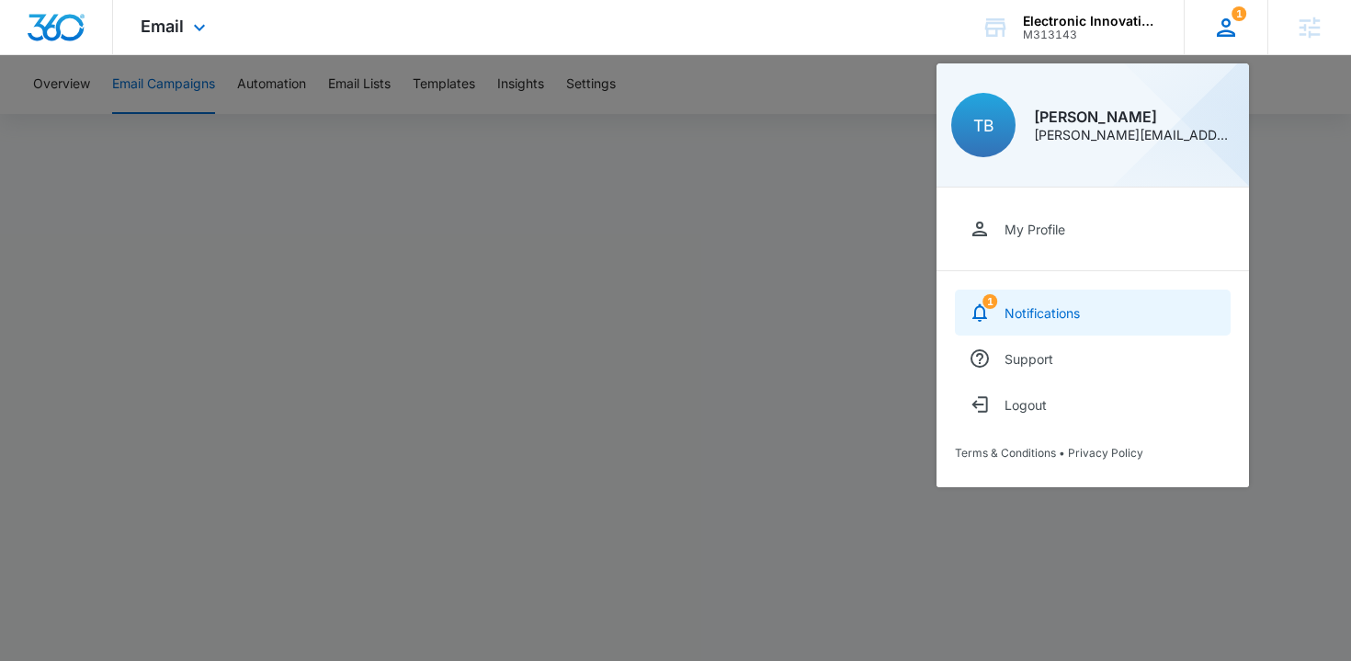
click at [1066, 302] on link "1 Notifications" at bounding box center [1093, 312] width 276 height 46
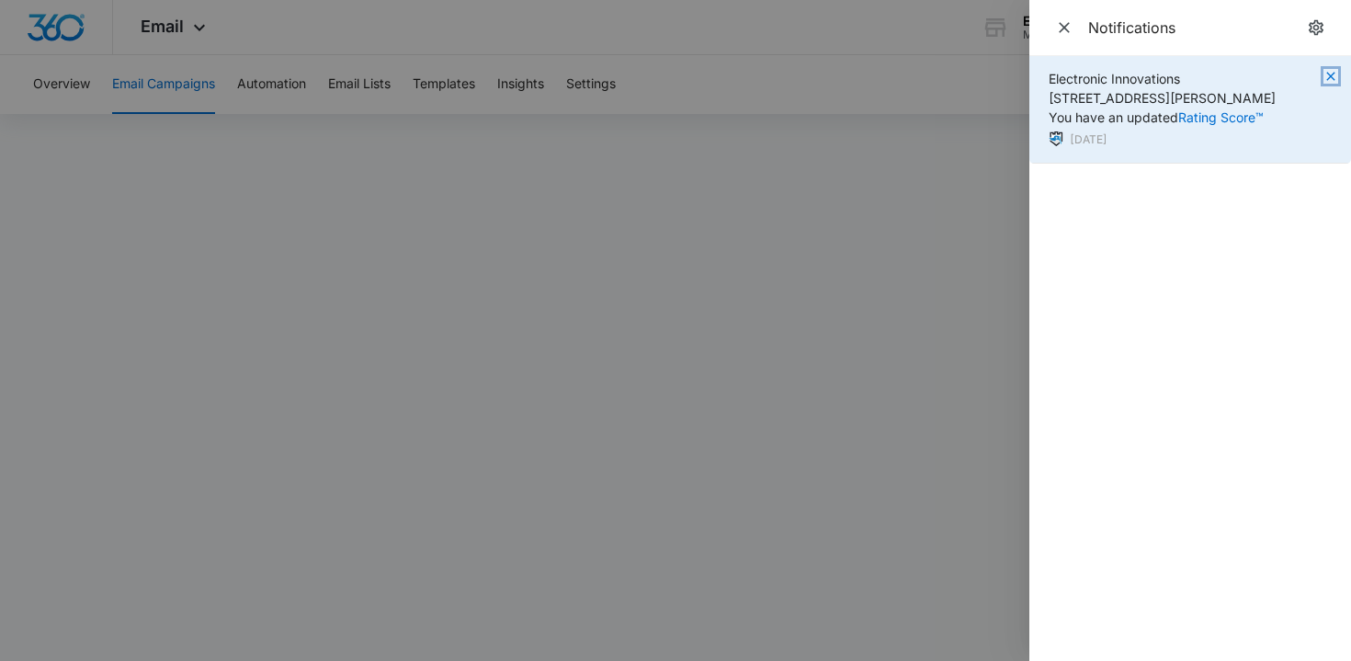
click at [1332, 73] on icon "button" at bounding box center [1330, 76] width 8 height 8
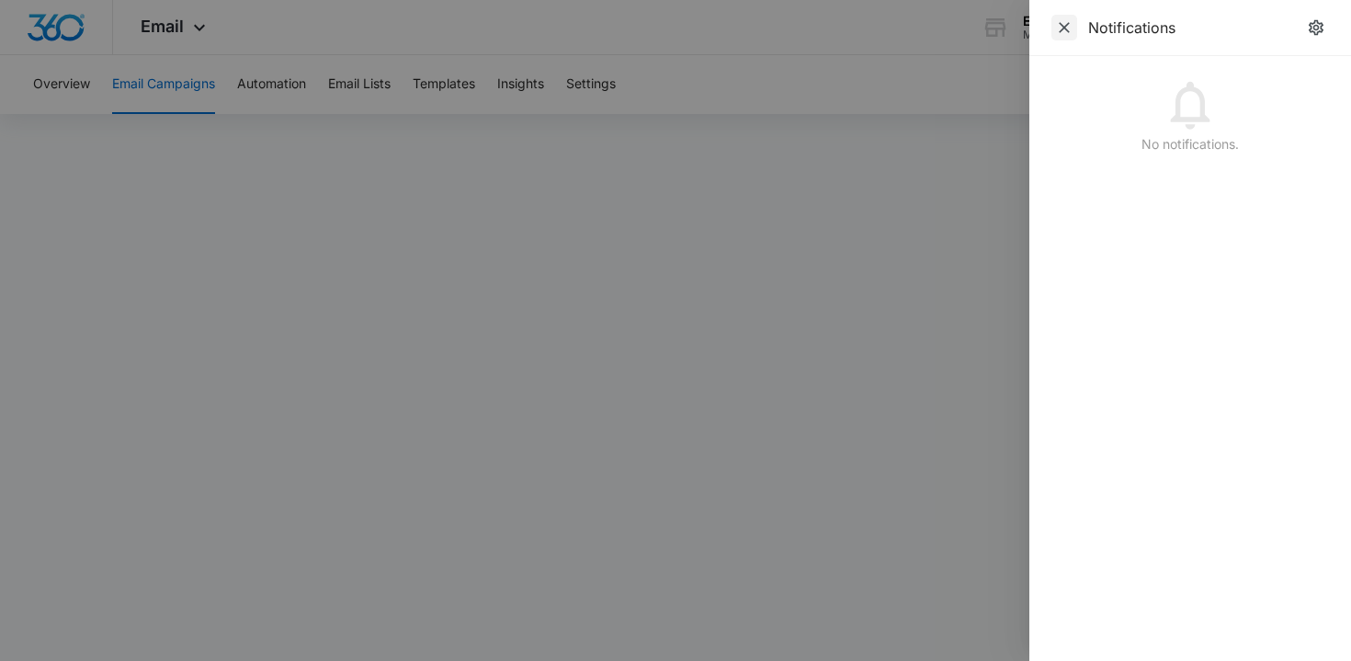
click at [1069, 24] on icon "Close" at bounding box center [1064, 27] width 18 height 18
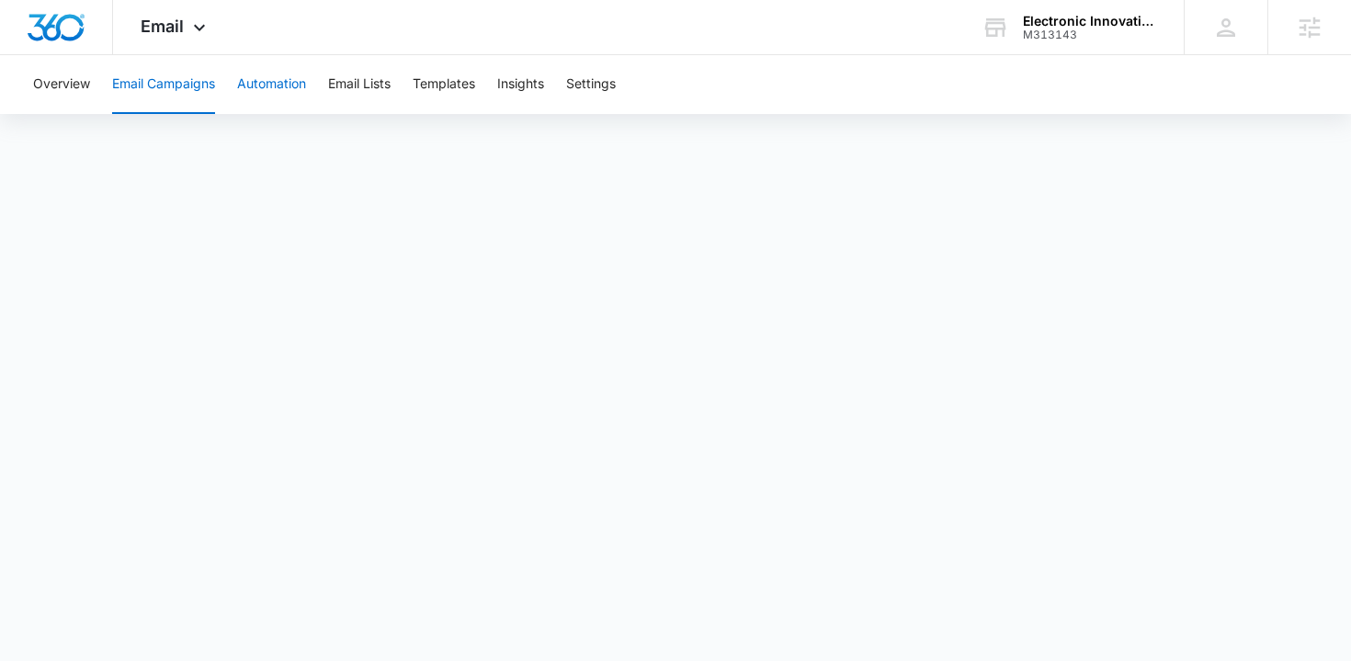
click at [272, 94] on button "Automation" at bounding box center [271, 84] width 69 height 59
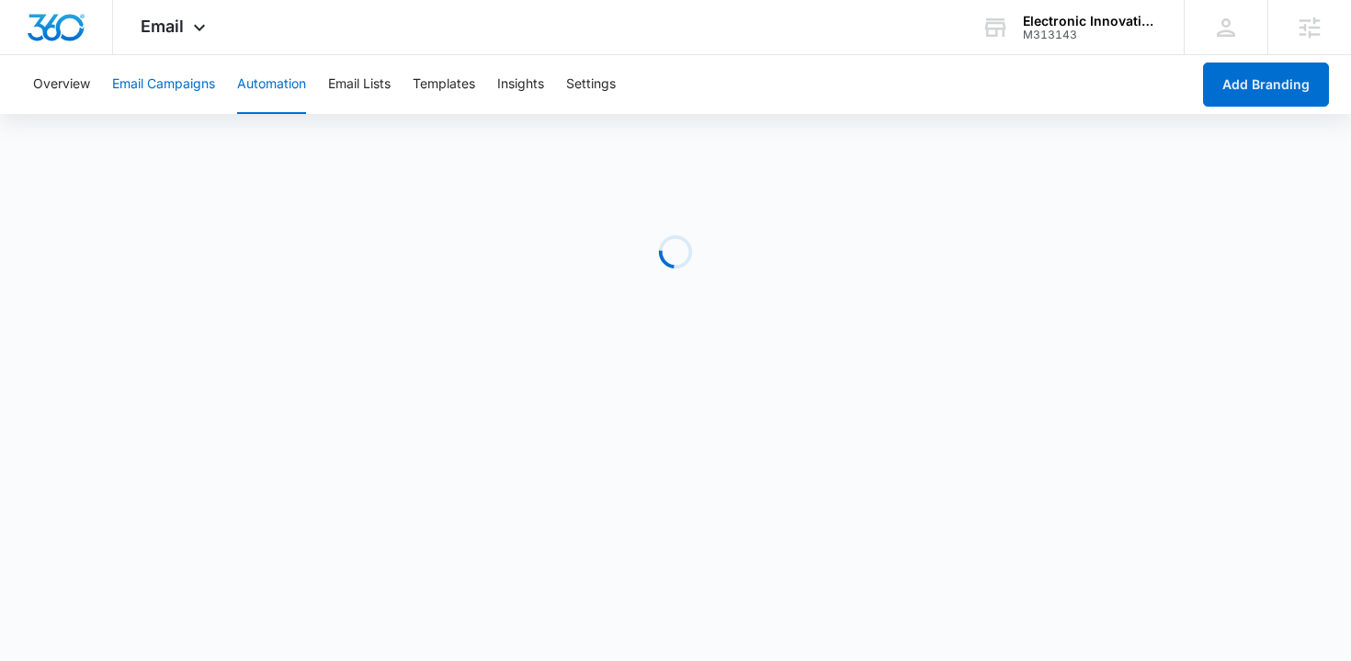
click at [162, 85] on button "Email Campaigns" at bounding box center [163, 84] width 103 height 59
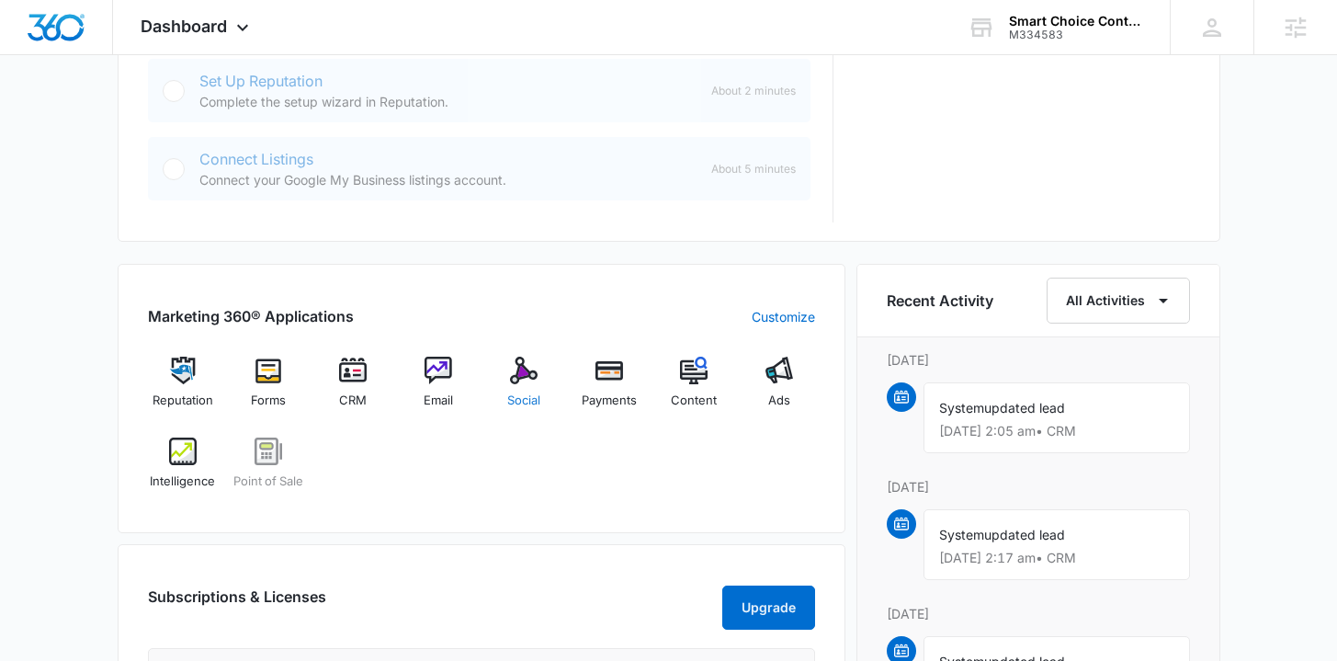
scroll to position [937, 0]
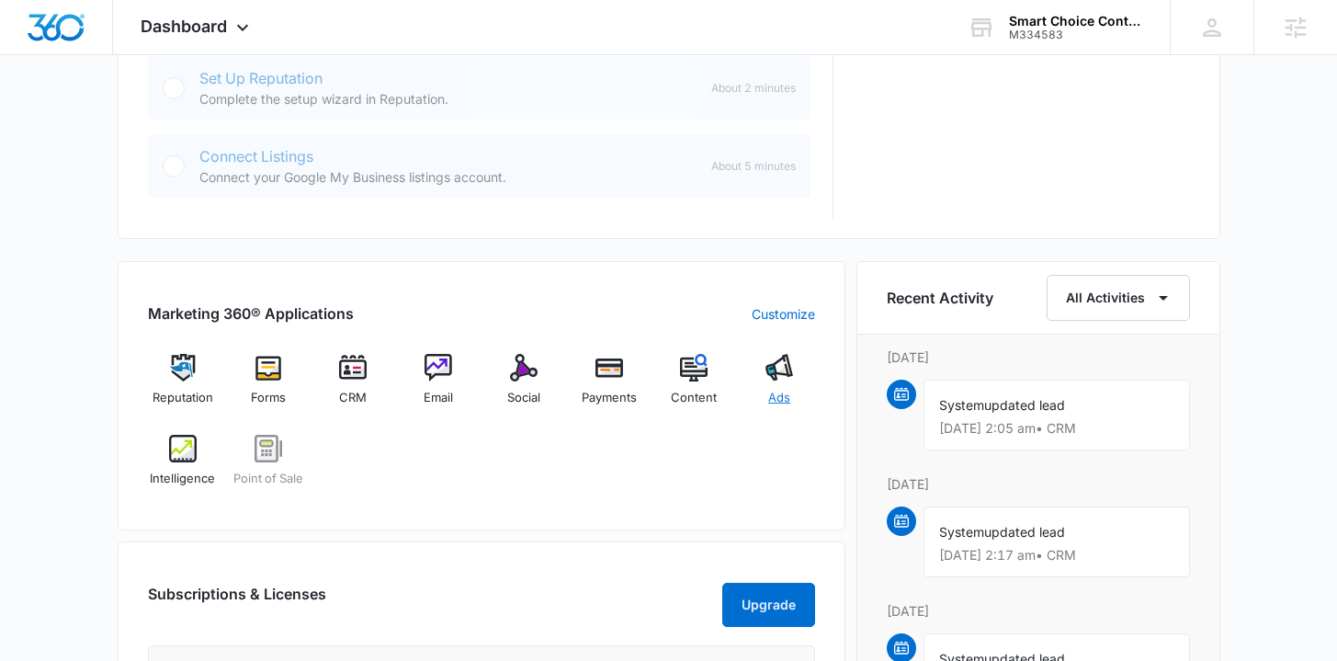
click at [776, 397] on span "Ads" at bounding box center [779, 398] width 22 height 18
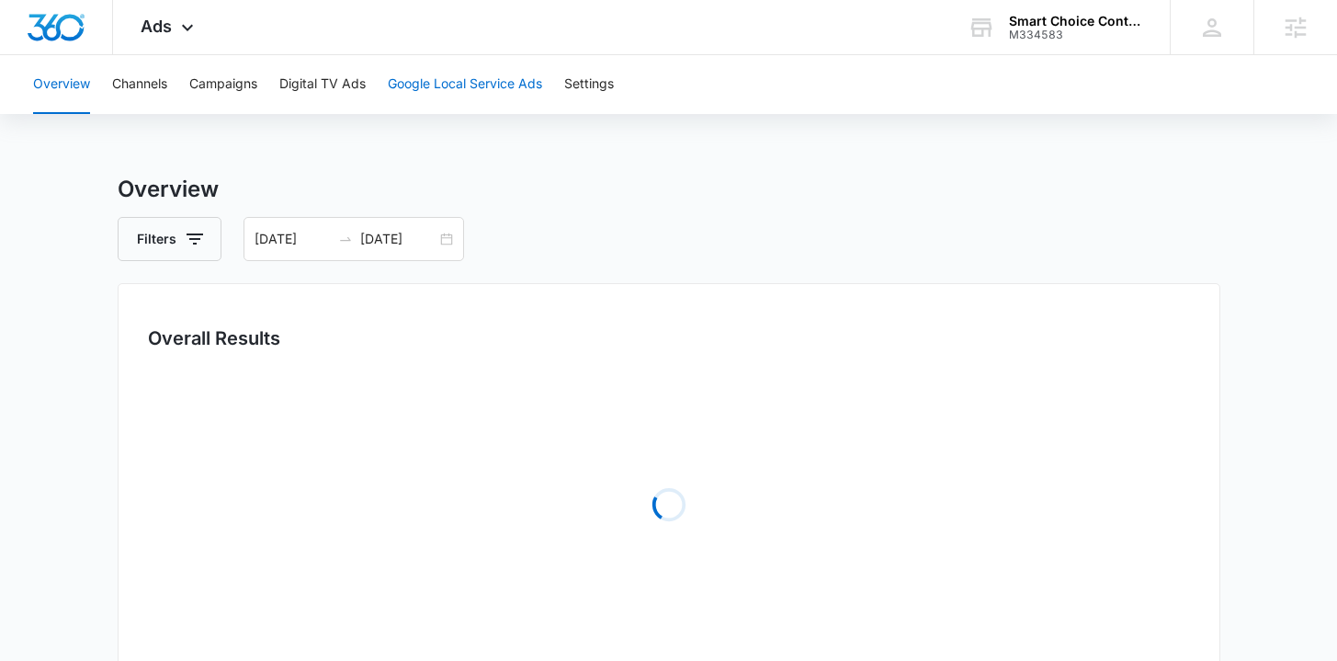
click at [476, 93] on button "Google Local Service Ads" at bounding box center [465, 84] width 154 height 59
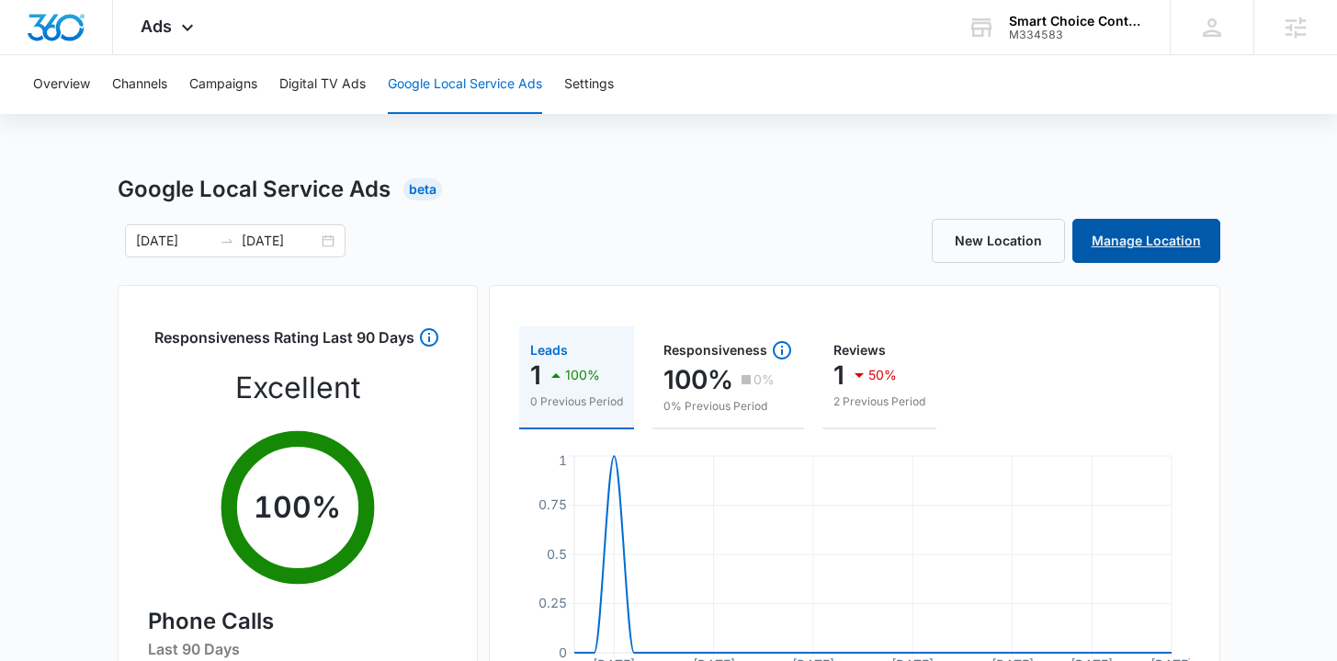
click at [1143, 251] on link "Manage Location" at bounding box center [1146, 241] width 148 height 44
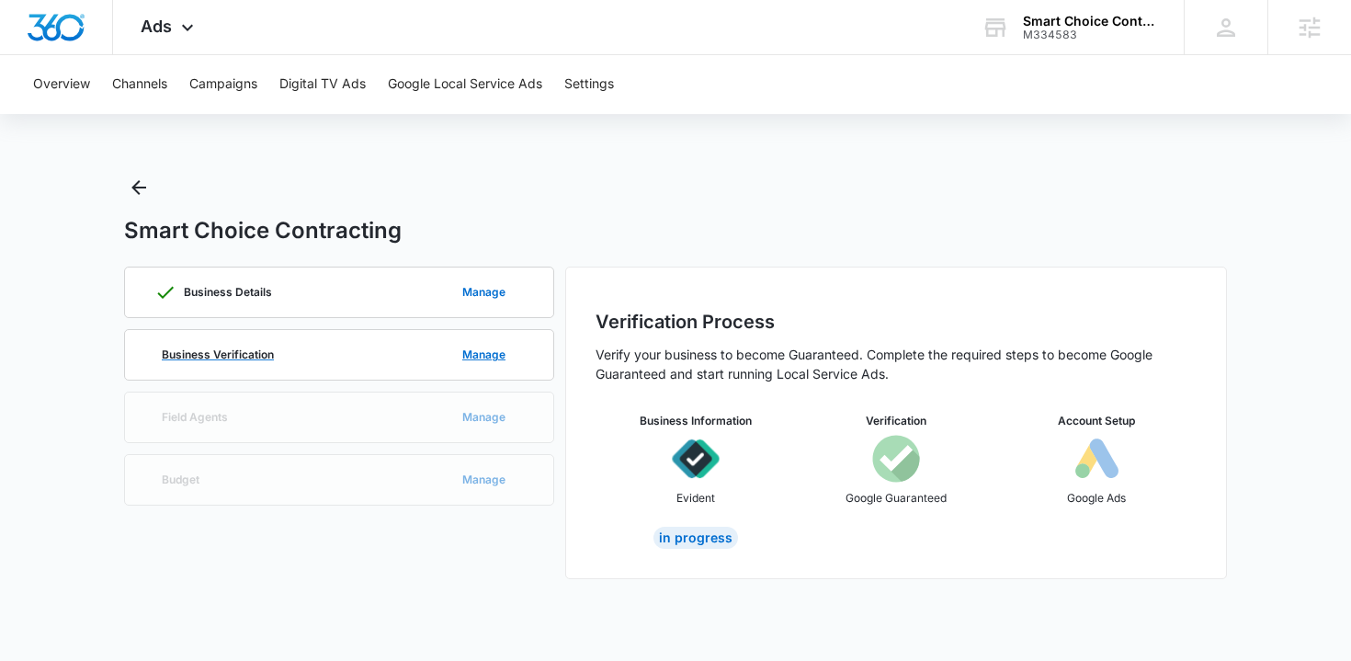
click at [364, 342] on div "Business Verification Manage" at bounding box center [338, 355] width 369 height 50
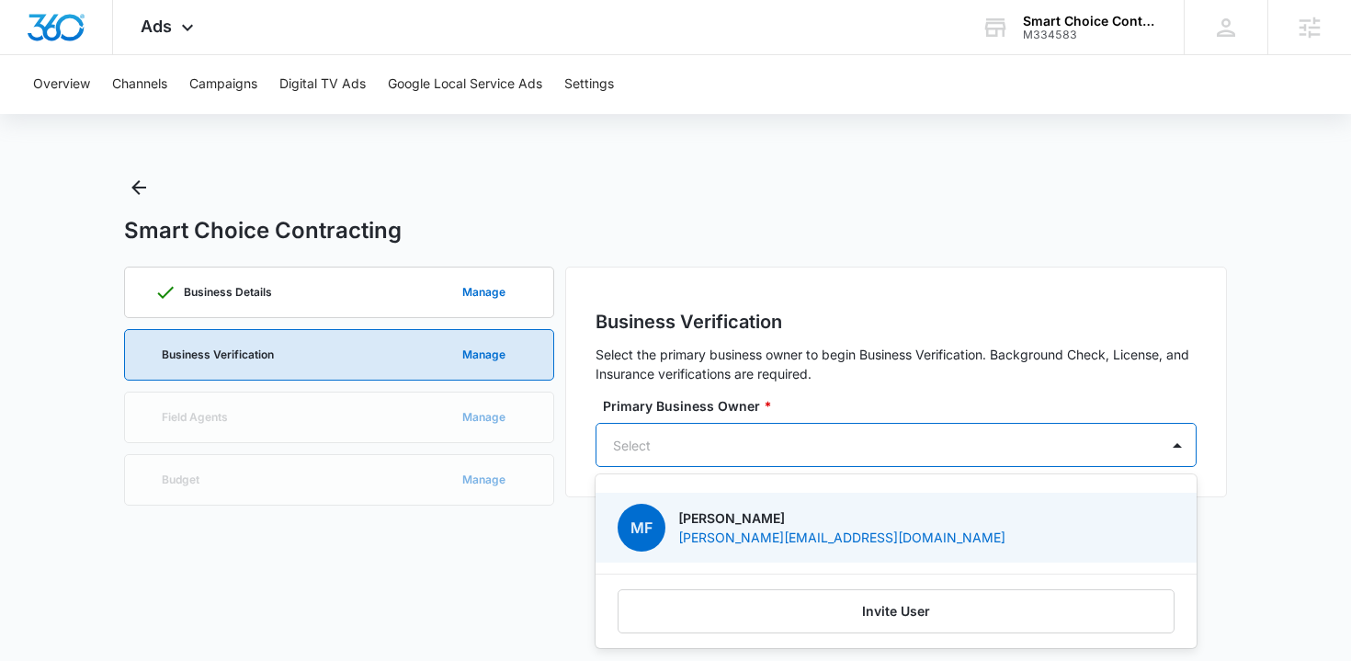
click at [740, 451] on div at bounding box center [874, 445] width 522 height 23
click at [459, 581] on body "Ads Apps Reputation Forms CRM Email Social Payments POS Content Ads Intelligenc…" at bounding box center [675, 330] width 1351 height 661
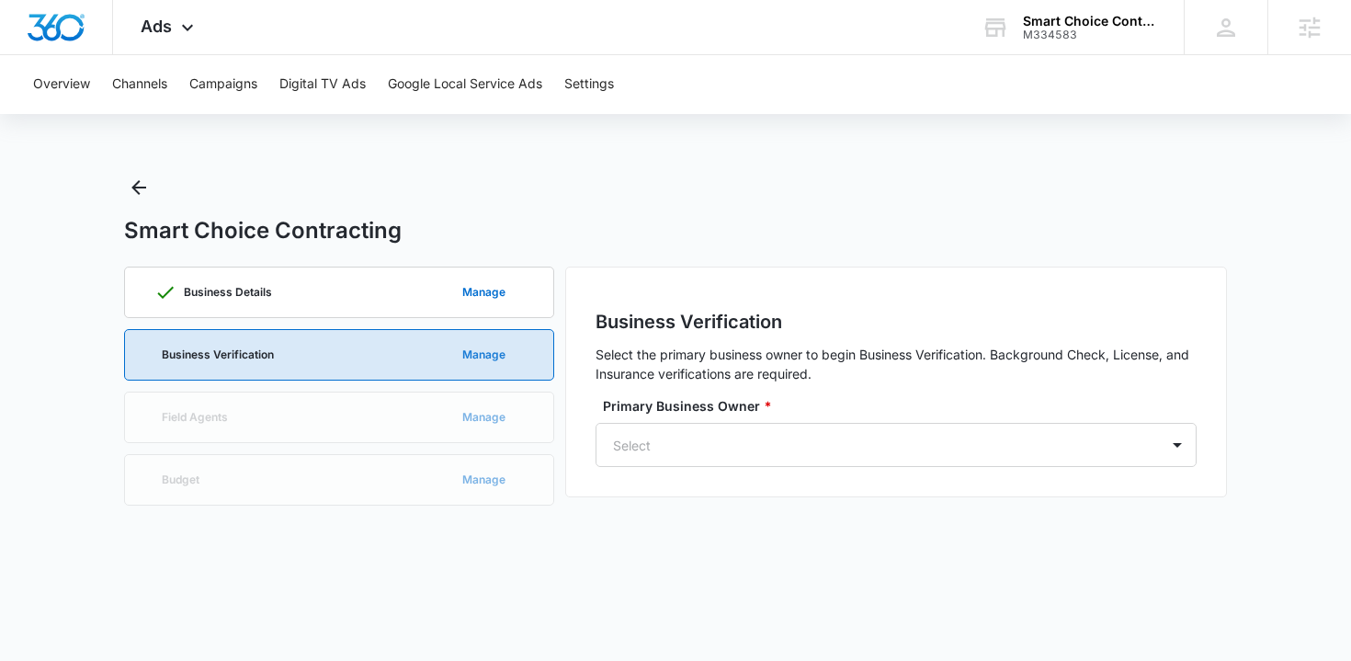
click at [504, 355] on button "Manage" at bounding box center [484, 355] width 80 height 44
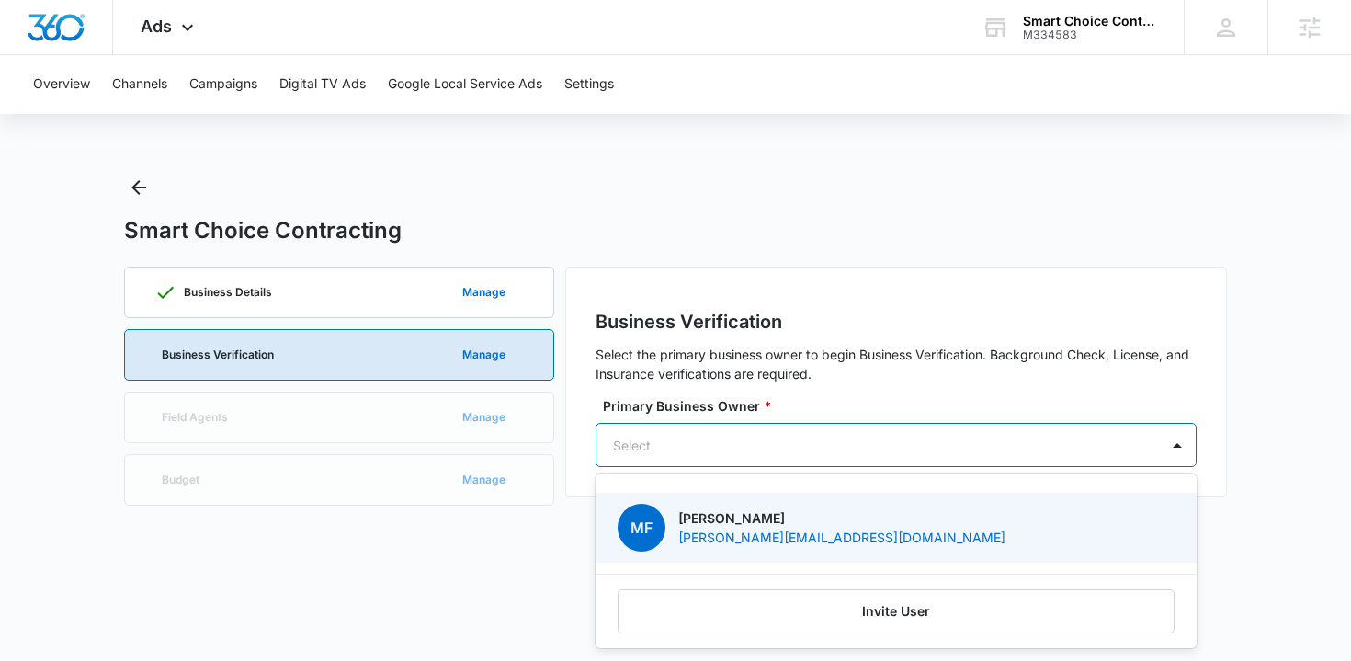
click at [695, 423] on div "Select" at bounding box center [895, 445] width 601 height 44
click at [544, 516] on div "Smart Choice Contracting Business Details Manage Business Verification Manage F…" at bounding box center [675, 356] width 1103 height 366
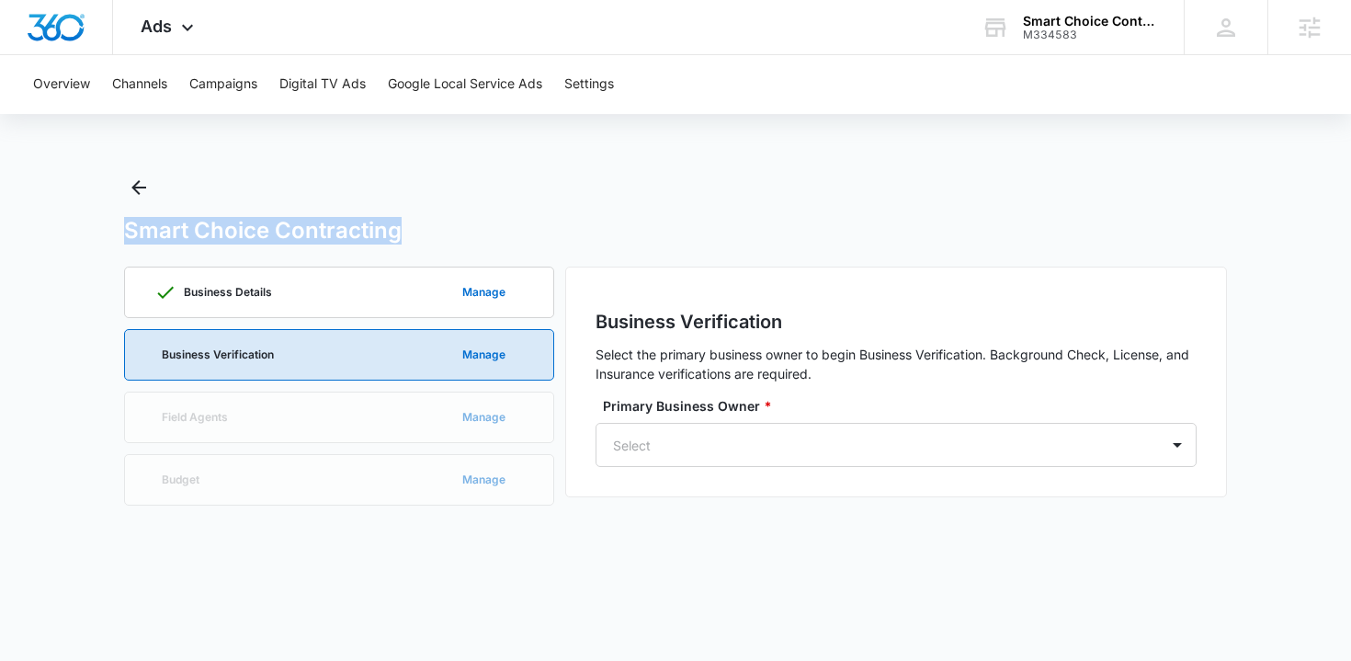
drag, startPoint x: 74, startPoint y: 231, endPoint x: 400, endPoint y: 242, distance: 325.4
click at [400, 242] on main "Smart Choice Contracting Business Details Manage Business Verification Manage F…" at bounding box center [675, 356] width 1351 height 366
click at [104, 300] on main "Smart Choice Contracting Business Details Manage Business Verification Manage F…" at bounding box center [675, 356] width 1351 height 366
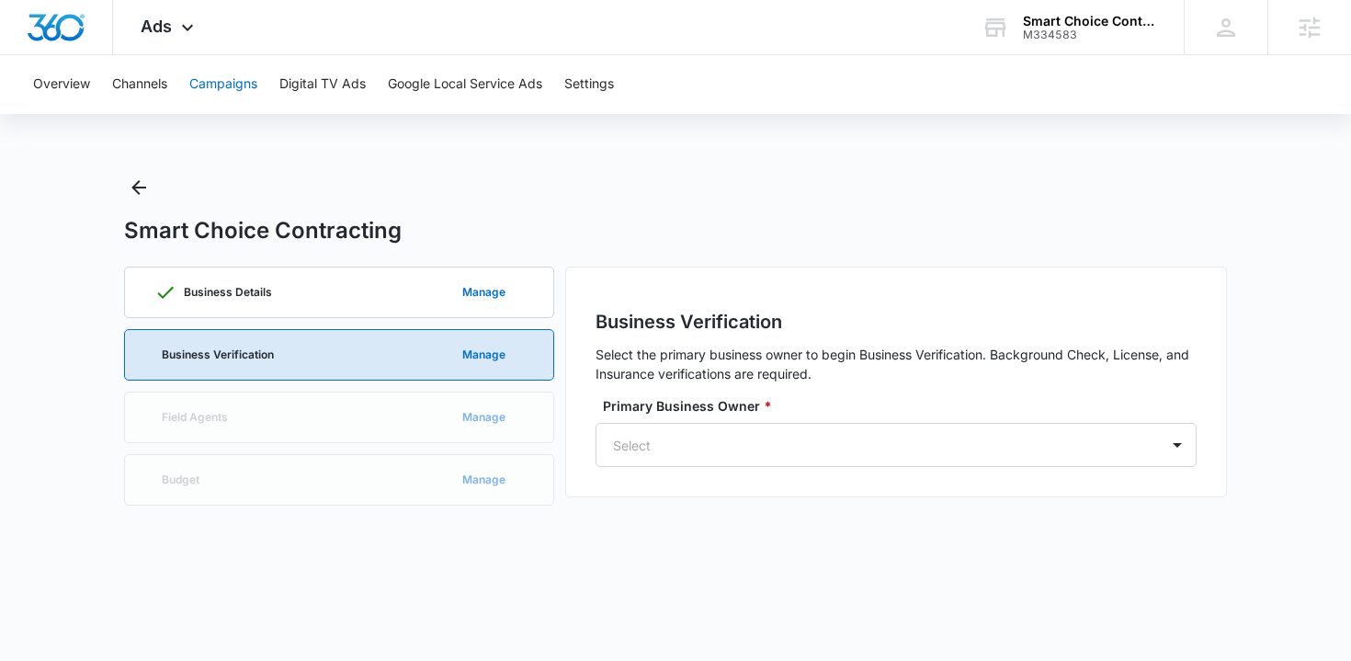
click at [229, 87] on button "Campaigns" at bounding box center [223, 84] width 68 height 59
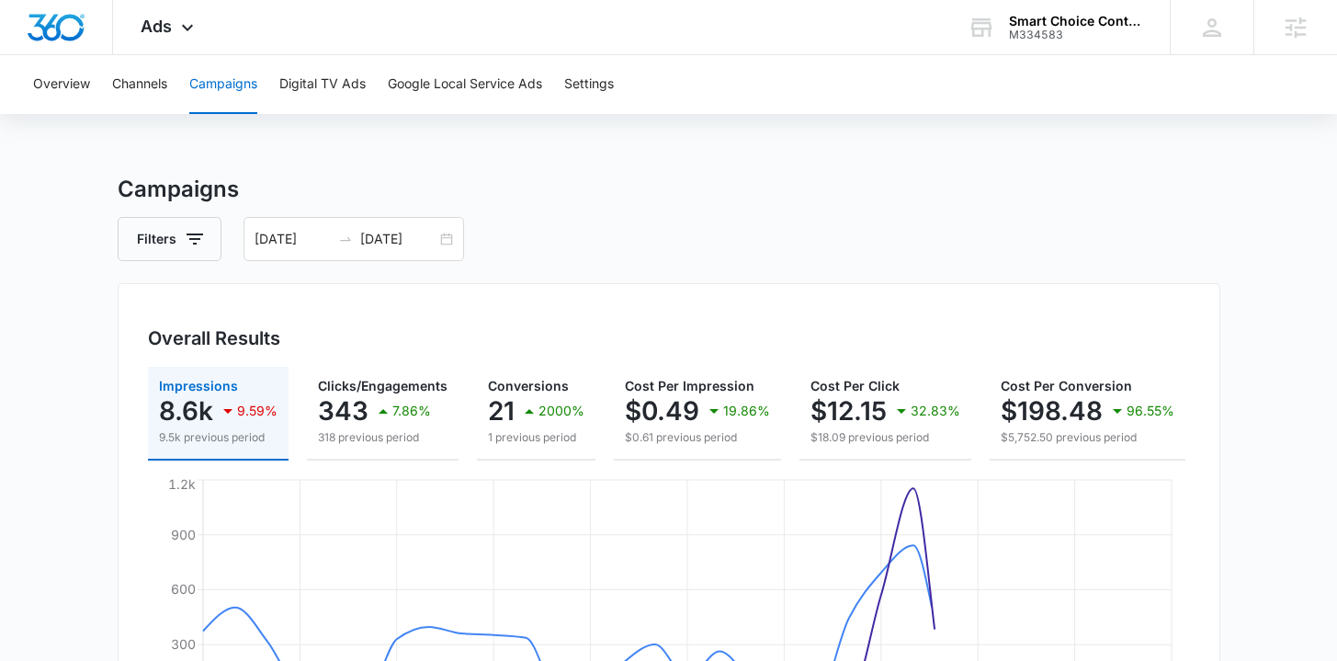
click at [566, 104] on div "Overview Channels Campaigns Digital TV Ads Google Local Service Ads Settings" at bounding box center [668, 84] width 1293 height 59
click at [594, 97] on button "Settings" at bounding box center [589, 84] width 50 height 59
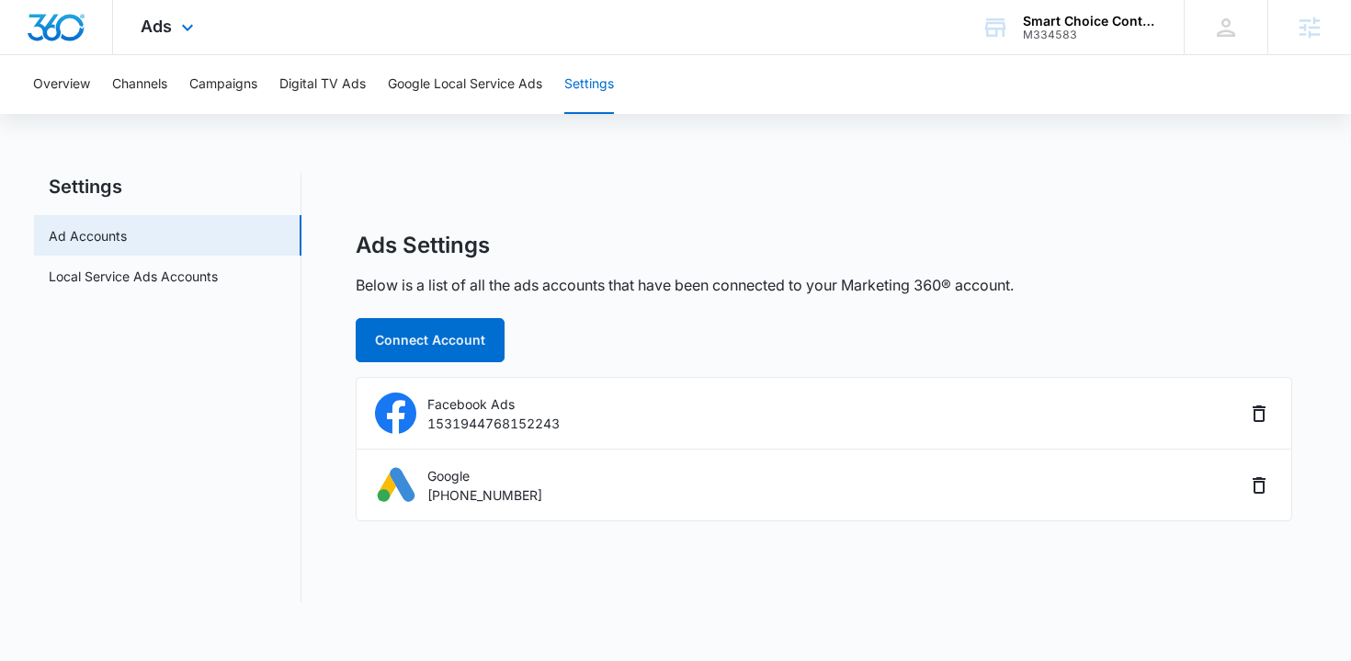
click at [68, 31] on img "Dashboard" at bounding box center [56, 28] width 59 height 28
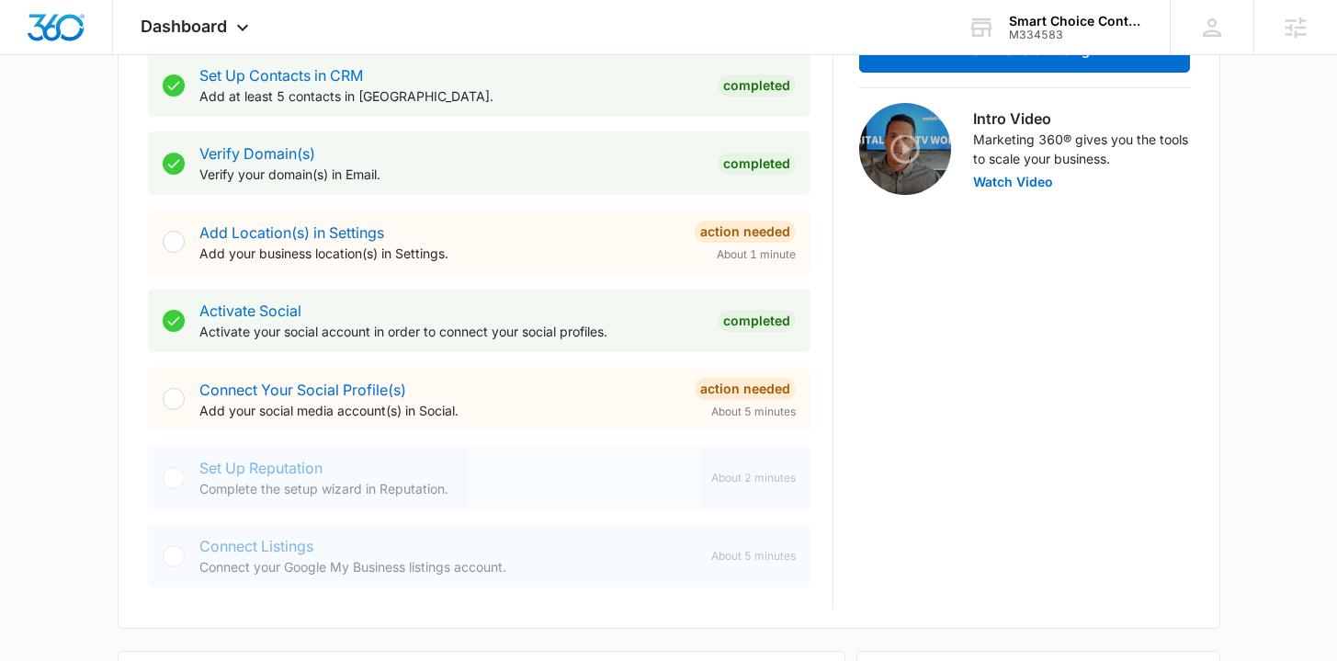
scroll to position [867, 0]
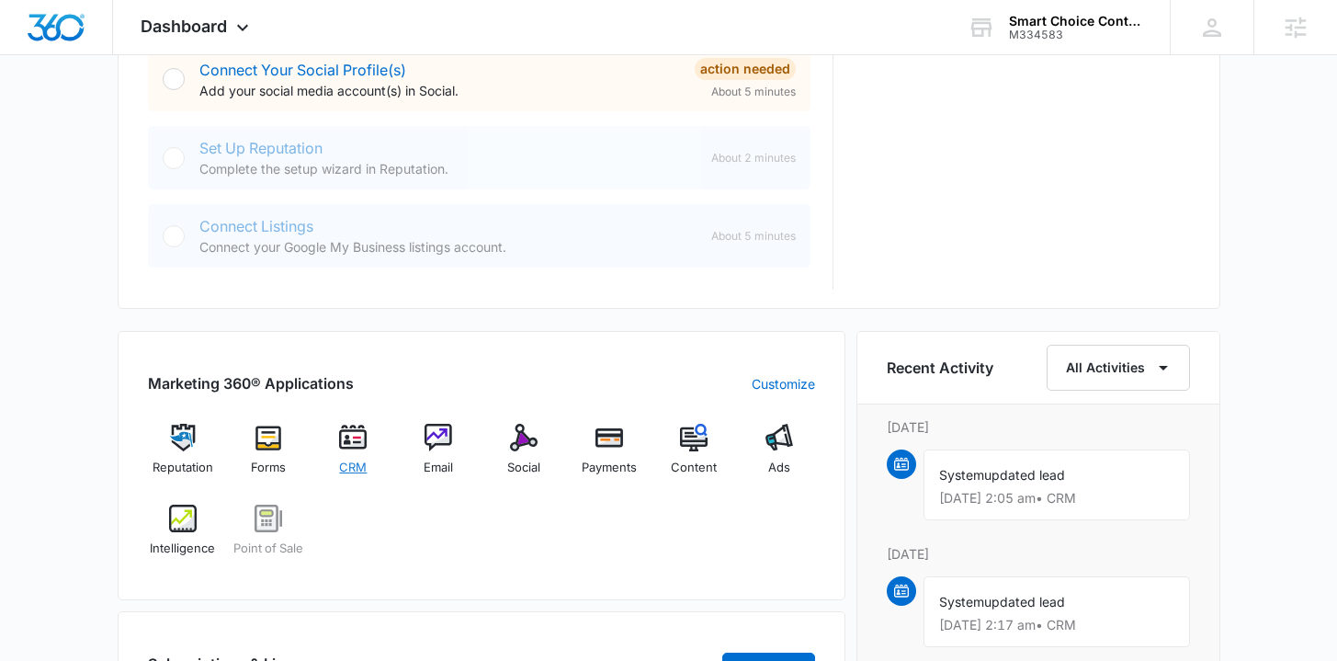
click at [360, 462] on span "CRM" at bounding box center [353, 467] width 28 height 18
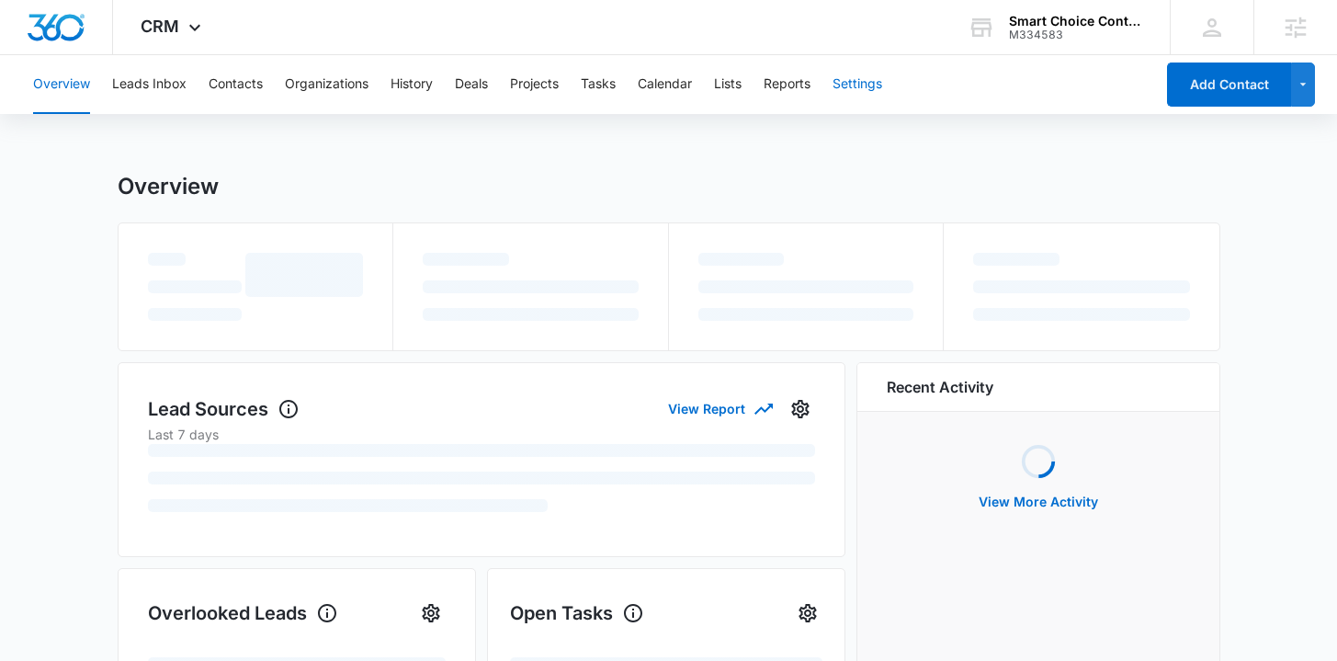
click at [852, 85] on button "Settings" at bounding box center [857, 84] width 50 height 59
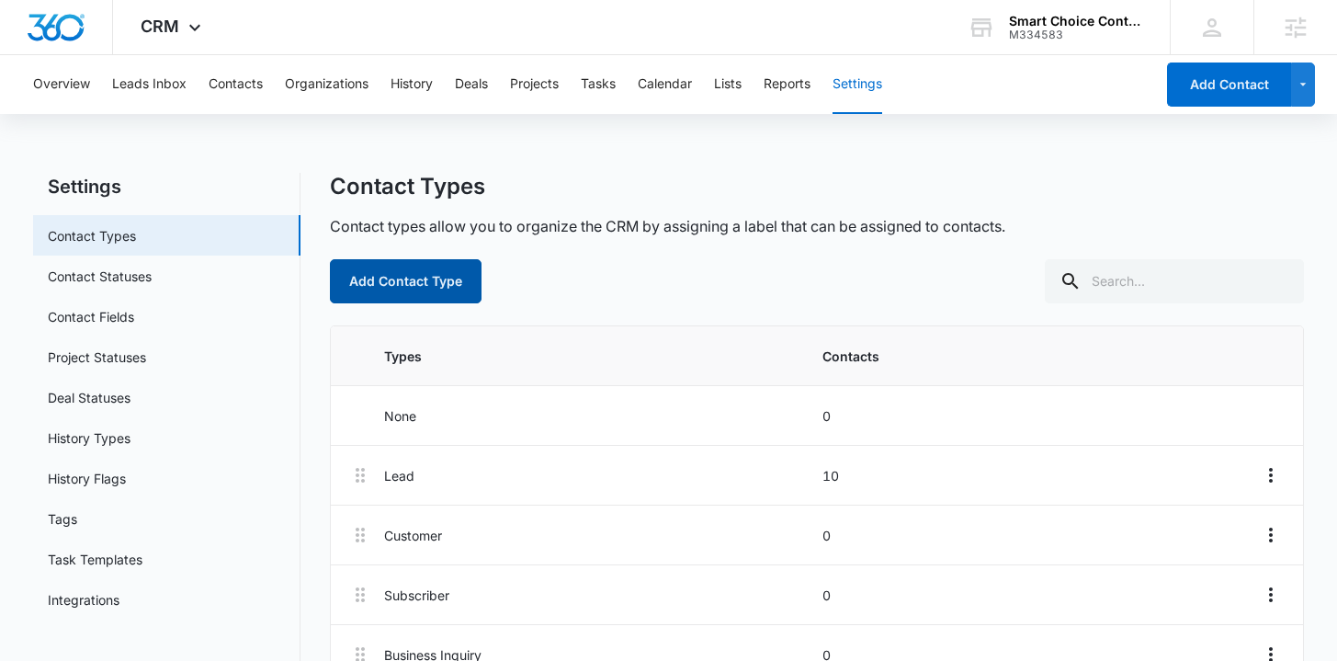
click at [444, 281] on button "Add Contact Type" at bounding box center [406, 281] width 152 height 44
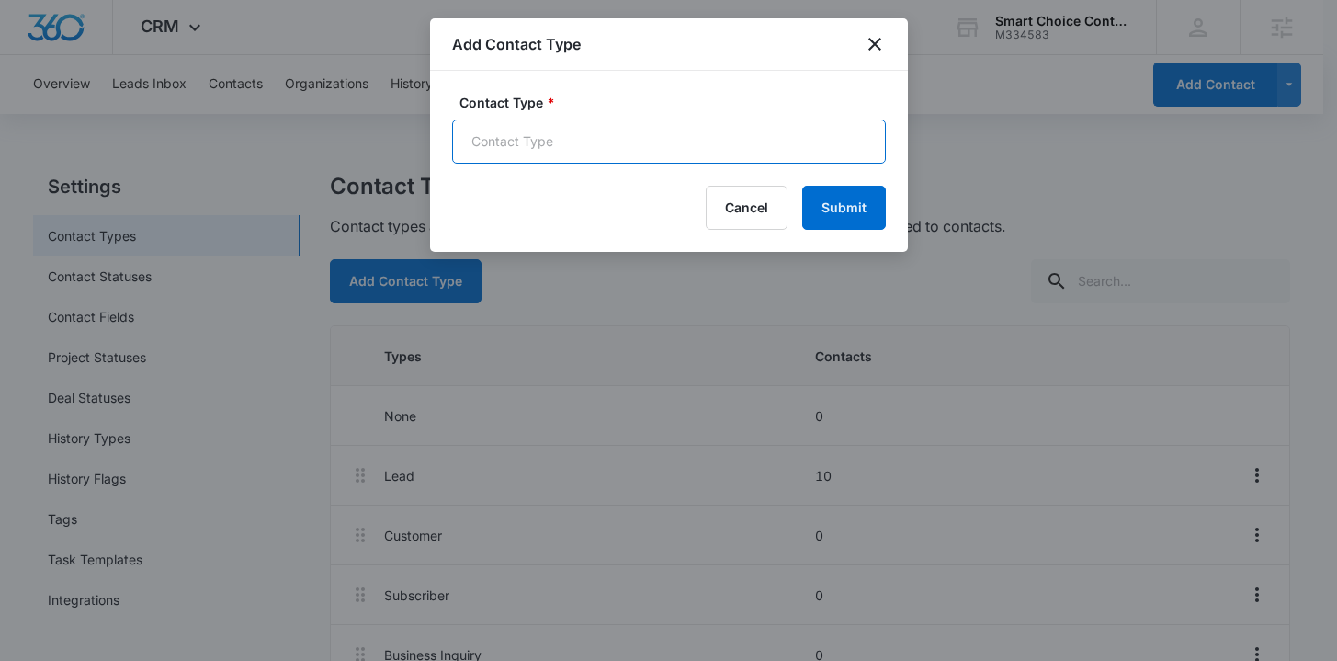
click at [552, 141] on input "Contact Type *" at bounding box center [669, 141] width 434 height 44
type input "LSA Lead Notifications"
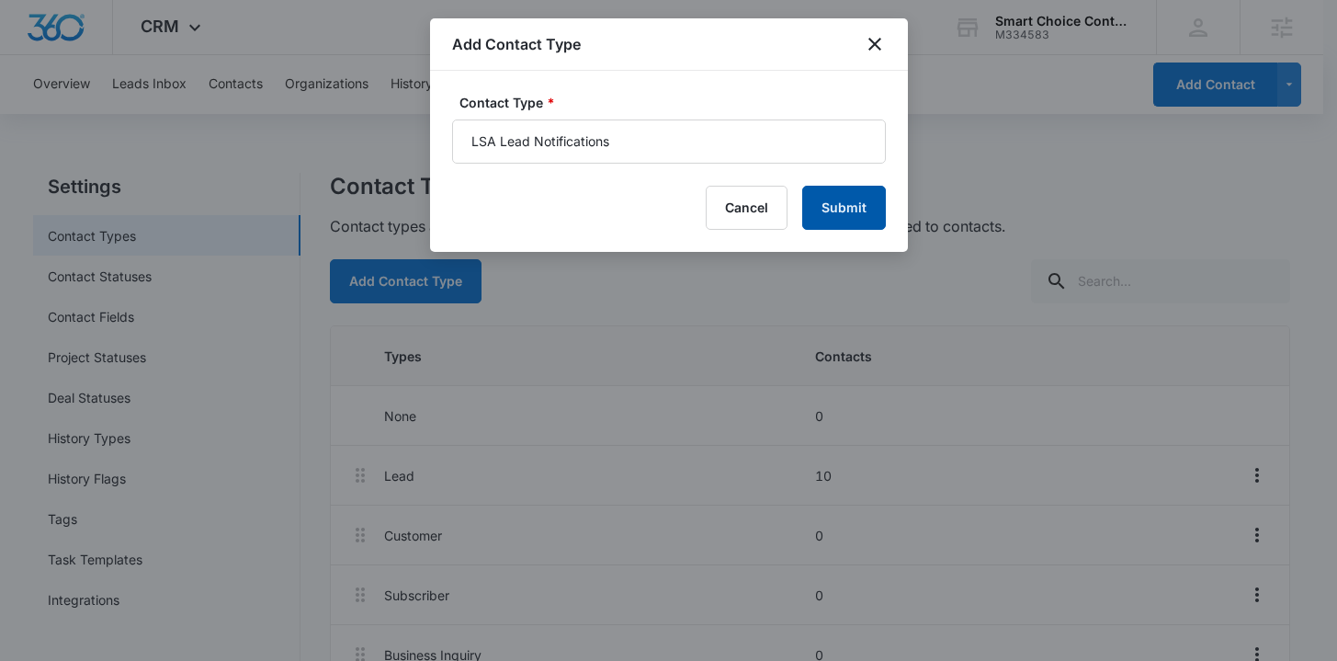
click at [829, 201] on button "Submit" at bounding box center [844, 208] width 84 height 44
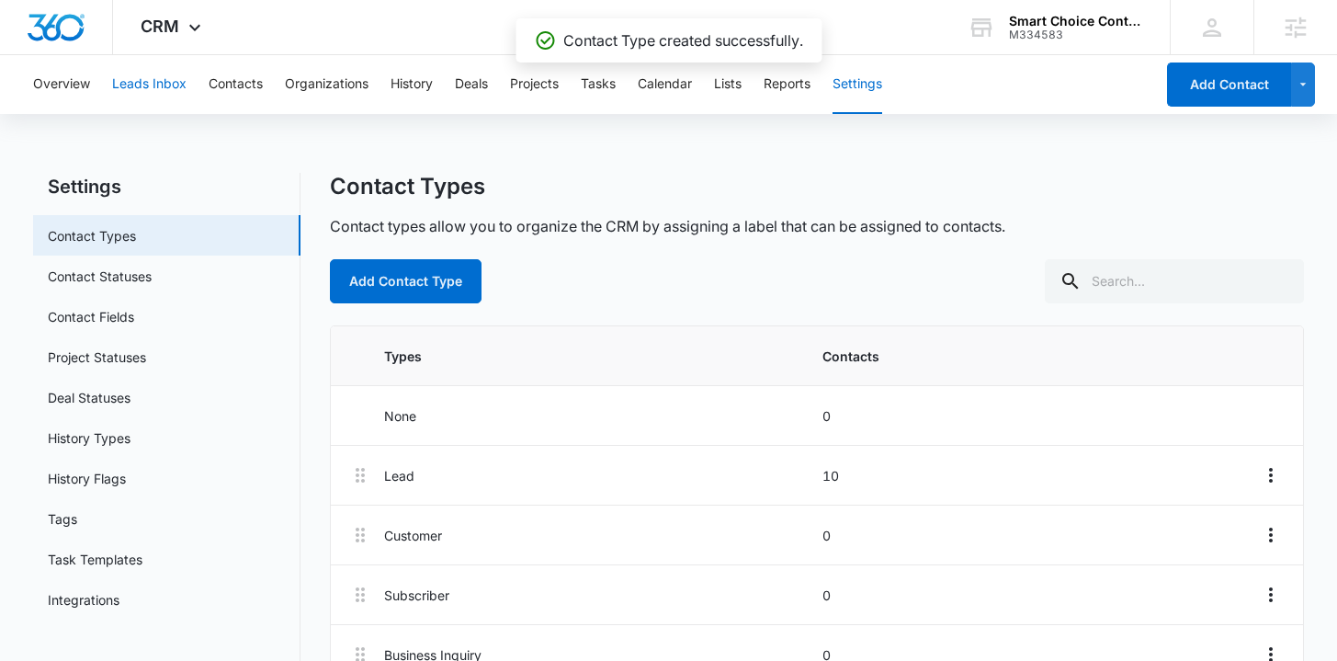
click at [168, 90] on button "Leads Inbox" at bounding box center [149, 84] width 74 height 59
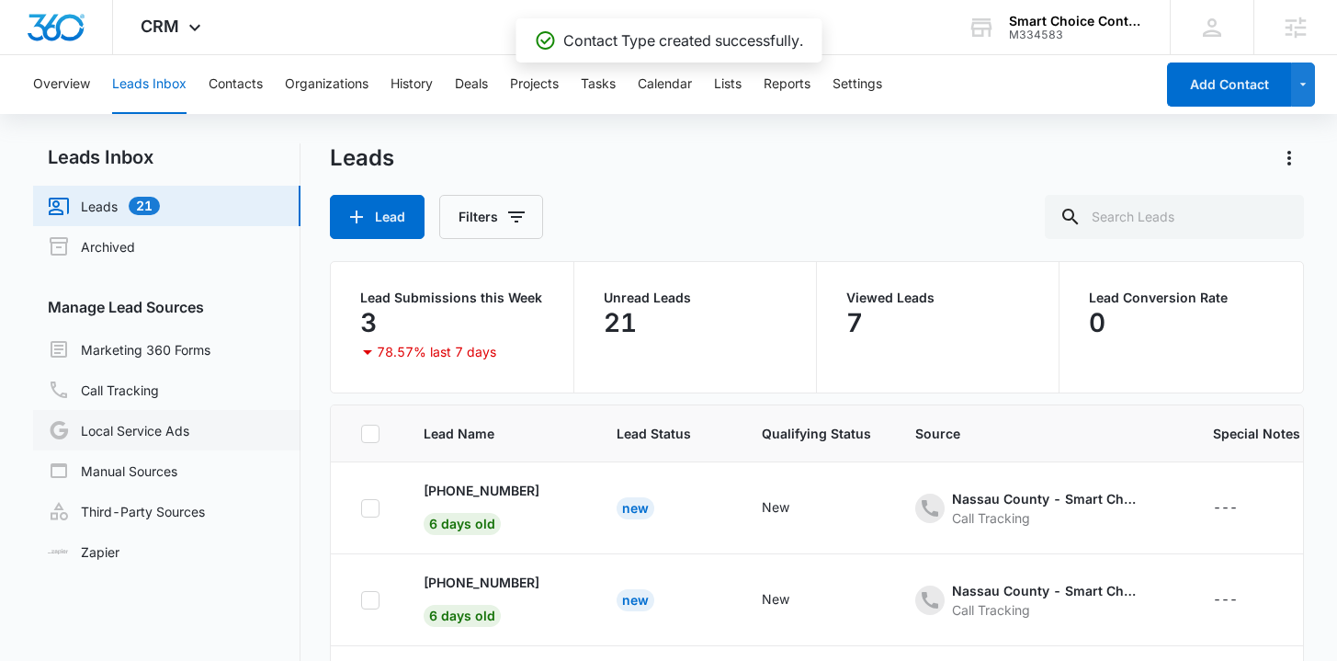
click at [173, 429] on link "Local Service Ads" at bounding box center [118, 430] width 141 height 22
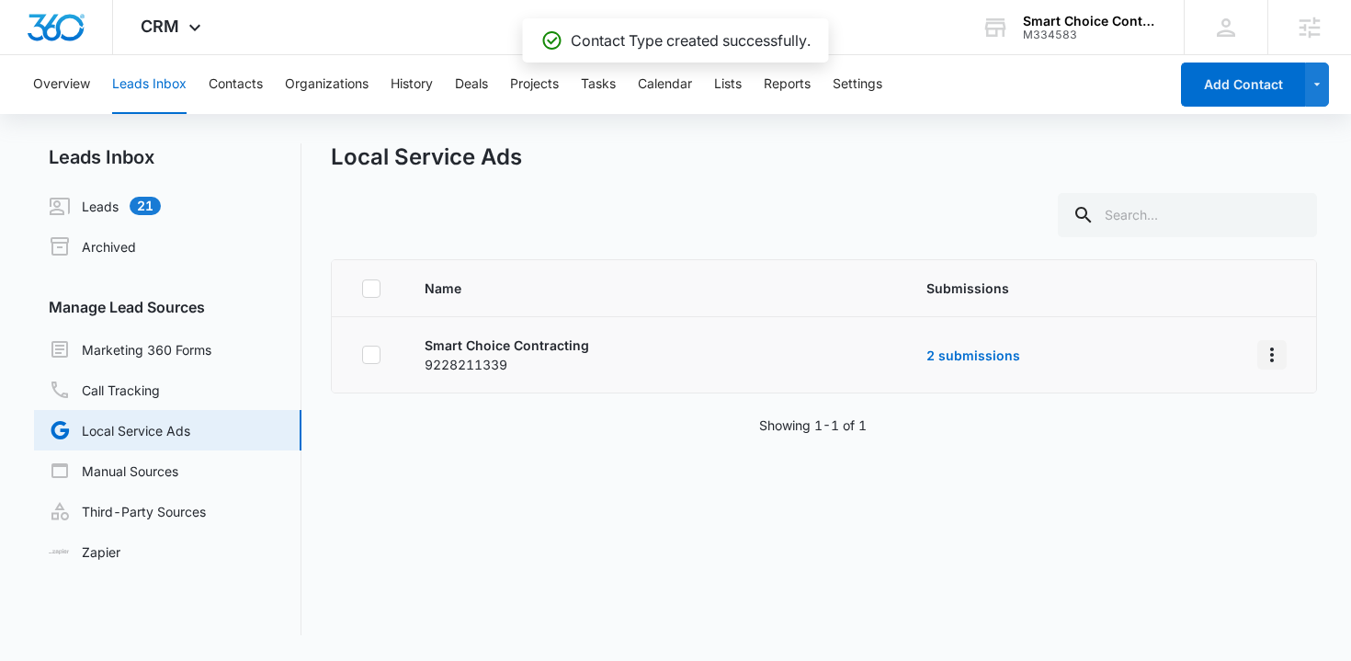
click at [1261, 352] on icon "Overflow Menu" at bounding box center [1272, 355] width 22 height 22
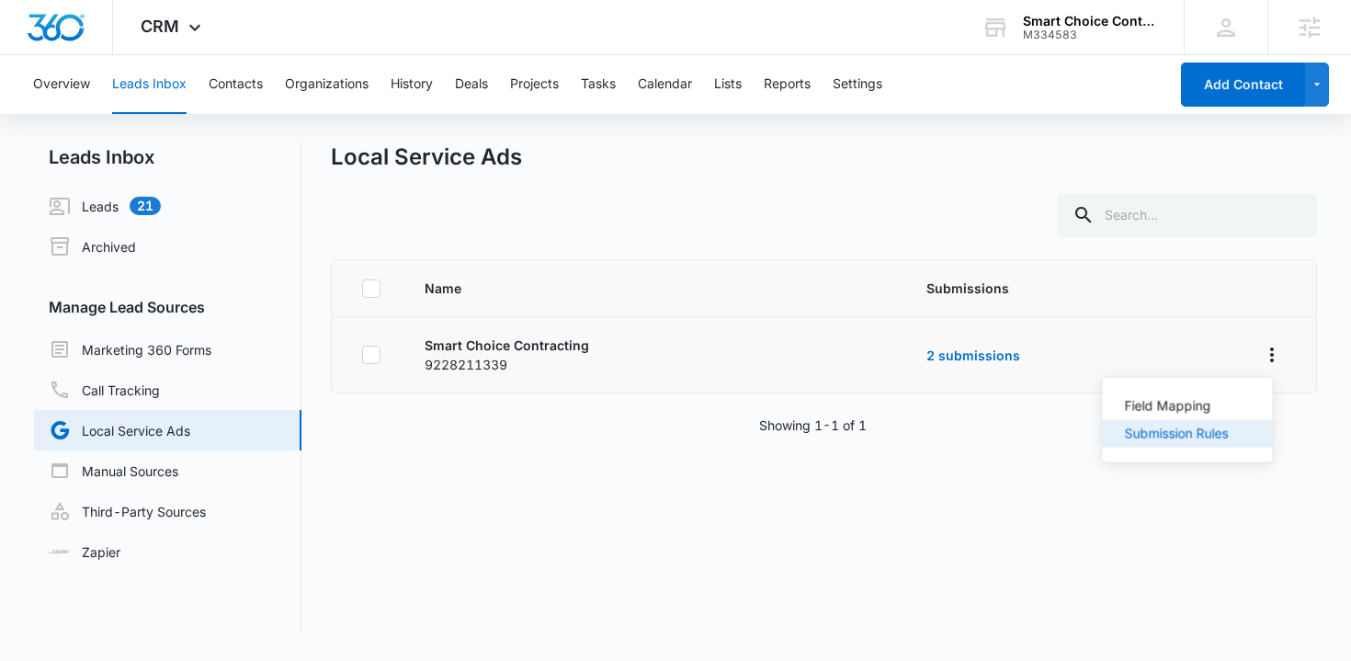
click at [1228, 428] on button "Submission Rules" at bounding box center [1188, 434] width 170 height 28
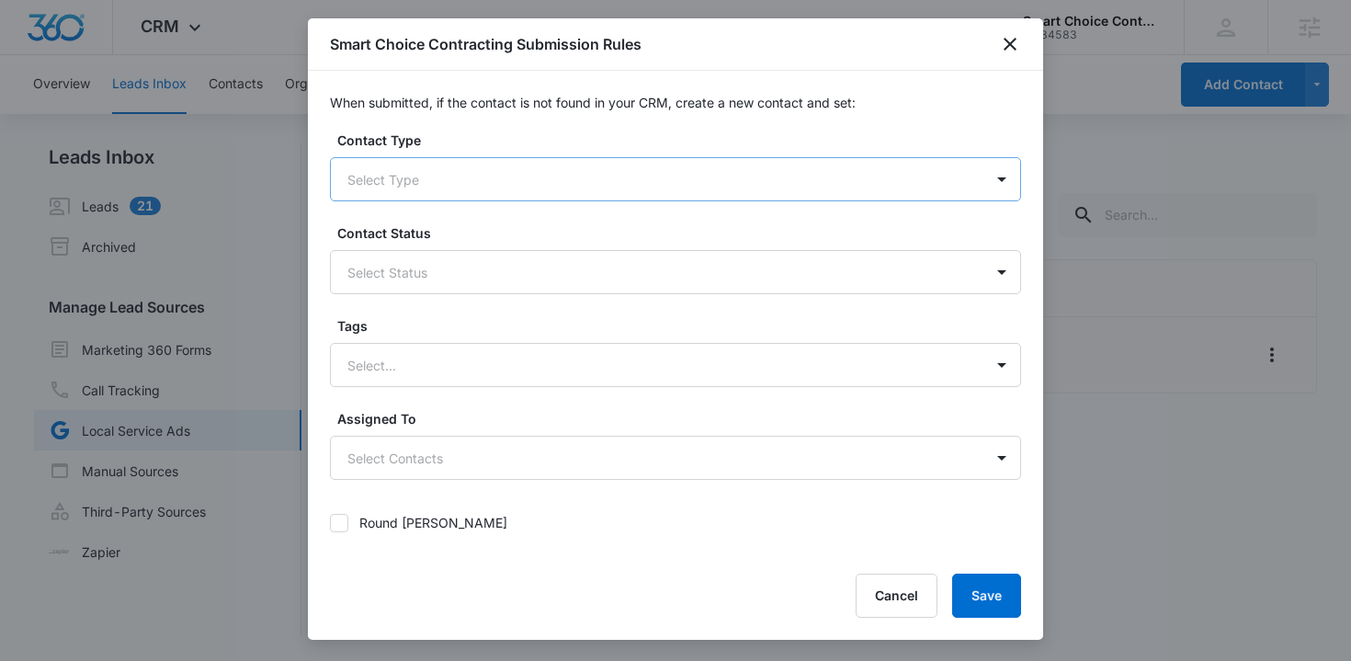
click at [443, 168] on div at bounding box center [653, 179] width 612 height 23
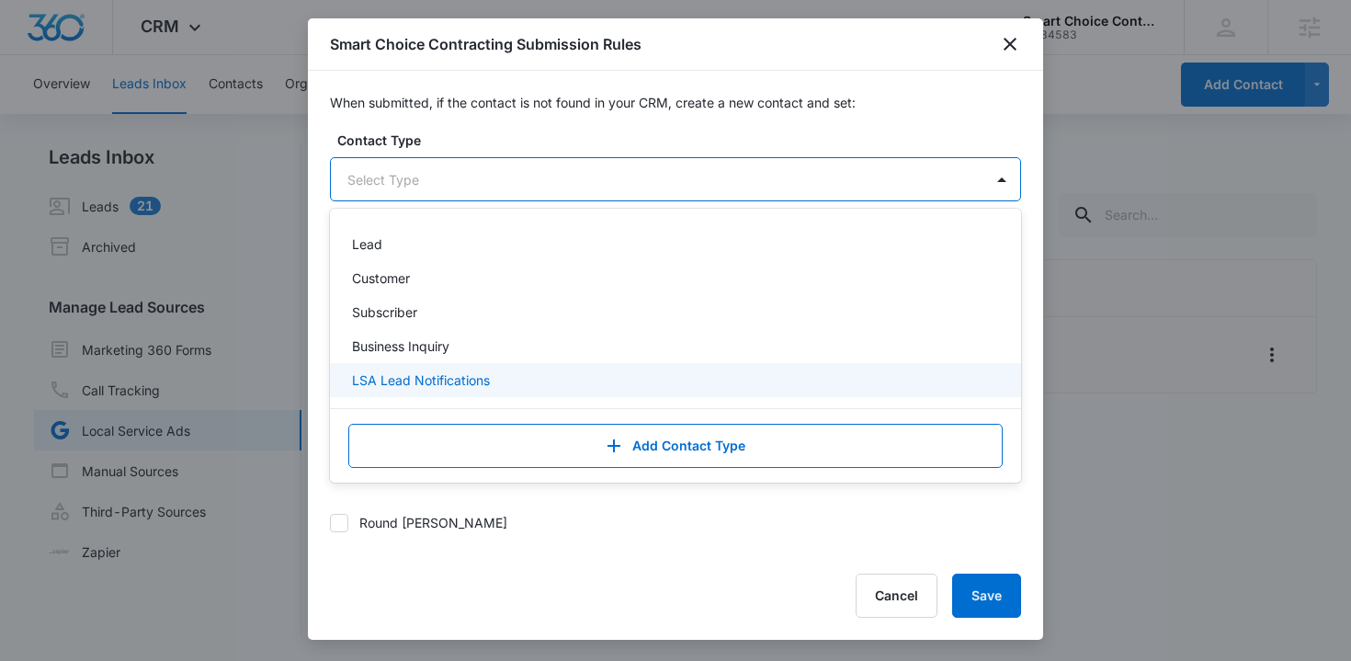
click at [462, 387] on p "LSA Lead Notifications" at bounding box center [421, 379] width 138 height 19
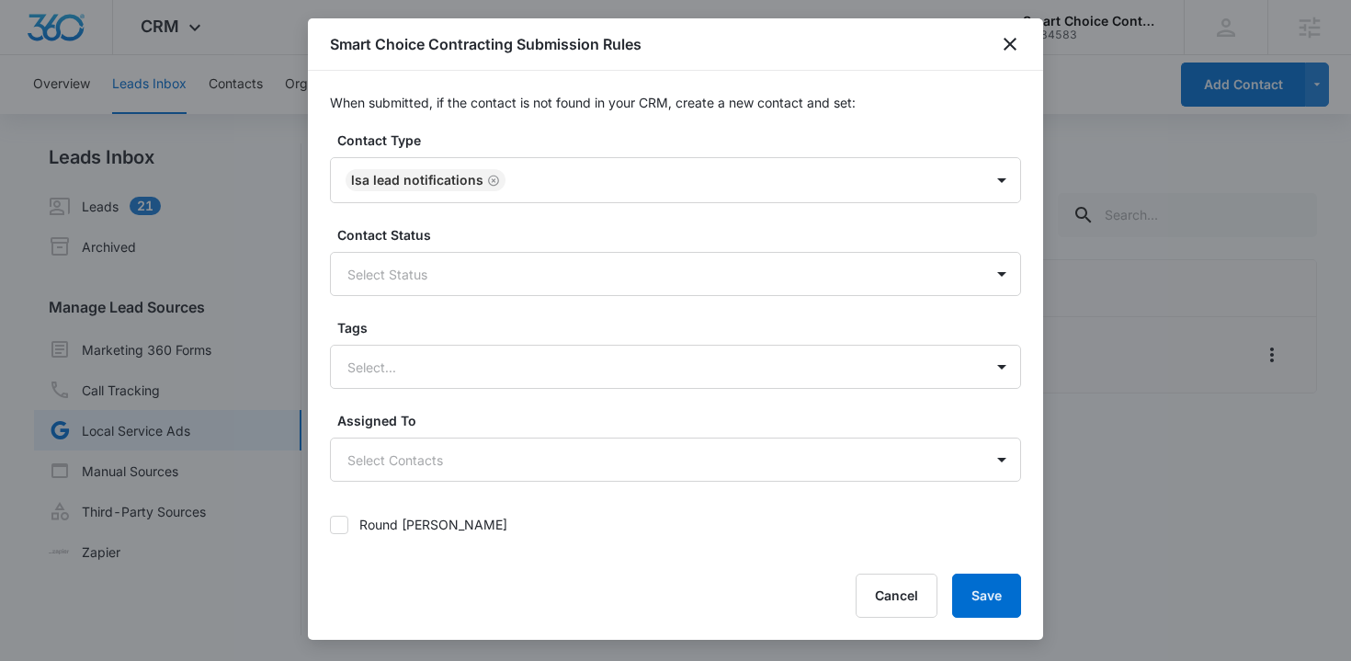
click at [464, 145] on label "Contact Type" at bounding box center [682, 139] width 691 height 19
click at [459, 454] on body "CRM Apps Reputation Forms CRM Email Social Payments POS Content Ads Intelligenc…" at bounding box center [675, 330] width 1351 height 661
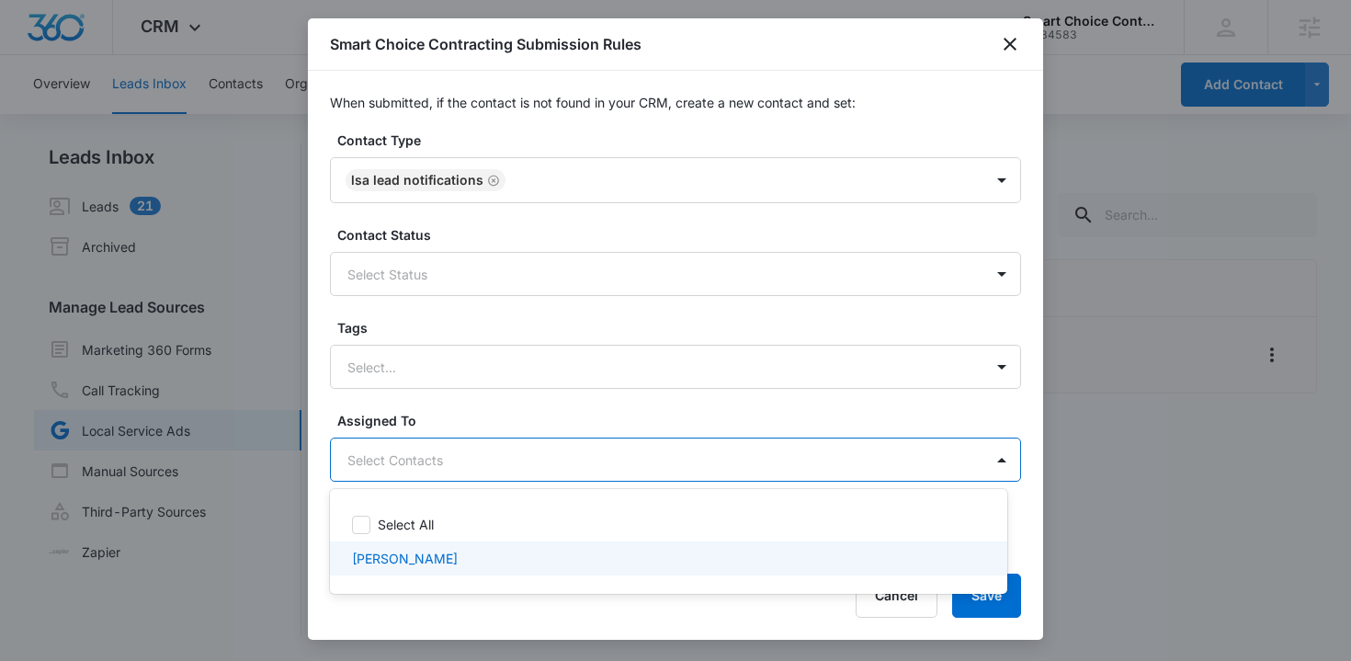
click at [458, 551] on div "Mike Falco" at bounding box center [666, 558] width 629 height 19
checkbox input "true"
click at [1012, 614] on div at bounding box center [675, 330] width 1351 height 661
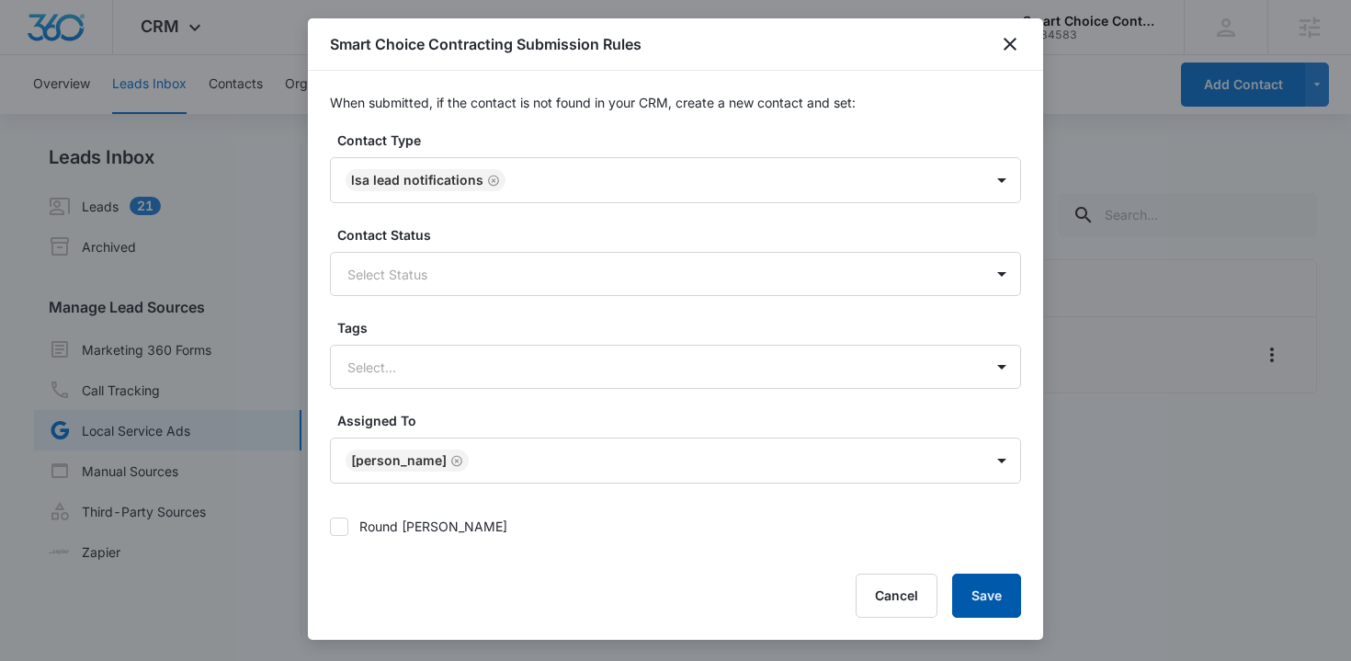
click at [1011, 605] on button "Save" at bounding box center [986, 595] width 69 height 44
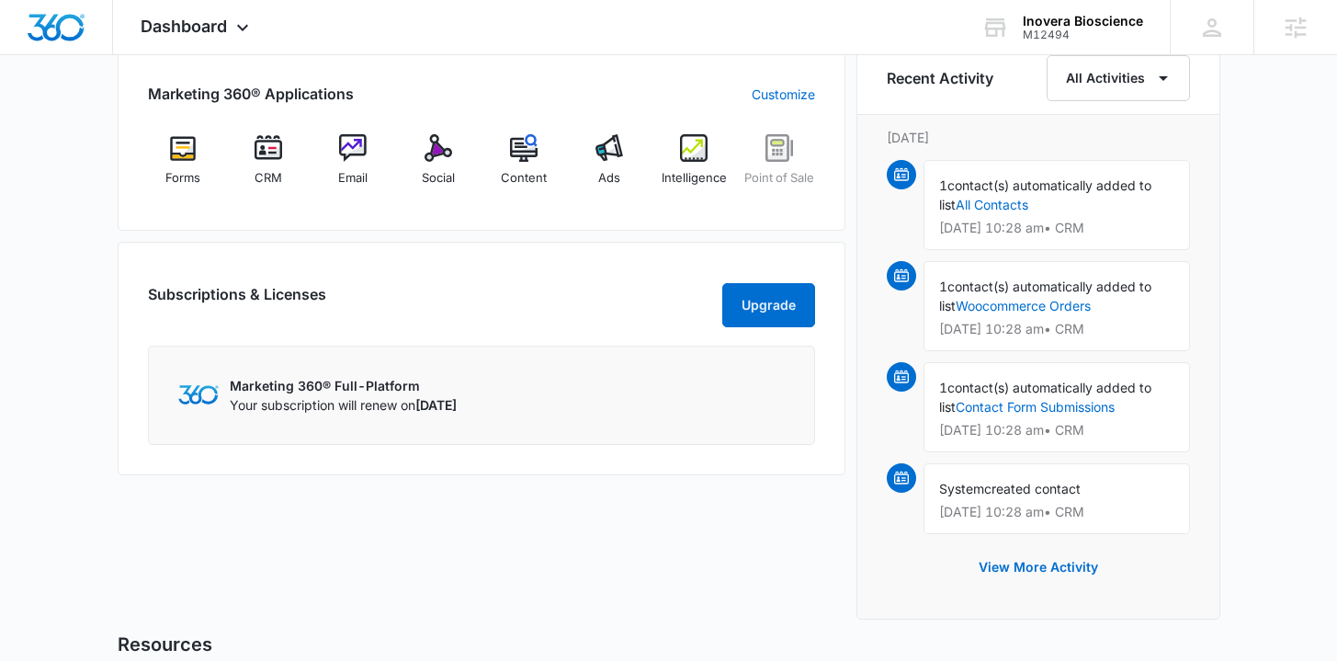
scroll to position [1157, 0]
click at [608, 164] on div "Ads" at bounding box center [608, 166] width 71 height 66
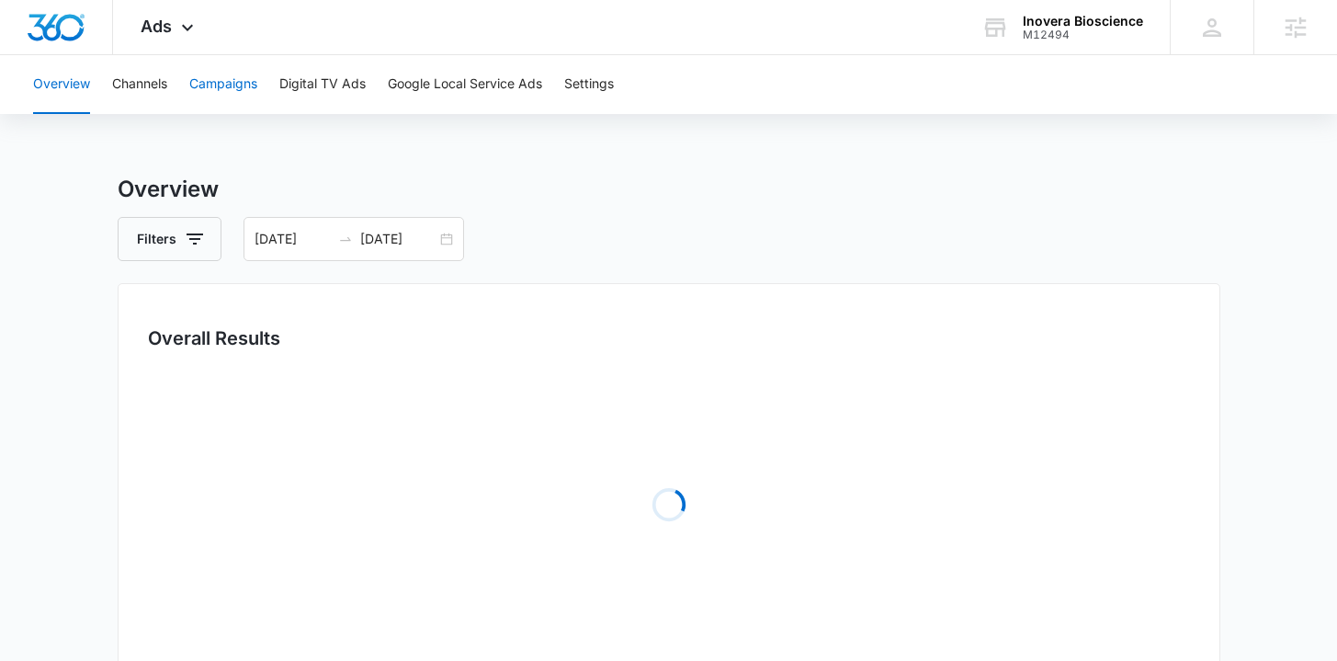
click at [232, 92] on button "Campaigns" at bounding box center [223, 84] width 68 height 59
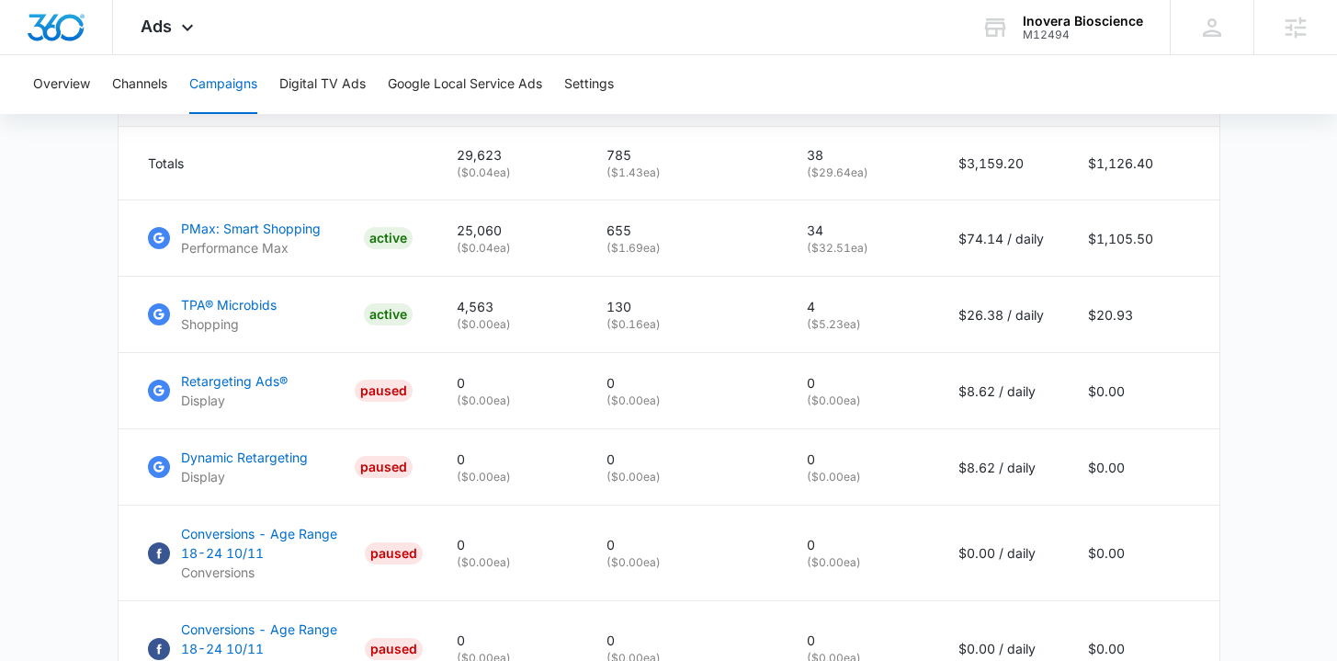
scroll to position [803, 0]
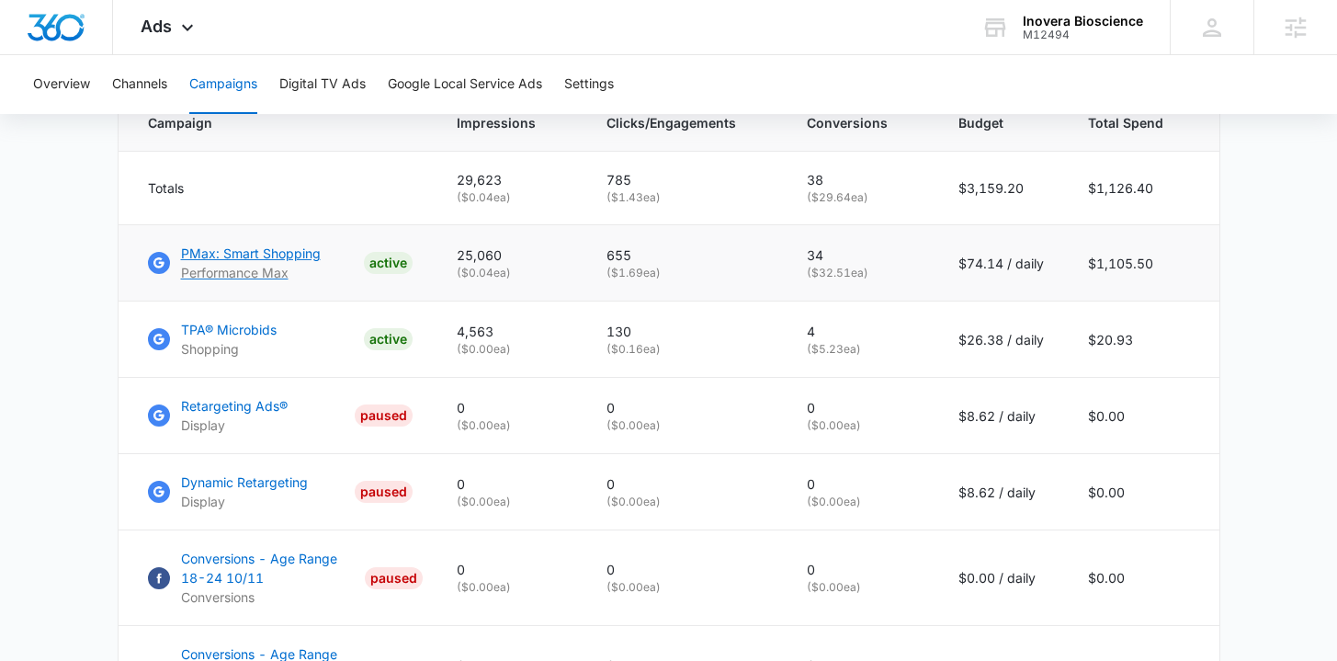
click at [238, 263] on p "PMax: Smart Shopping" at bounding box center [251, 252] width 140 height 19
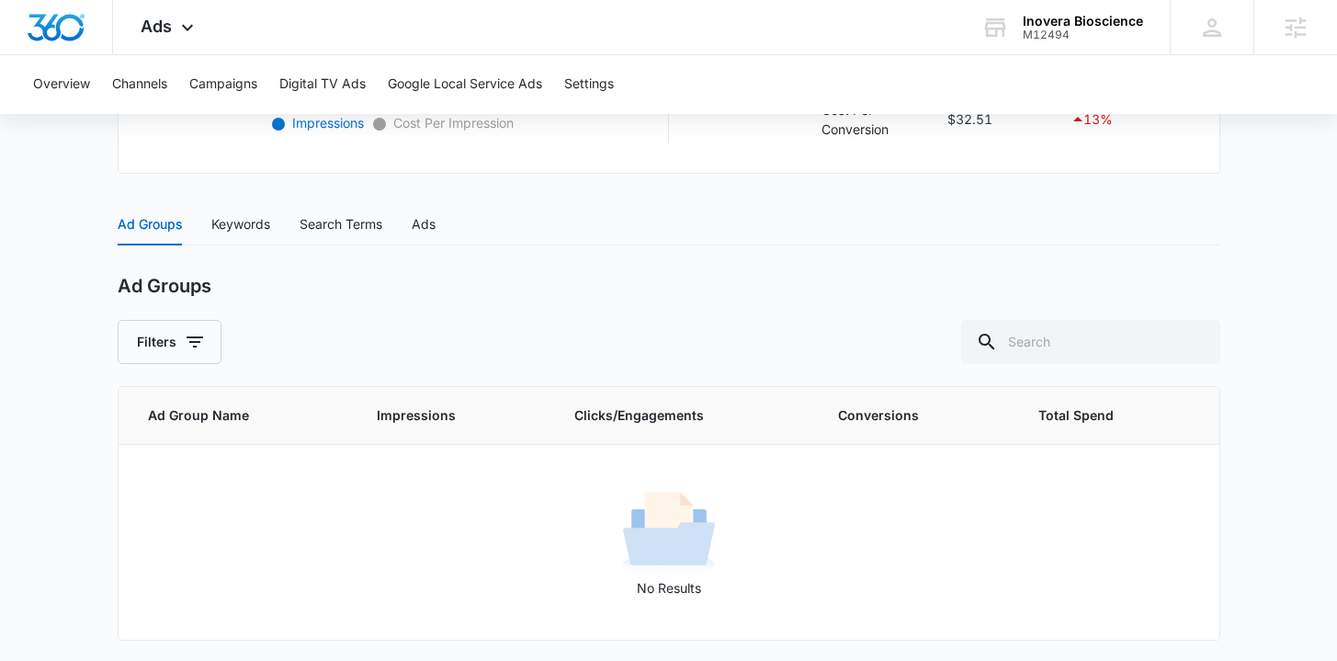
scroll to position [677, 0]
click at [256, 210] on div "Keywords" at bounding box center [240, 222] width 59 height 42
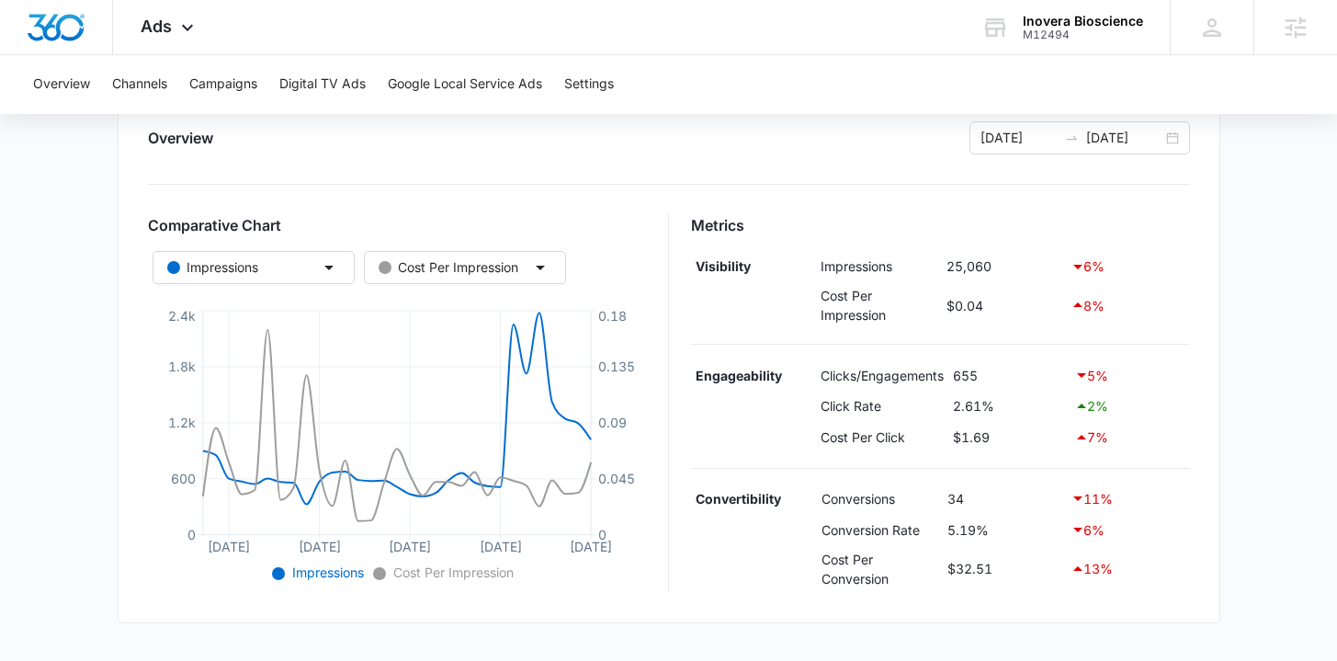
scroll to position [0, 0]
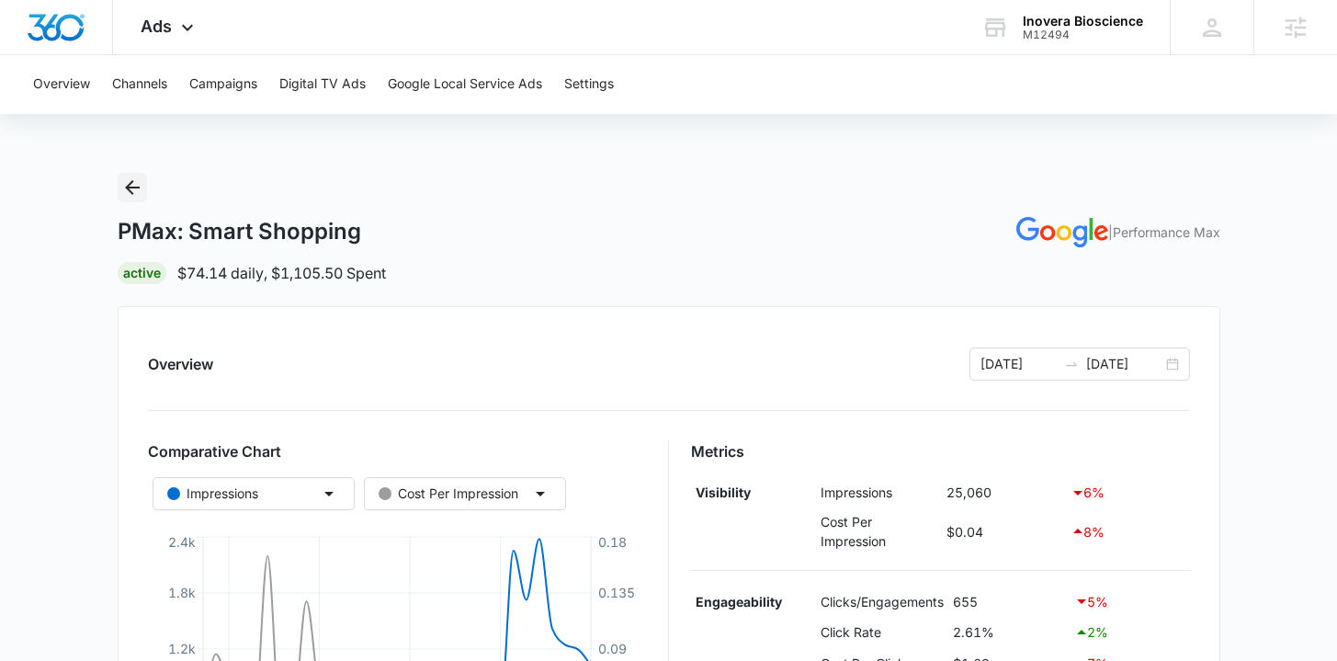
click at [138, 187] on icon "Back" at bounding box center [132, 187] width 15 height 15
